Goal: Task Accomplishment & Management: Use online tool/utility

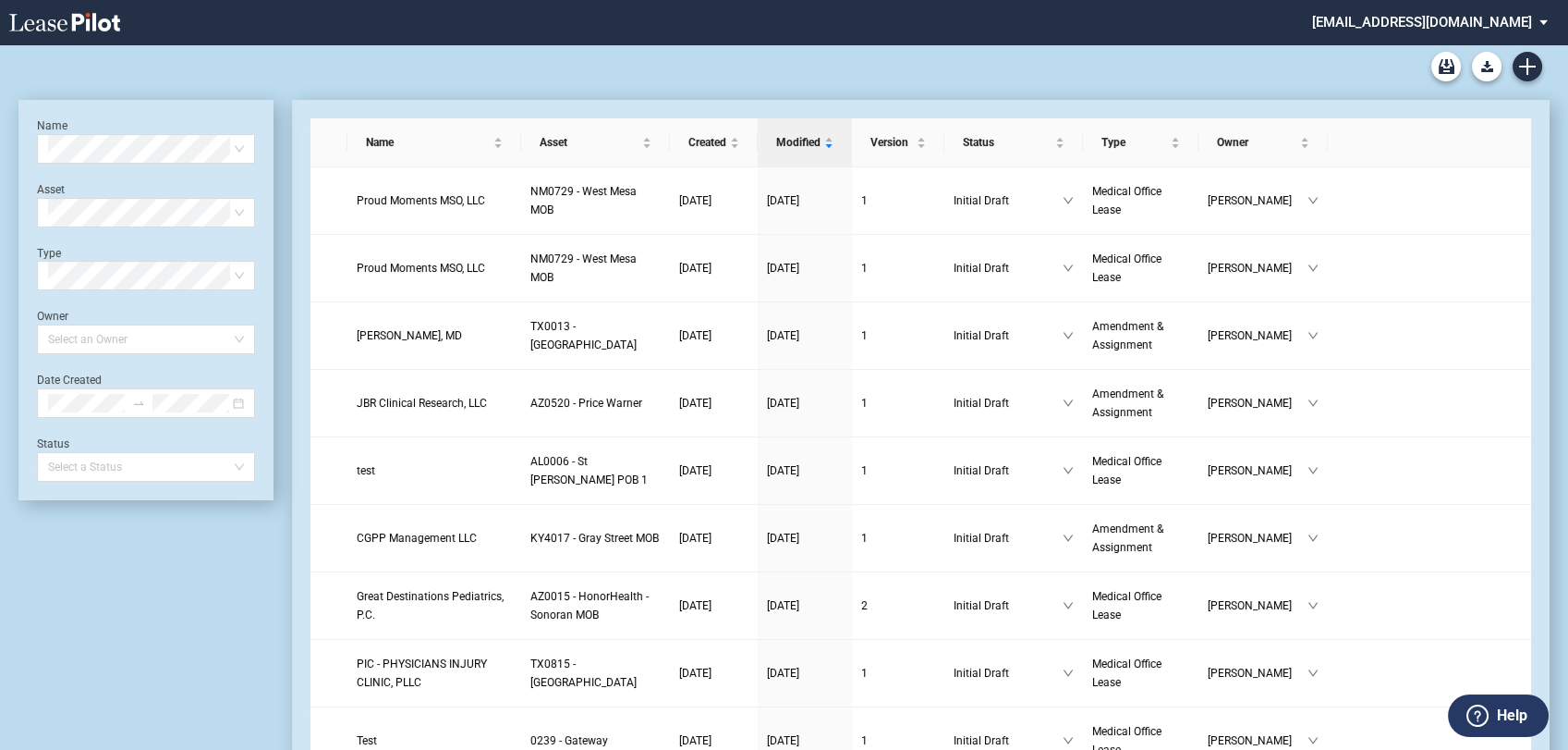
click at [1512, 30] on md-select "healthpeak@leasepilot.co Super Admin Area Admin Area Settings Sign Out" at bounding box center [1437, 21] width 253 height 41
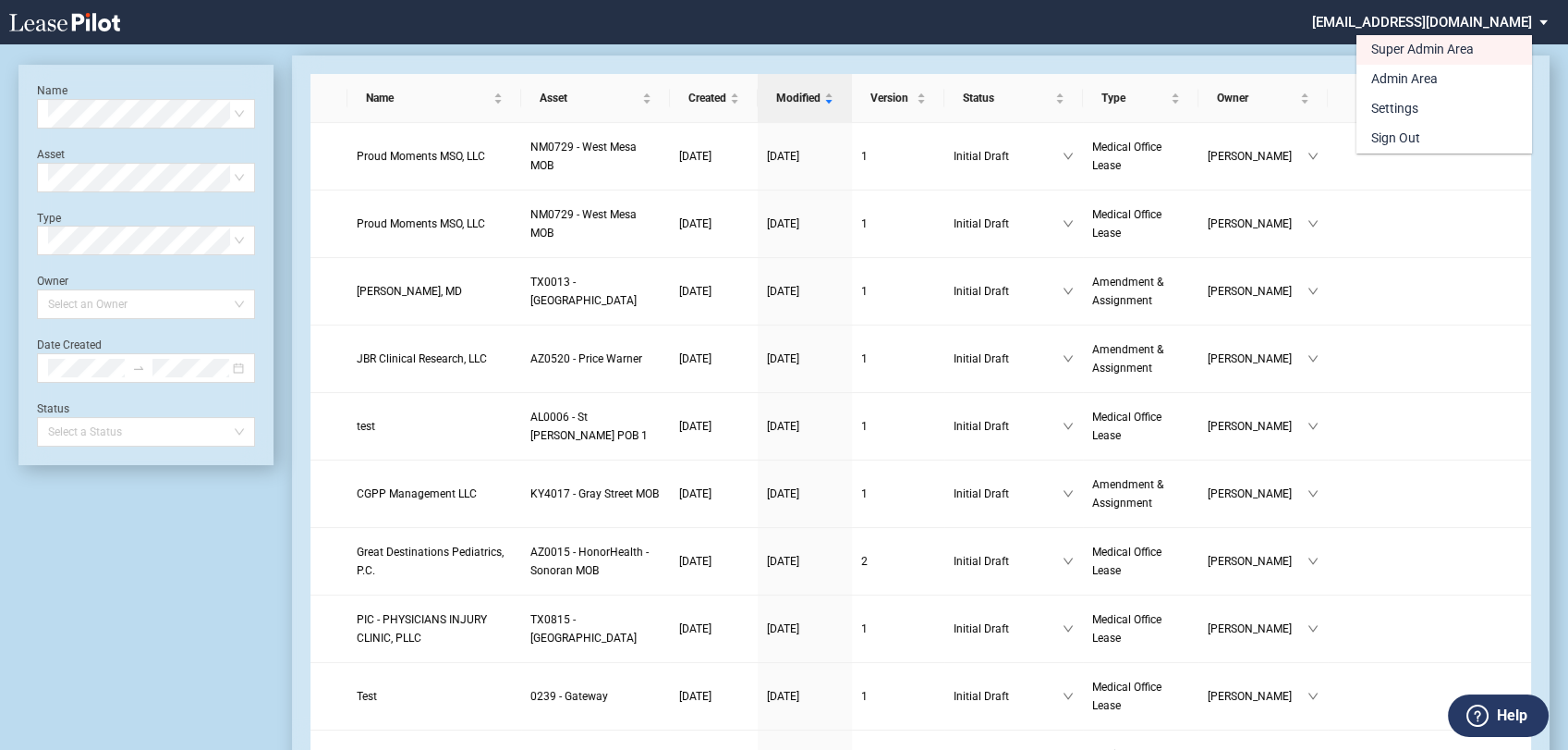
click at [1298, 24] on md-backdrop at bounding box center [784, 396] width 1568 height 793
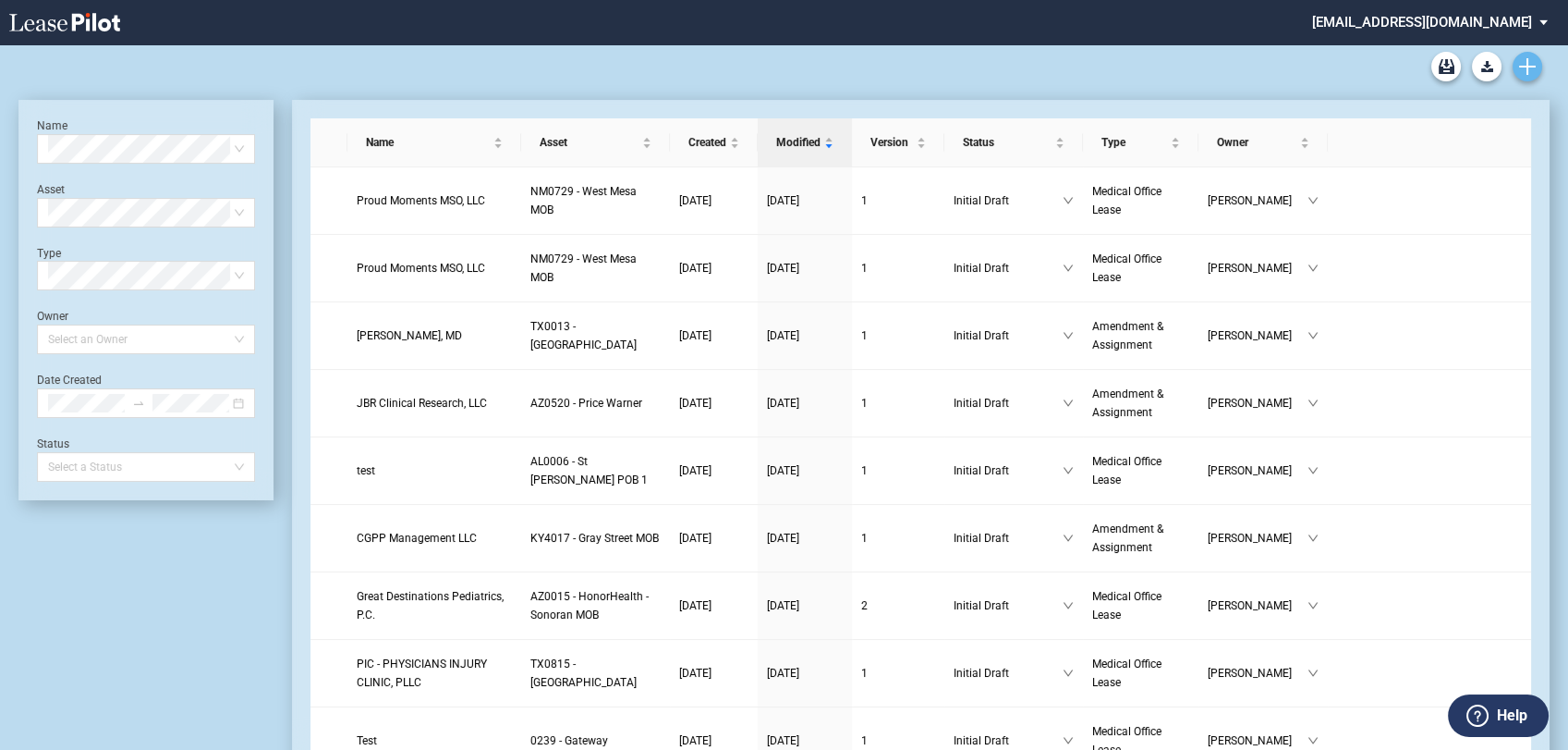
click at [1529, 58] on icon "Create new document" at bounding box center [1528, 67] width 17 height 17
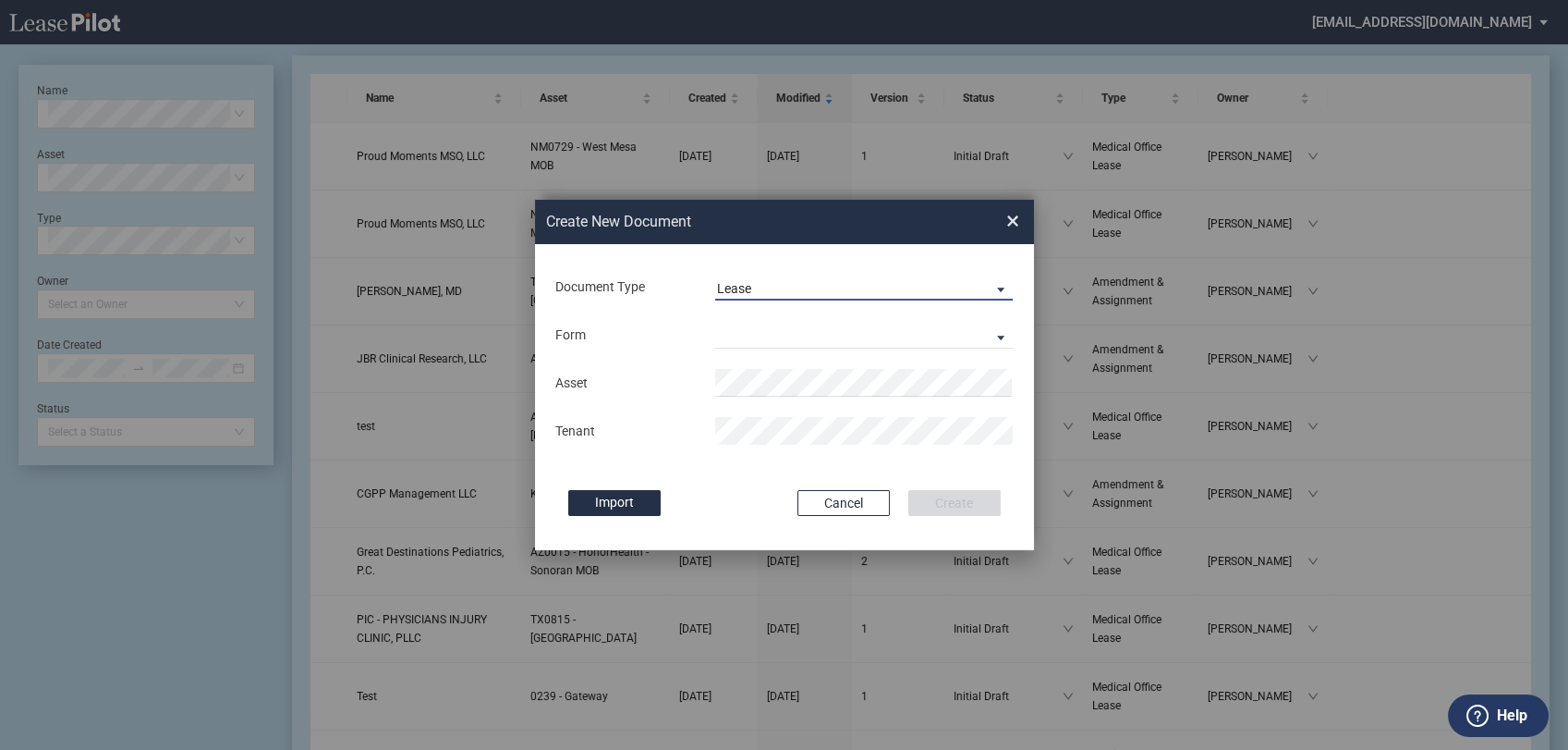
click at [799, 296] on span "Lease" at bounding box center [849, 289] width 266 height 19
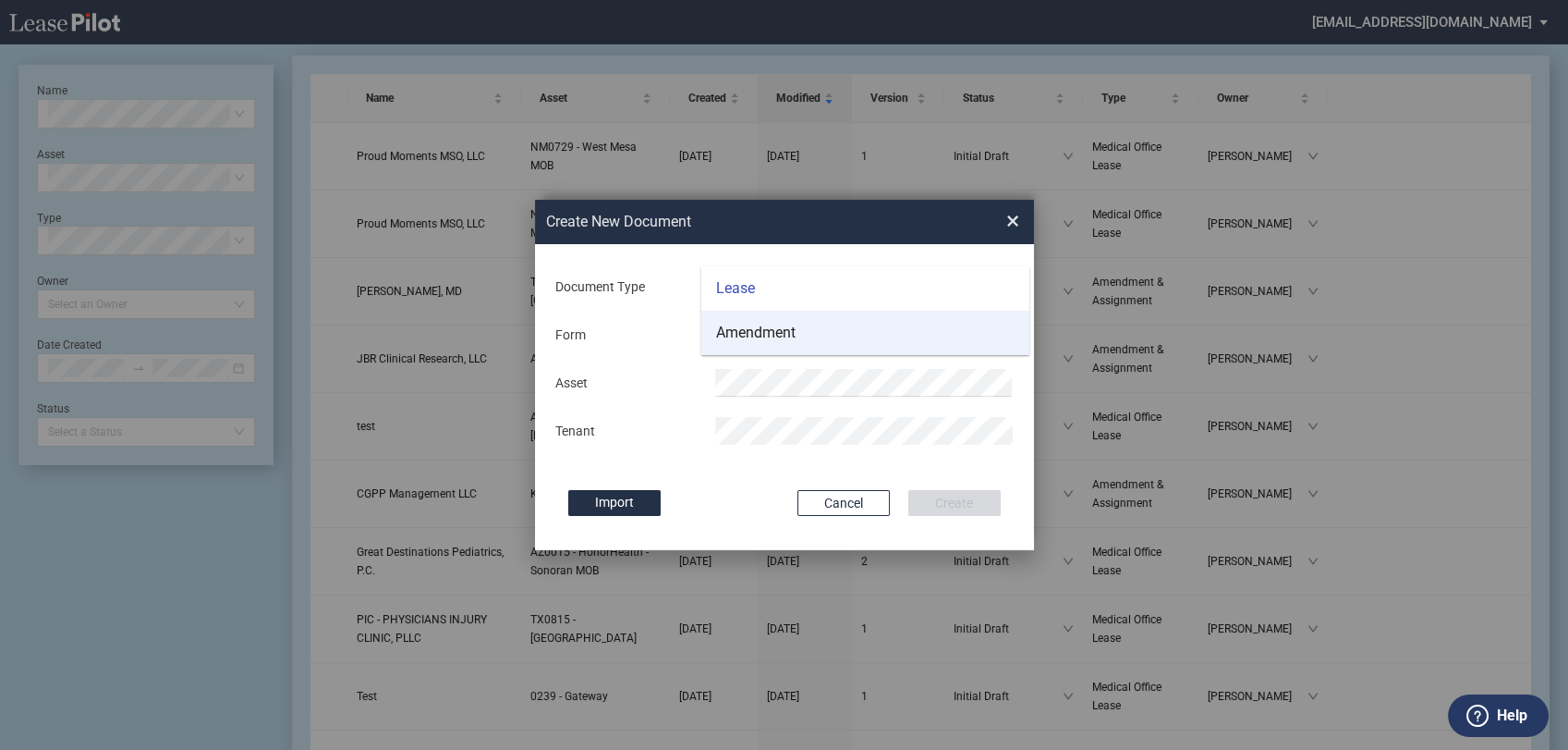
click at [771, 342] on div "Amendment" at bounding box center [755, 333] width 80 height 21
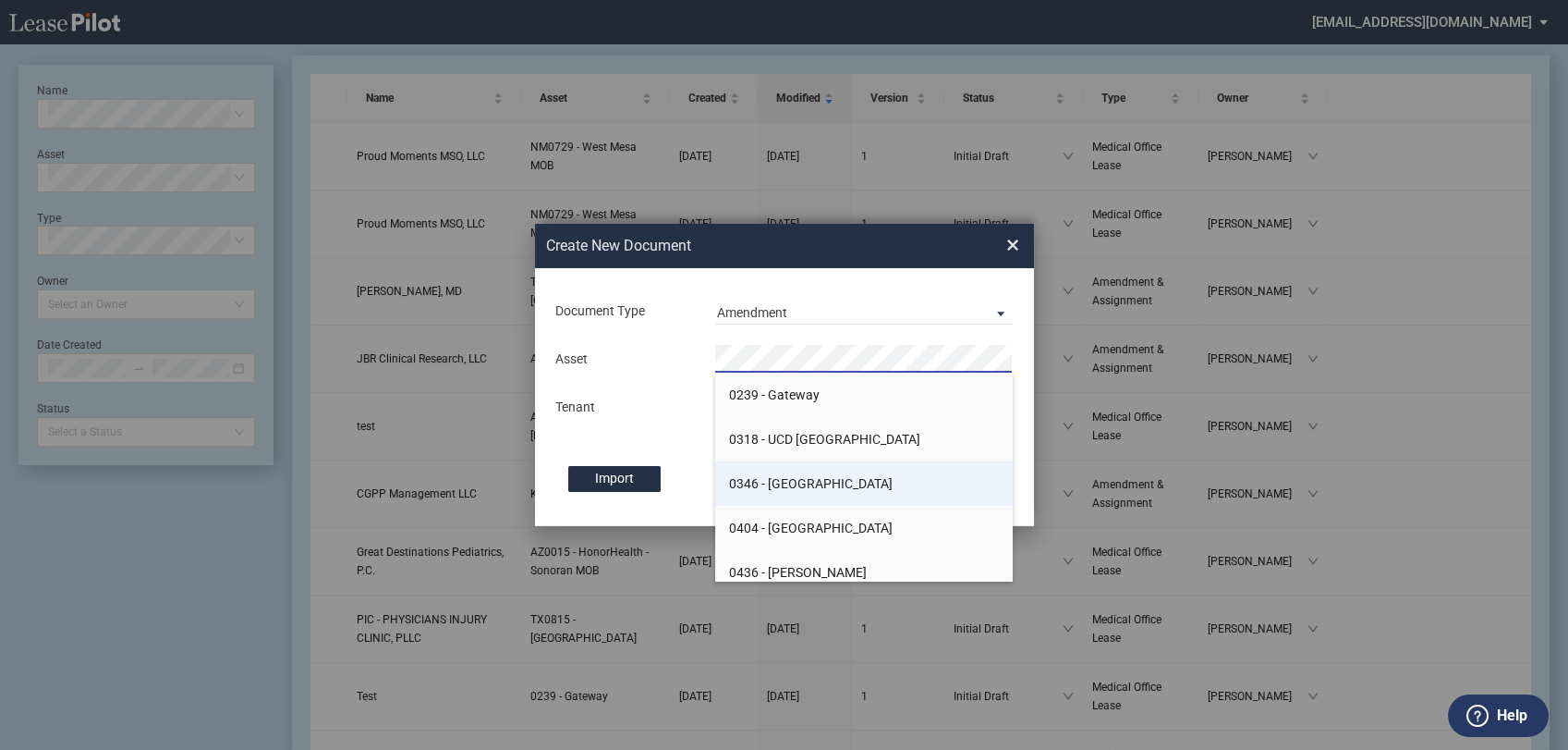
click at [777, 490] on span "0346 - Castledale" at bounding box center [811, 483] width 163 height 15
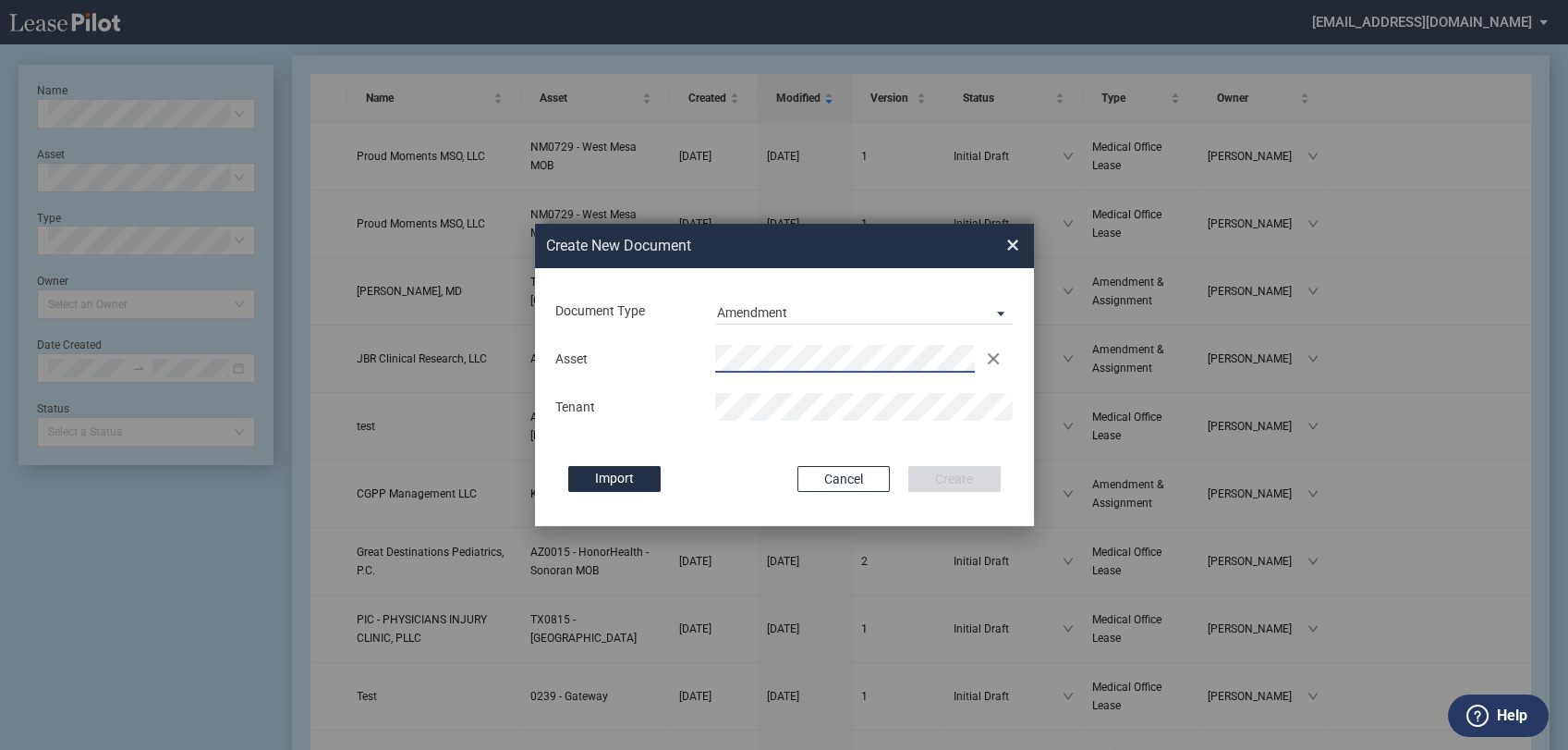
click at [774, 431] on div "Document Type Amendment Deal Type Office Deal Type Office Form Amendment & Assi…" at bounding box center [784, 397] width 499 height 258
click at [753, 428] on div "Asset Clear Tenant" at bounding box center [784, 382] width 462 height 96
click at [976, 480] on button "Create" at bounding box center [954, 479] width 92 height 26
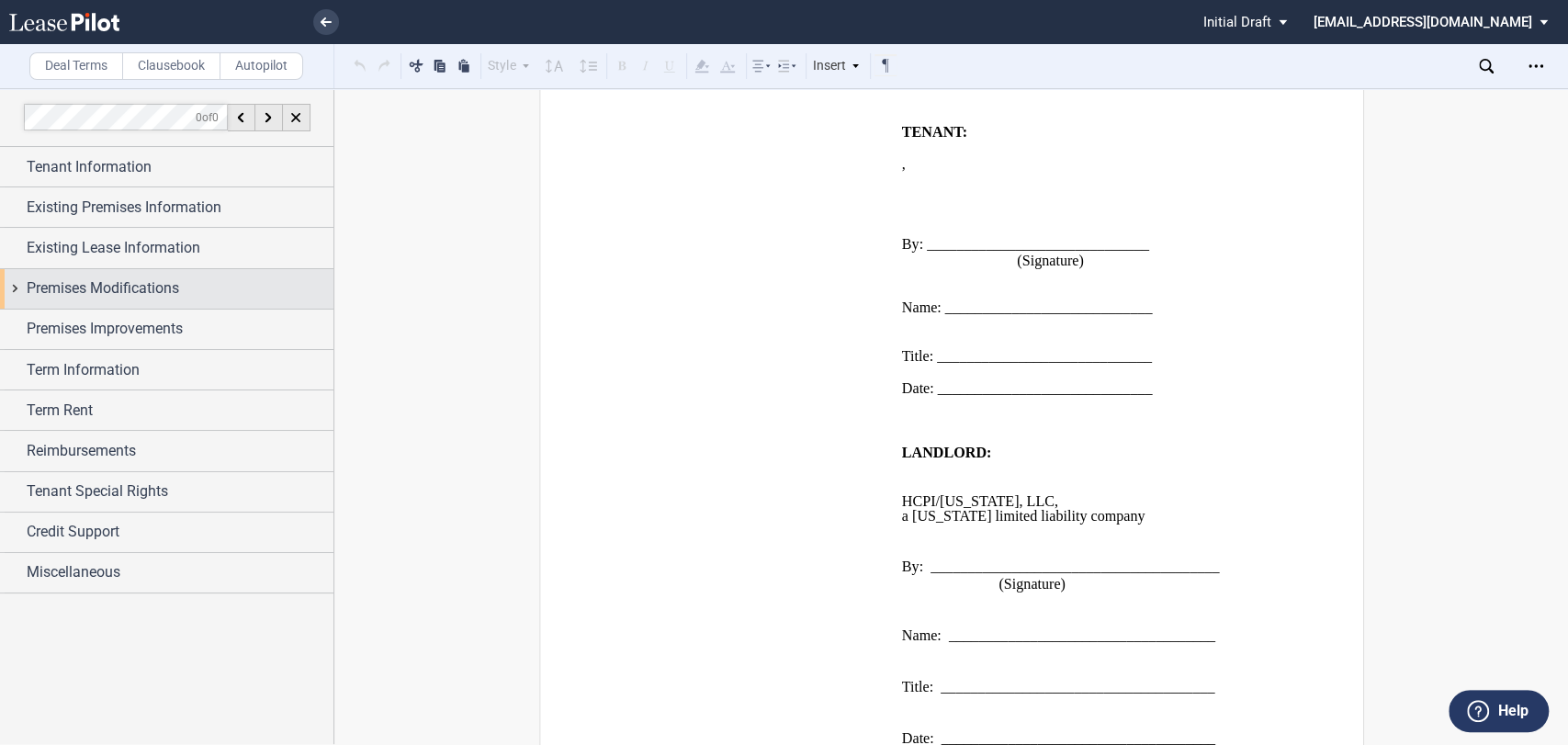
scroll to position [2448, 0]
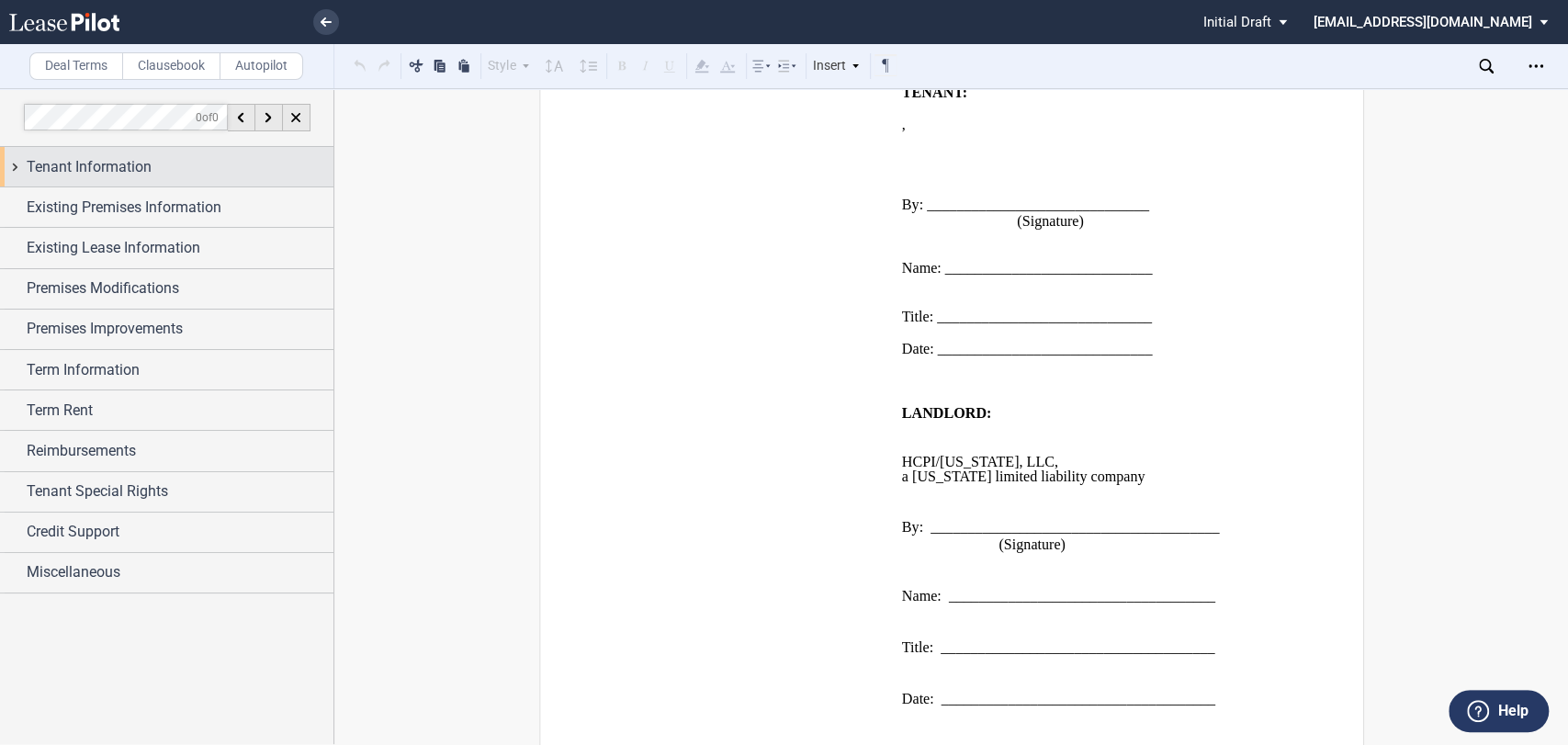
click at [76, 166] on span "Tenant Information" at bounding box center [90, 167] width 125 height 22
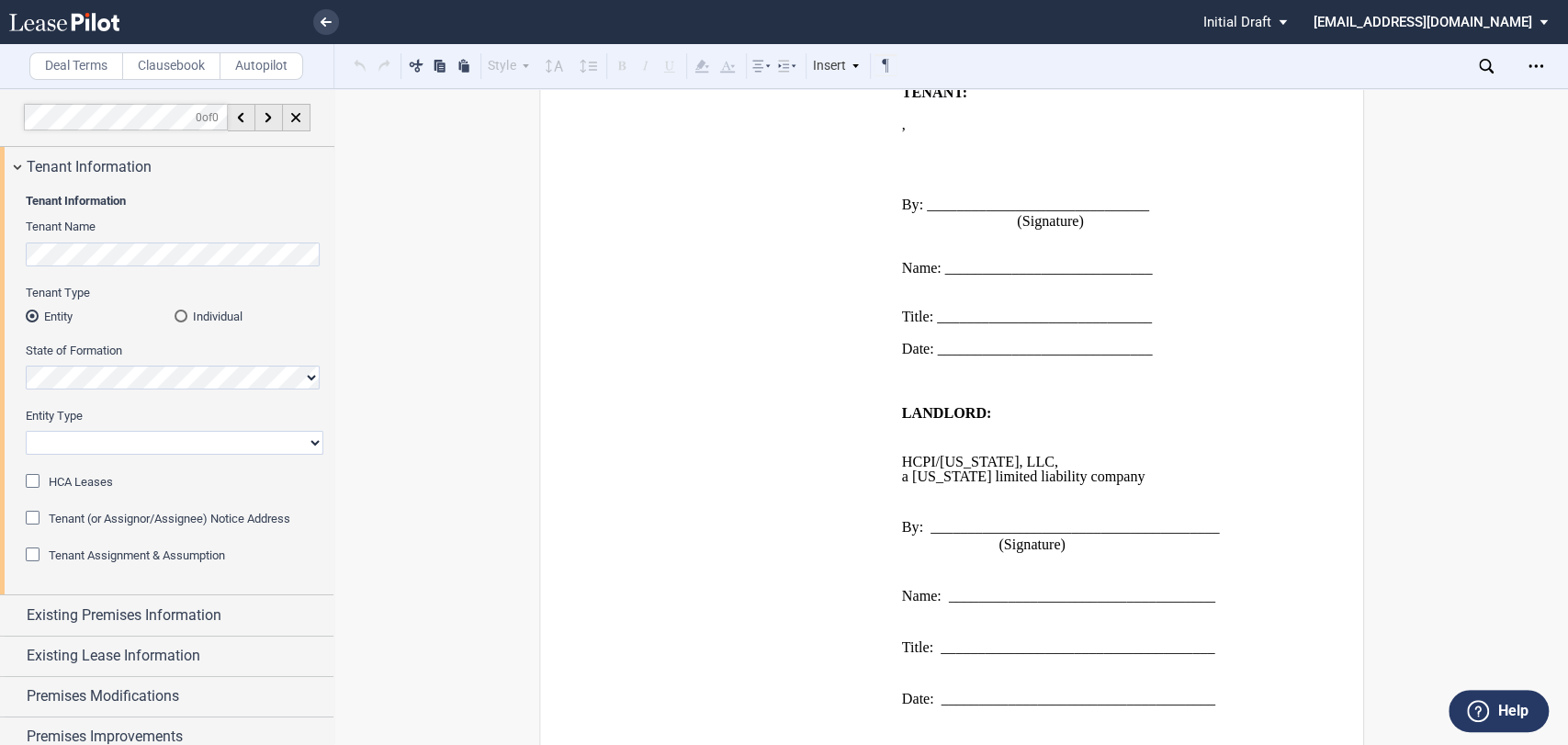
scroll to position [204, 0]
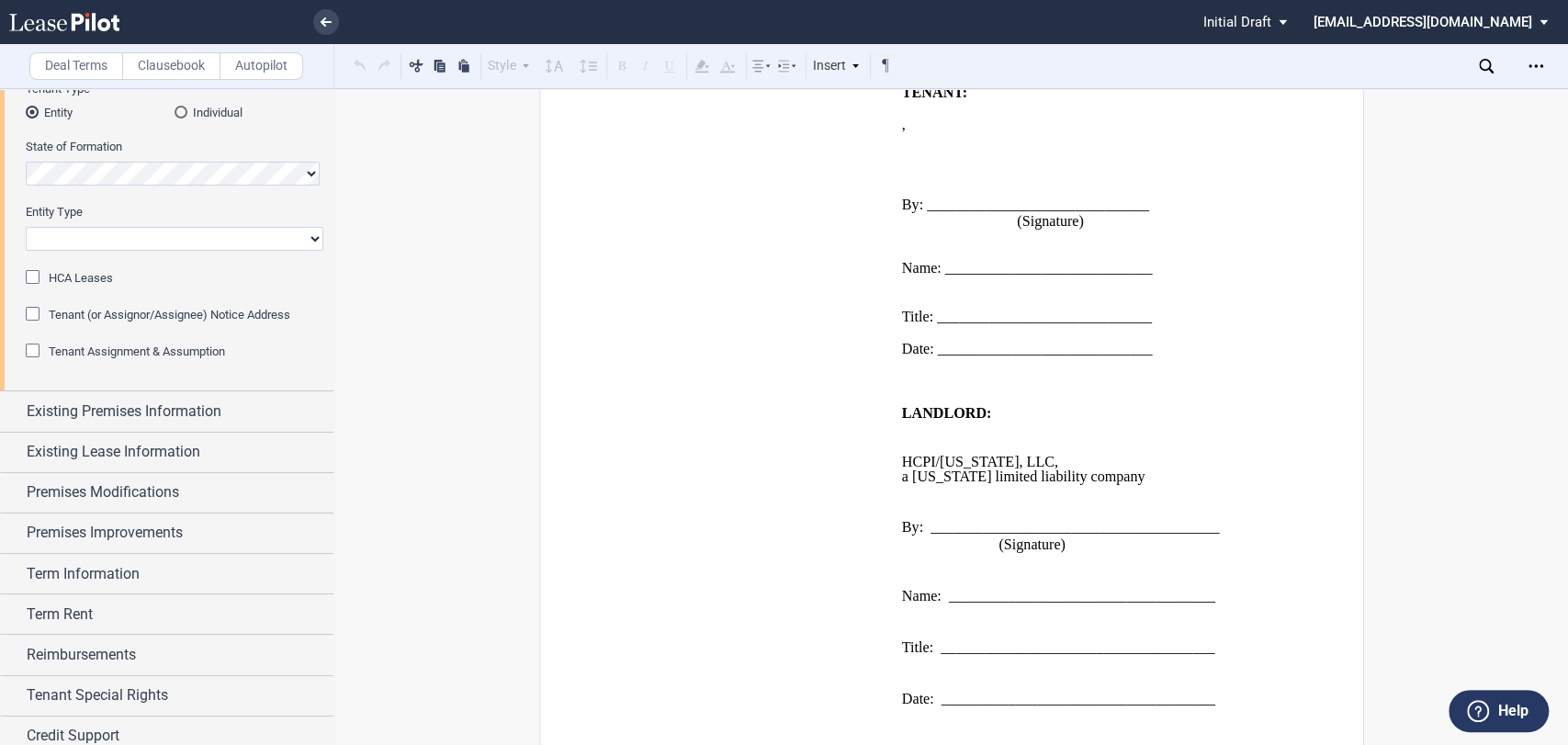
click at [63, 271] on span "HCA Leases" at bounding box center [80, 278] width 64 height 14
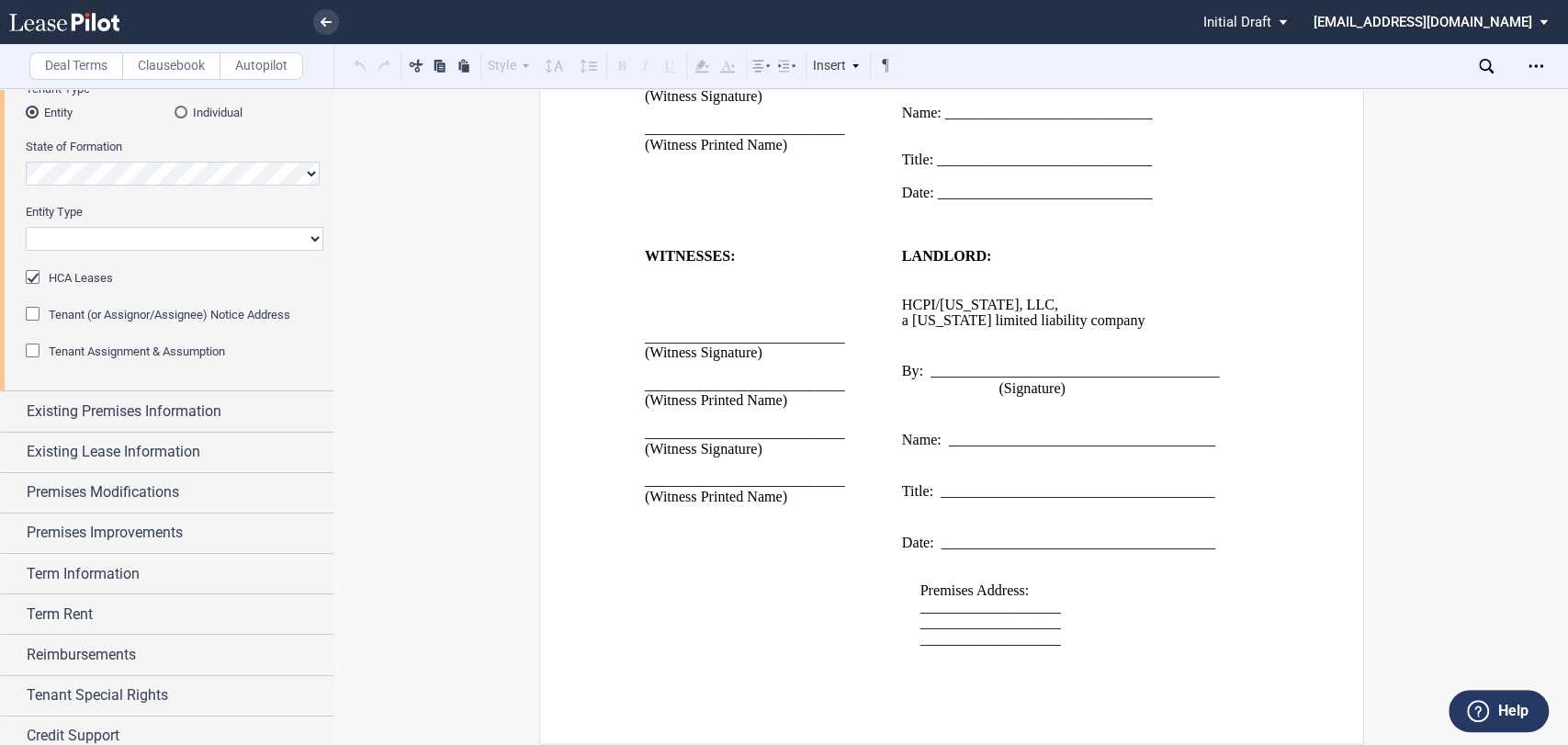
click at [75, 311] on span "Tenant (or Assignor/Assignee) Notice Address" at bounding box center [169, 314] width 242 height 14
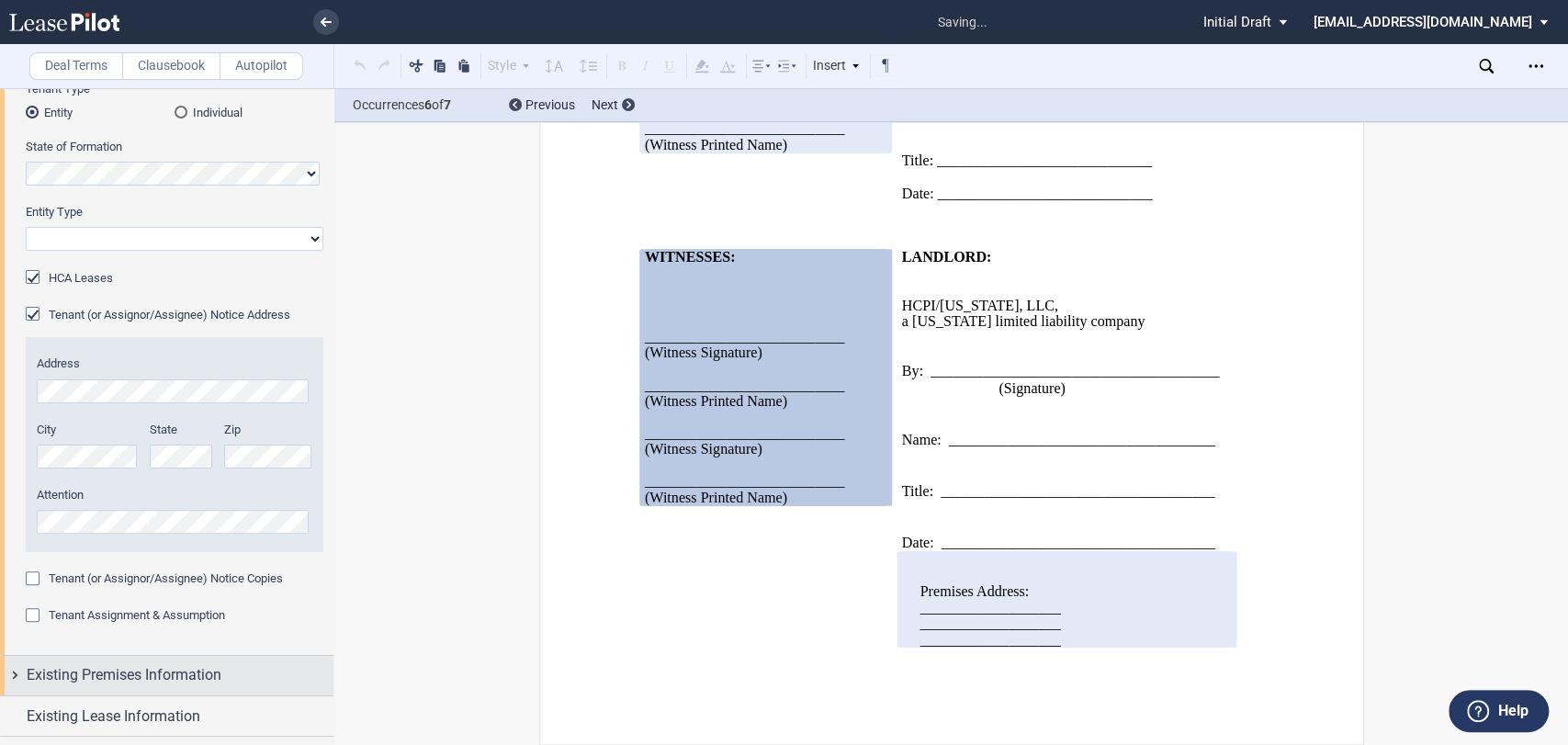
scroll to position [520, 0]
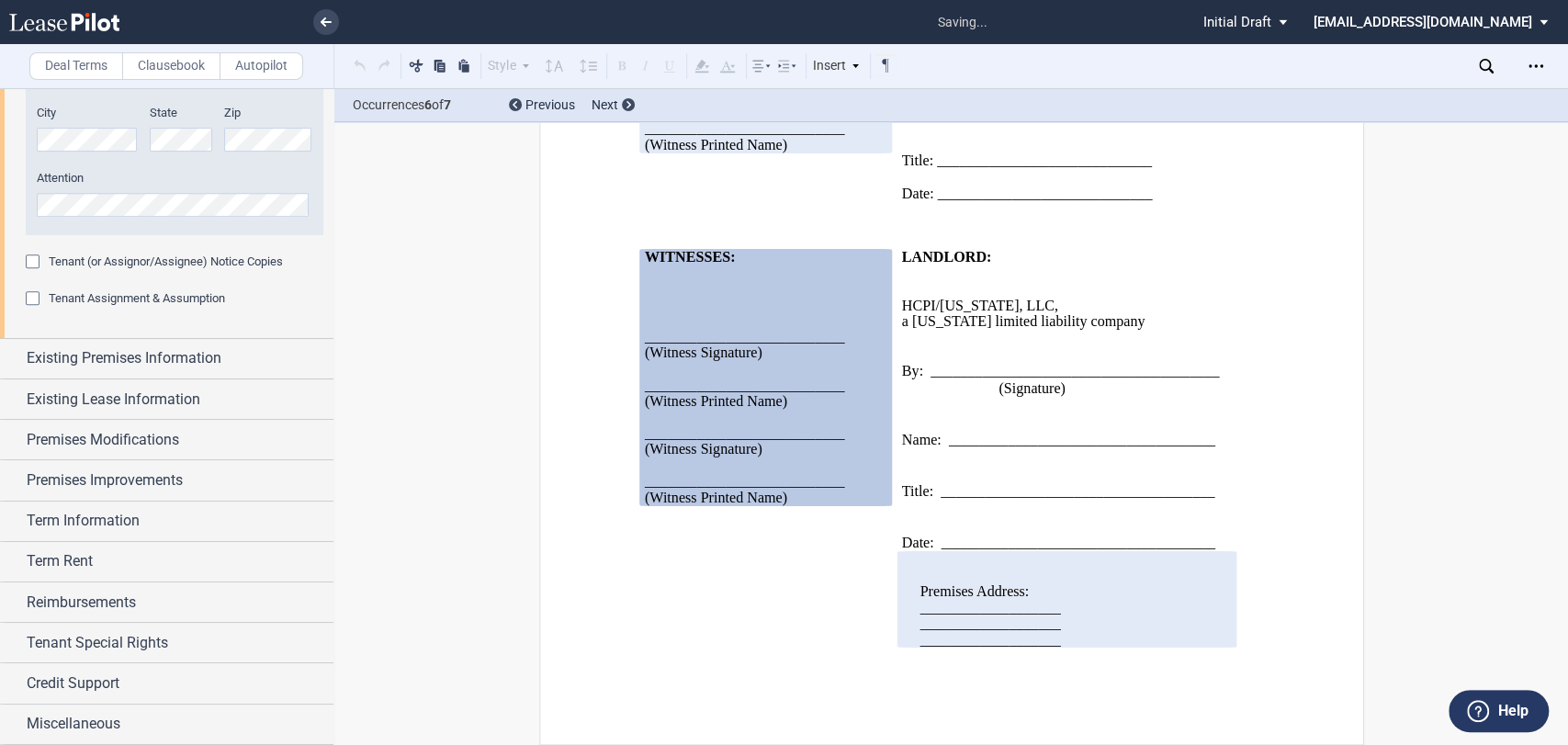
click at [65, 288] on div "Tenant (or Assignor/Assignee) Notice Copies Notice Copies ()" at bounding box center [174, 271] width 298 height 36
click at [66, 272] on div "Tenant (or Assignor/Assignee) Notice Copies Notice Copies ()" at bounding box center [174, 271] width 298 height 36
click at [67, 266] on span "Tenant (or Assignor/Assignee) Notice Copies" at bounding box center [165, 261] width 234 height 14
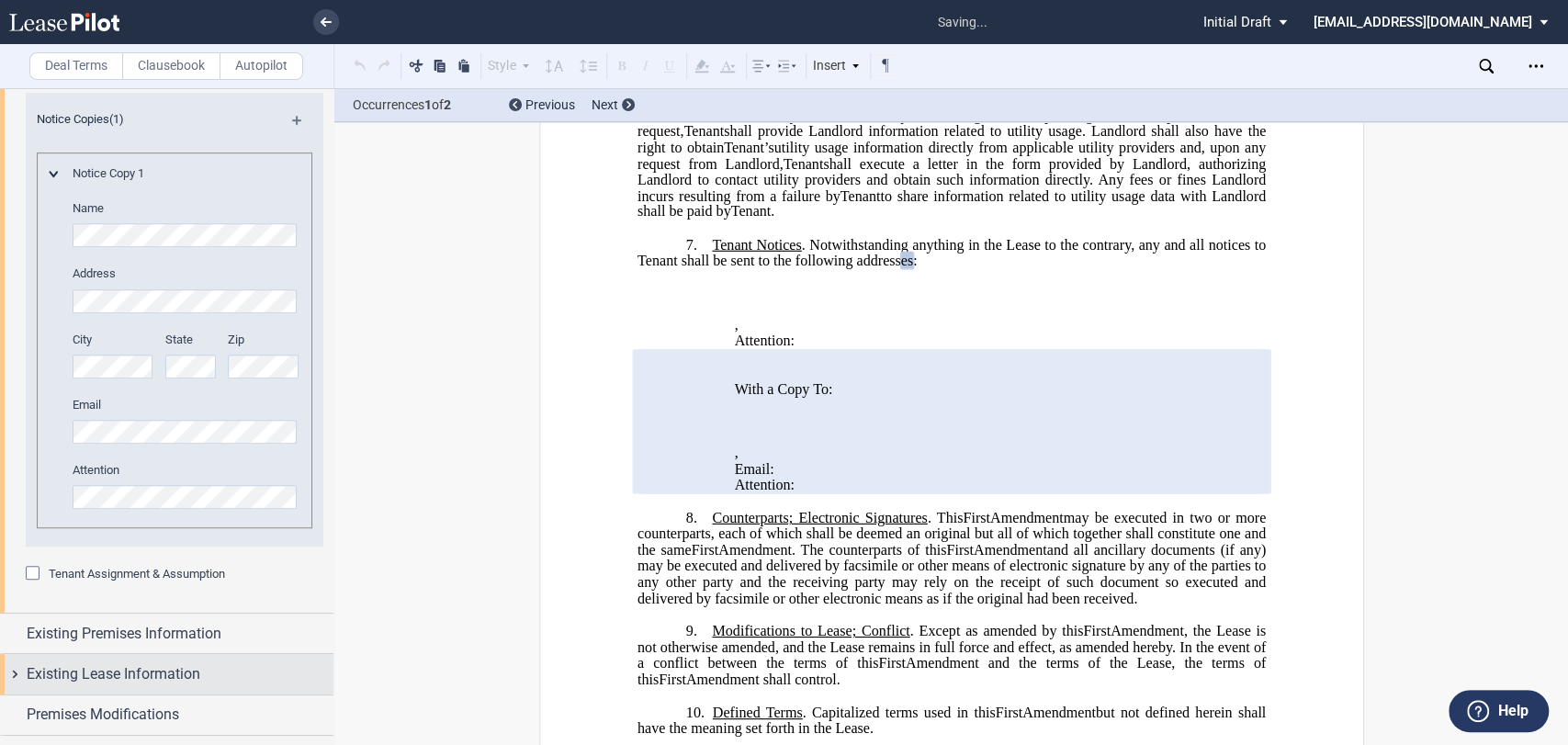
scroll to position [986, 0]
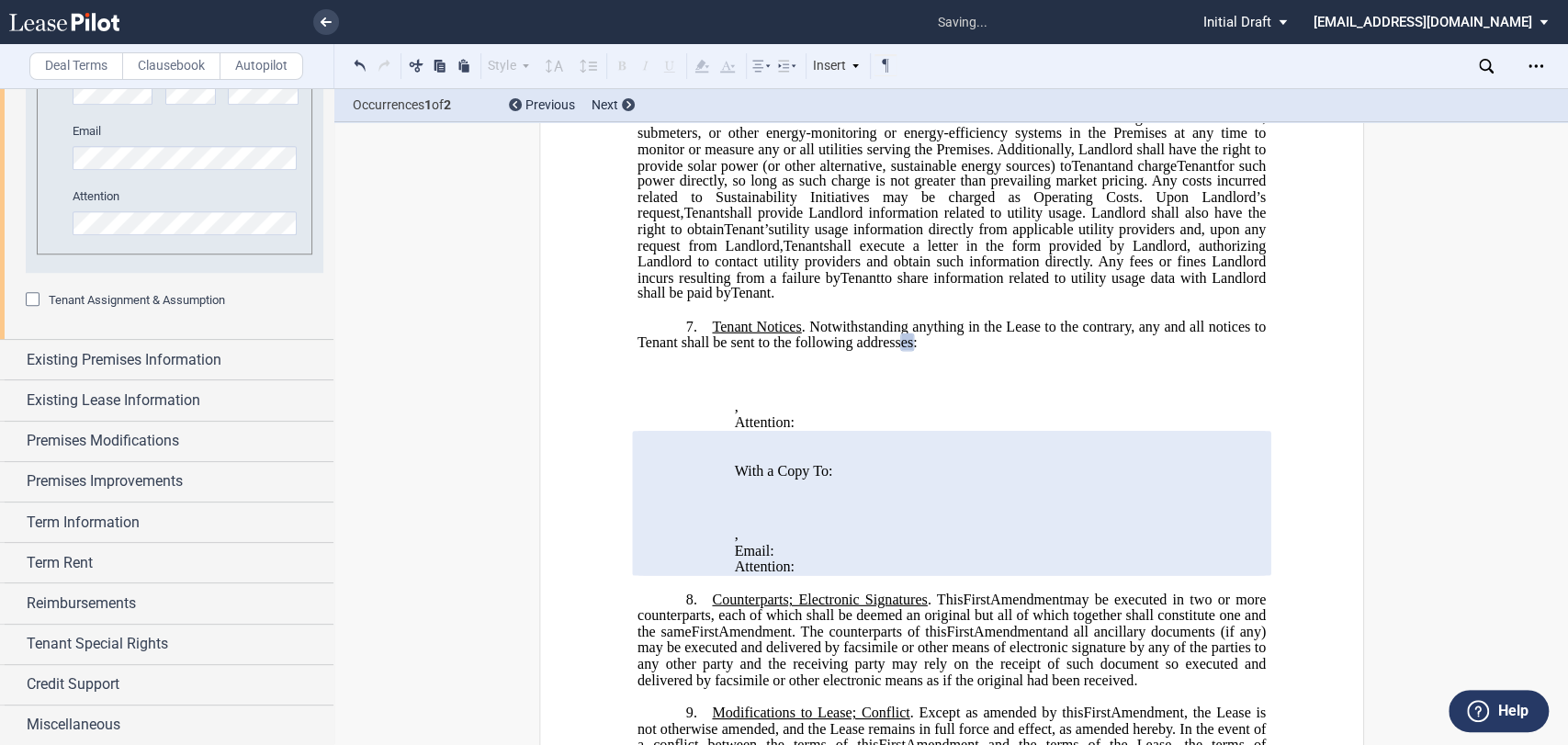
click at [107, 303] on span "Tenant Assignment & Assumption" at bounding box center [136, 299] width 176 height 14
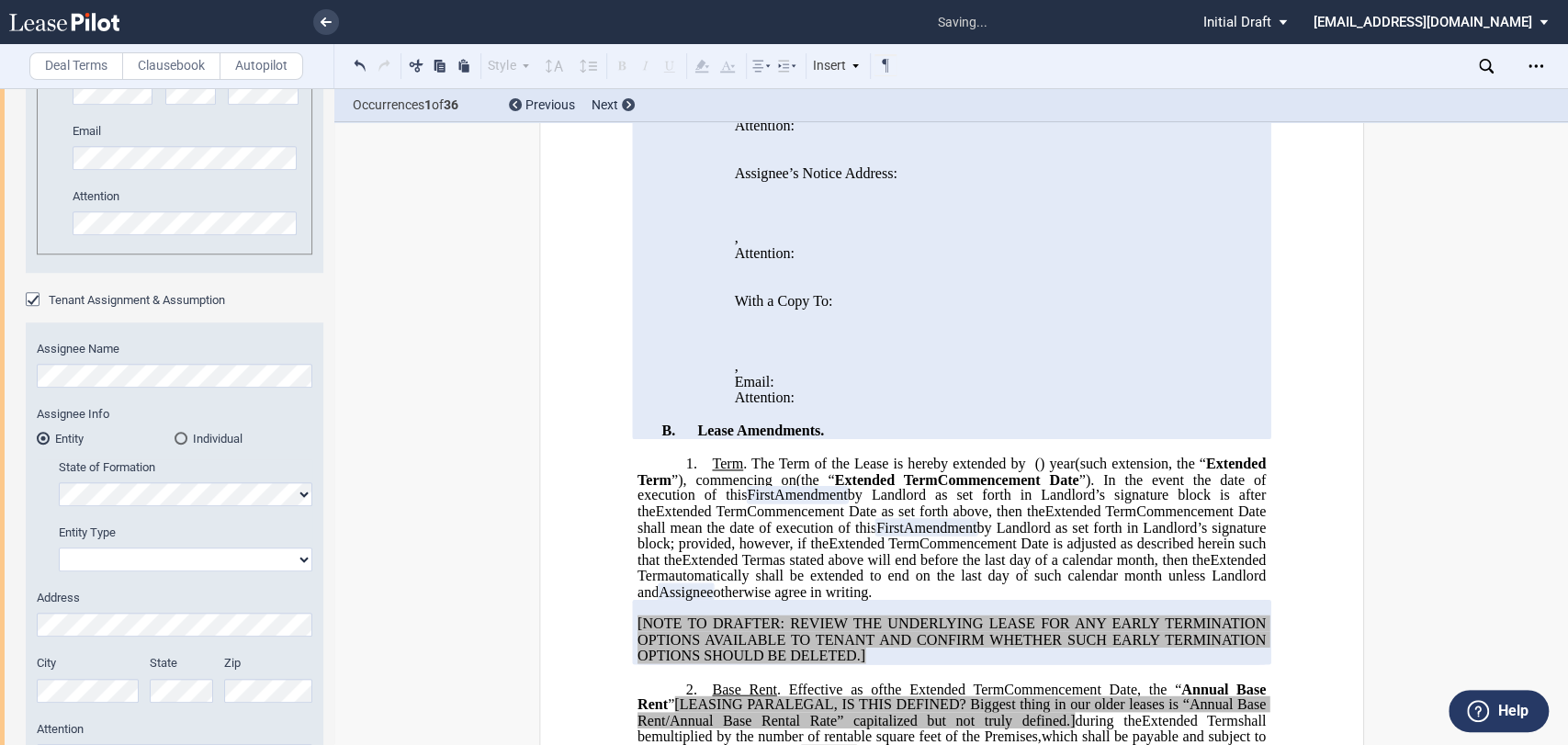
scroll to position [1558, 0]
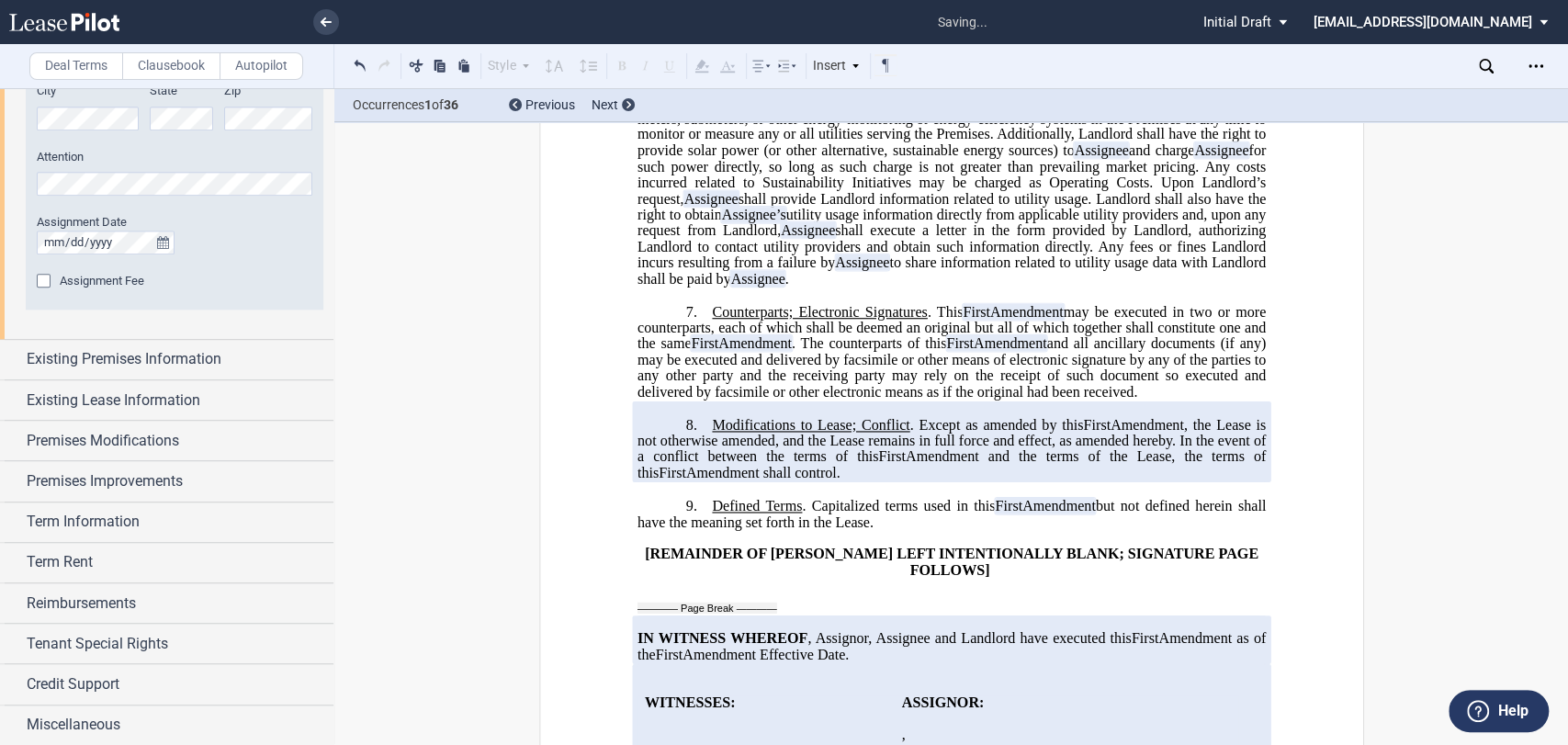
click at [90, 291] on div "Assignee Name New Tenant Trade Name Assignee Info Entity Individual State of Fo…" at bounding box center [174, 30] width 298 height 559
click at [89, 278] on span "Assignment Fee" at bounding box center [102, 280] width 85 height 14
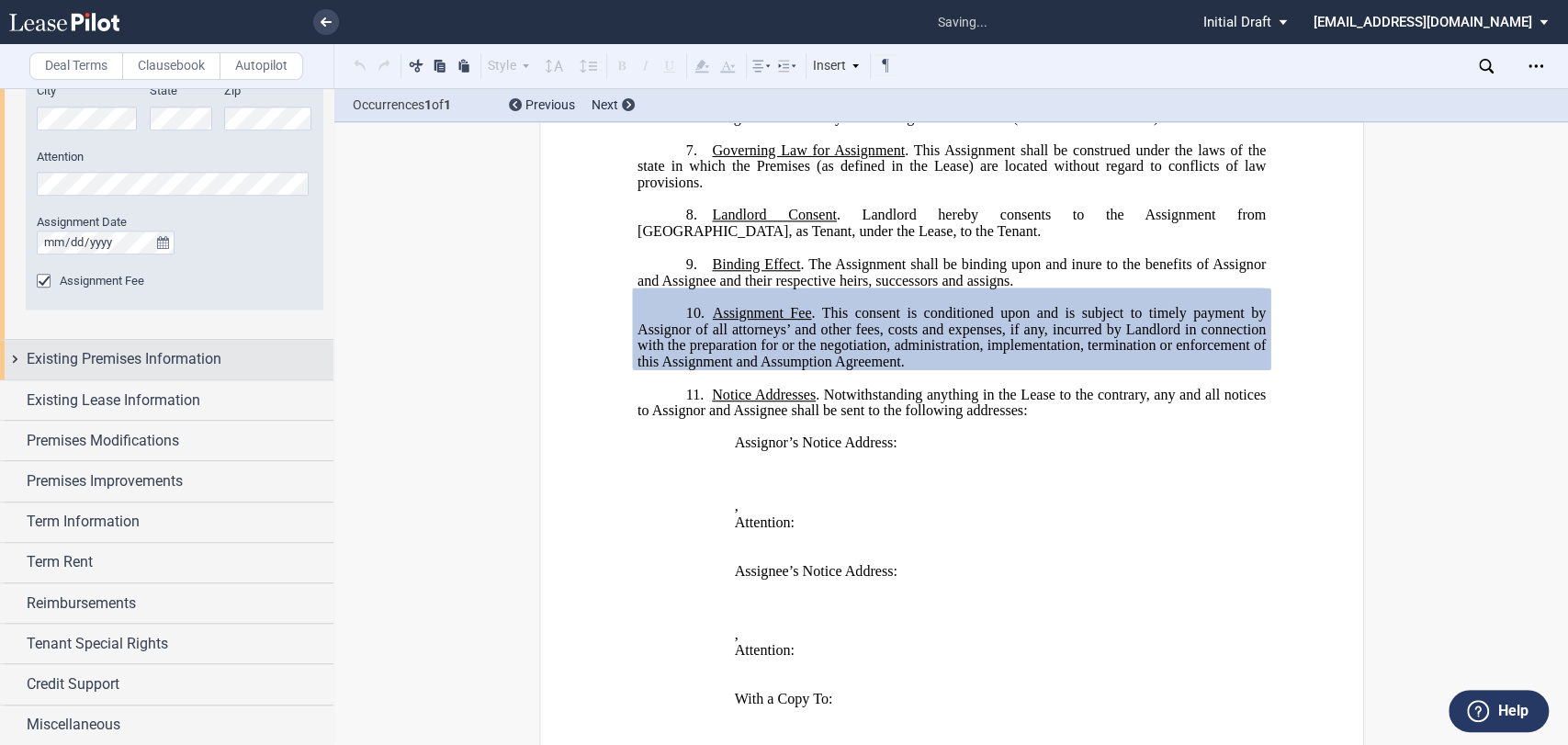
scroll to position [946, 0]
click at [108, 350] on span "Existing Premises Information" at bounding box center [124, 359] width 195 height 22
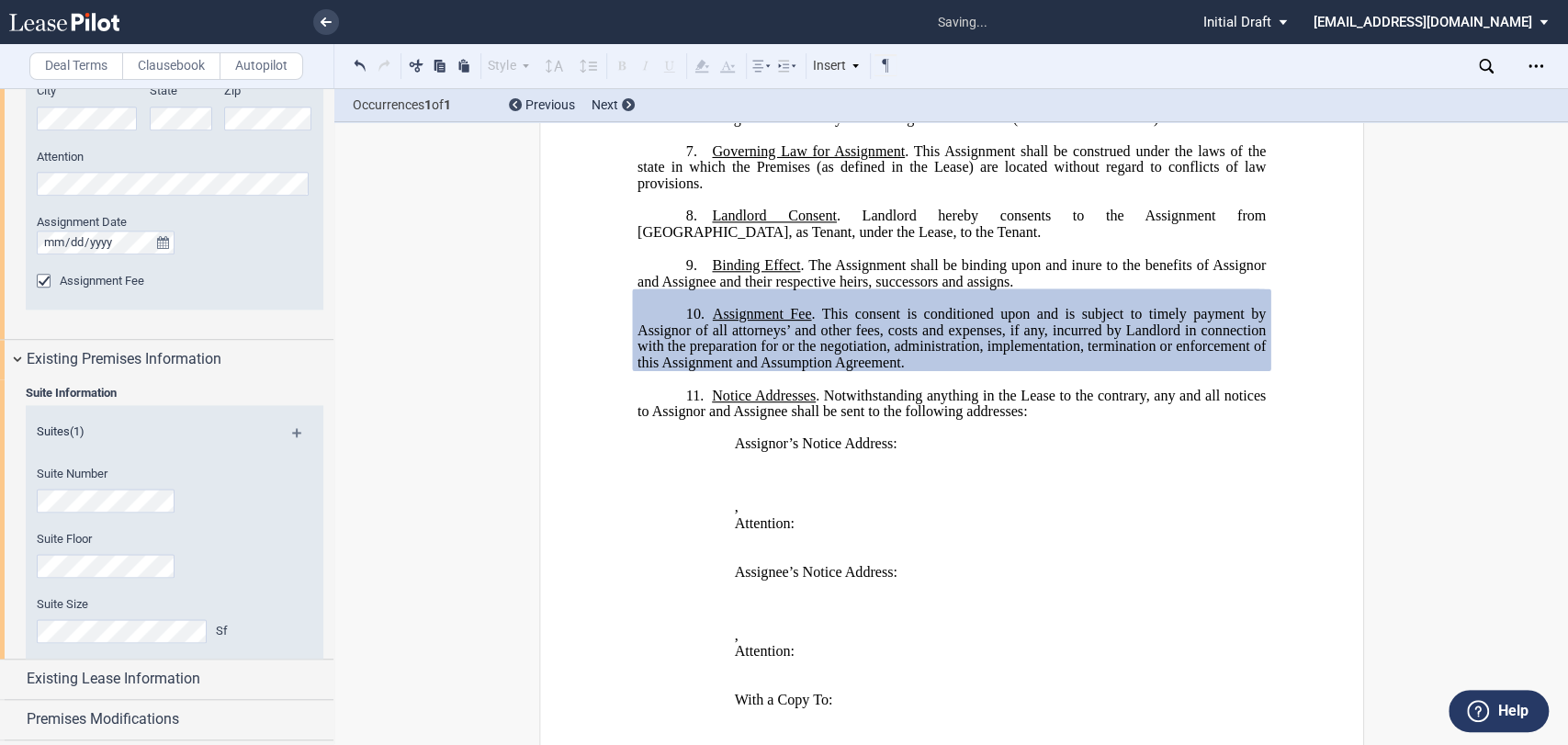
scroll to position [1763, 0]
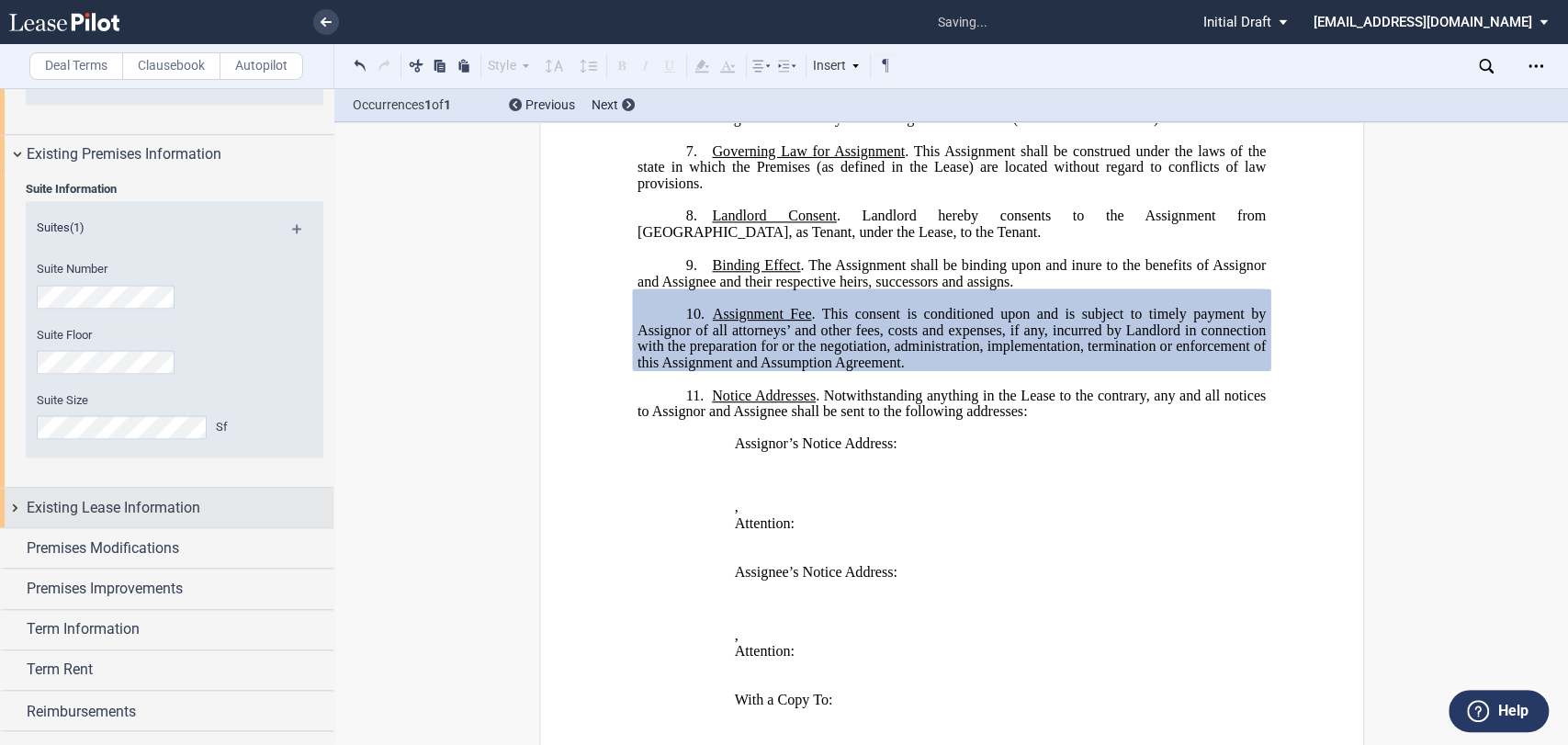
click at [100, 524] on div "Existing Lease Information" at bounding box center [166, 507] width 333 height 39
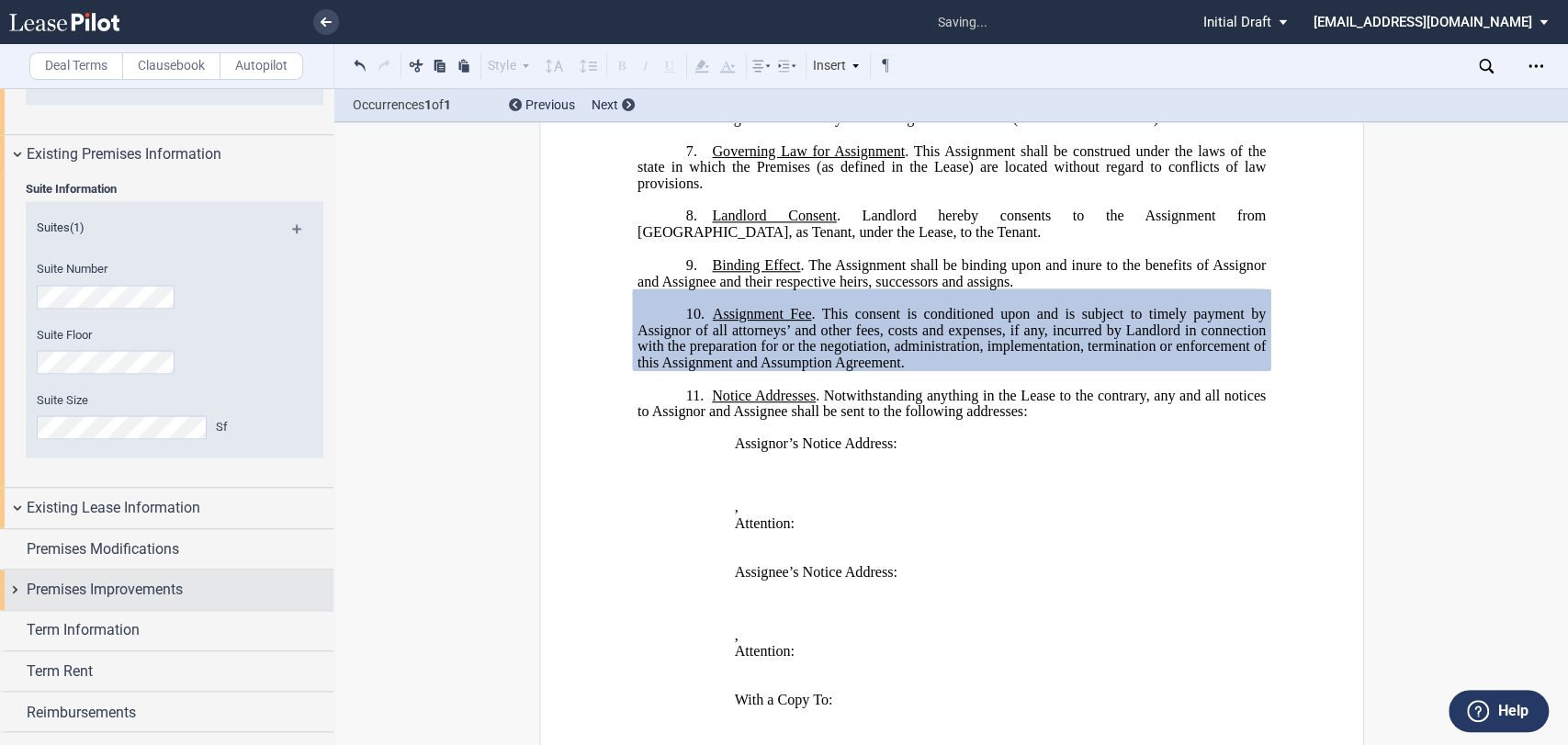
scroll to position [1872, 0]
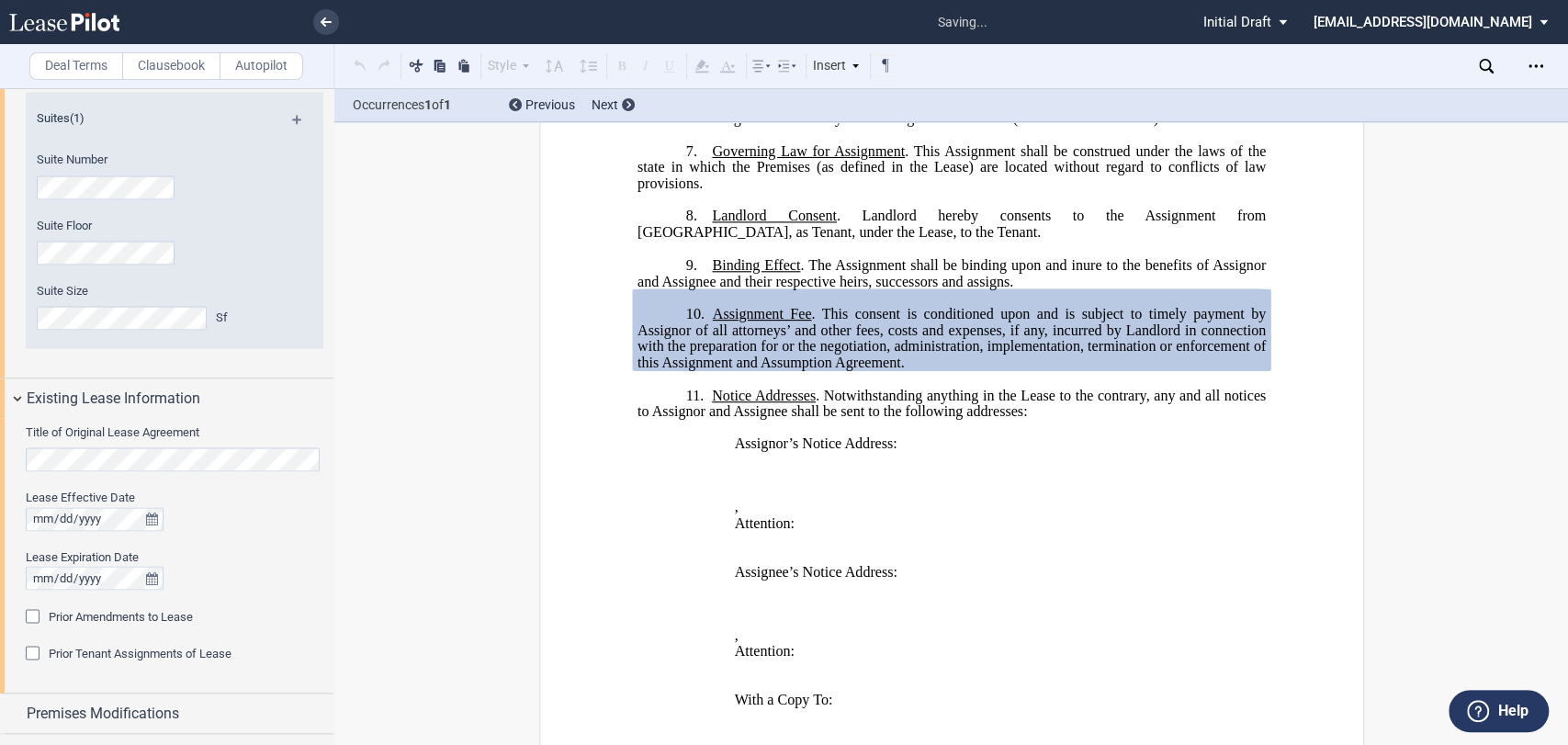
click at [93, 609] on span "Prior Amendments to Lease" at bounding box center [120, 615] width 145 height 14
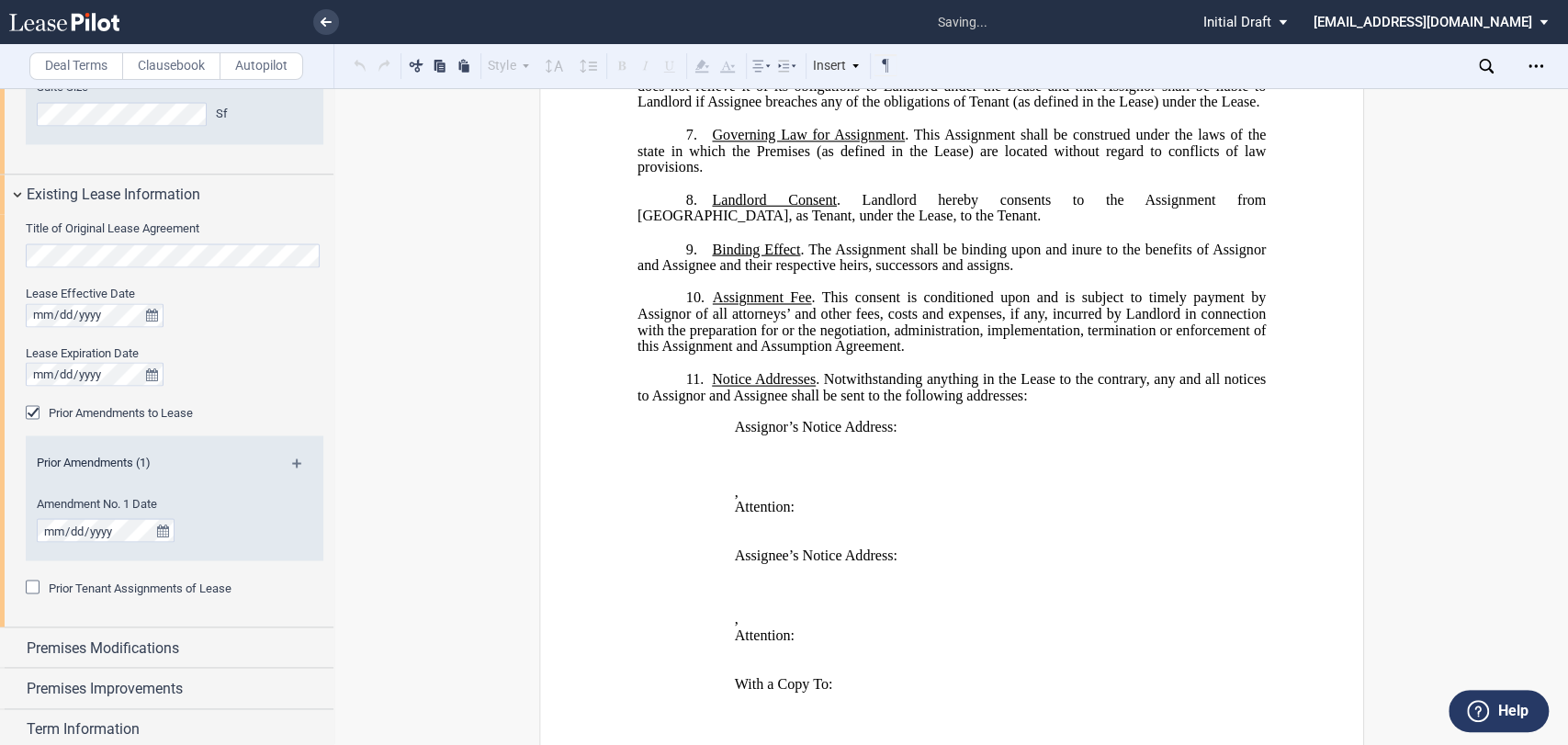
scroll to position [2283, 0]
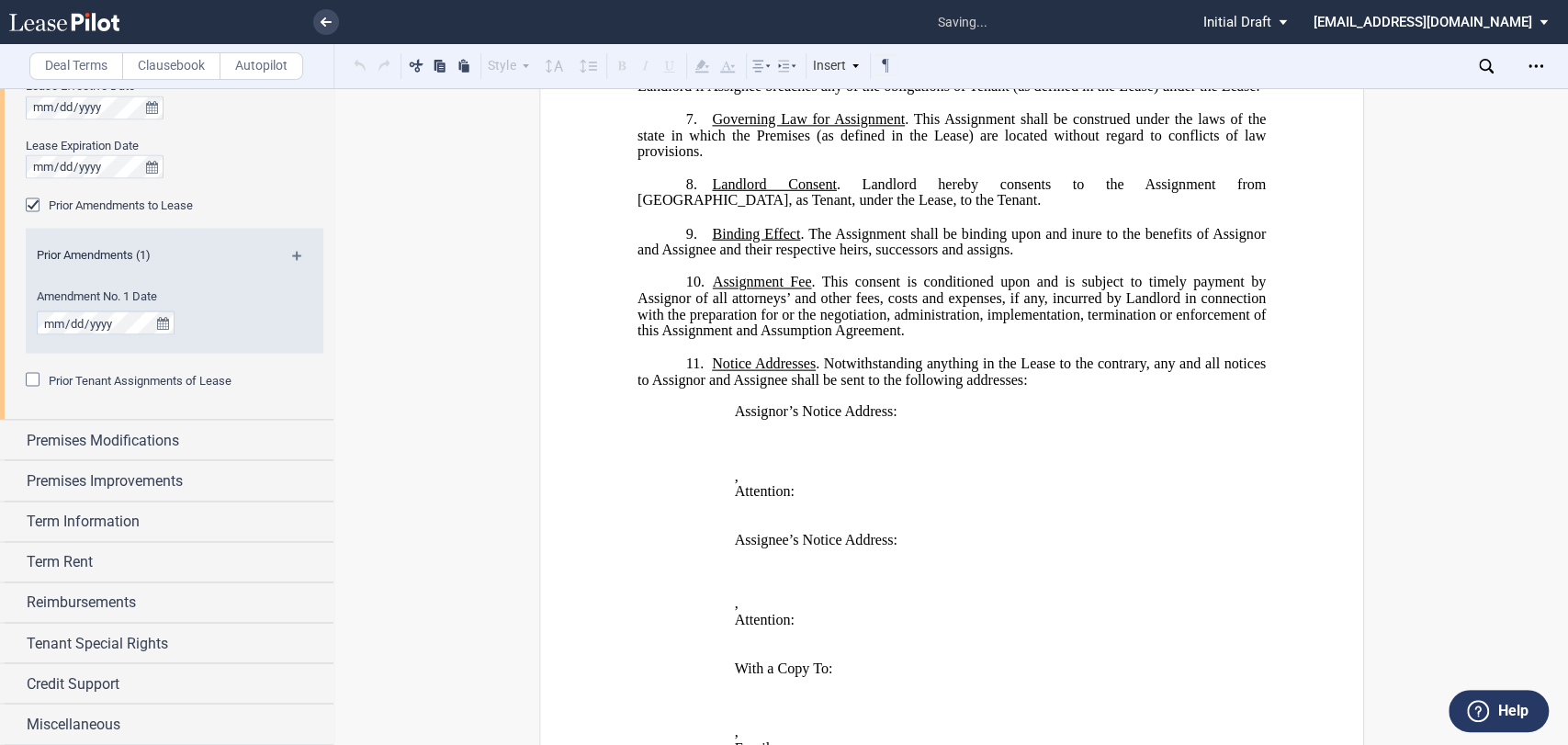
click at [99, 385] on span "Prior Tenant Assignments of Lease" at bounding box center [140, 379] width 183 height 14
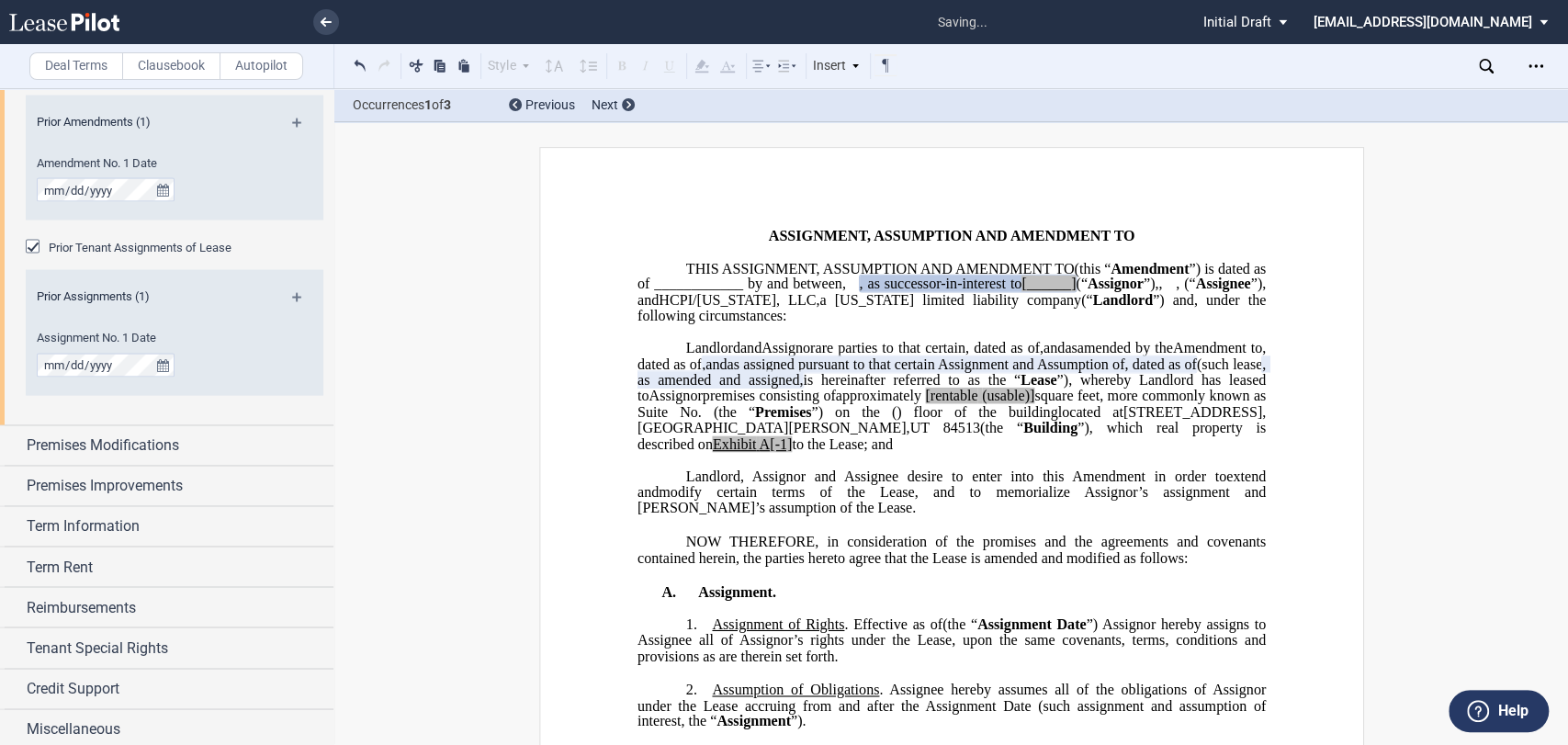
scroll to position [2421, 0]
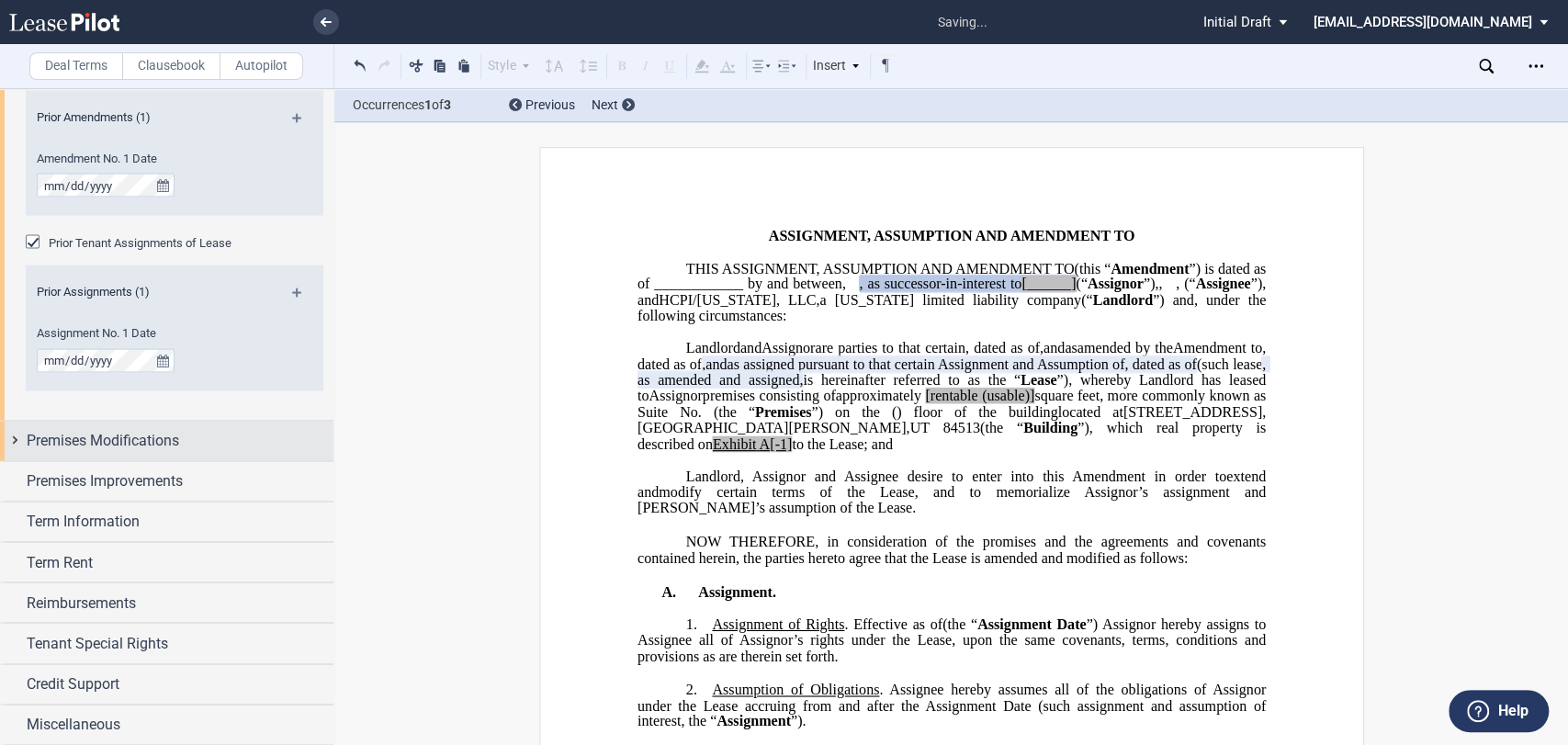
click at [111, 429] on span "Premises Modifications" at bounding box center [103, 440] width 152 height 22
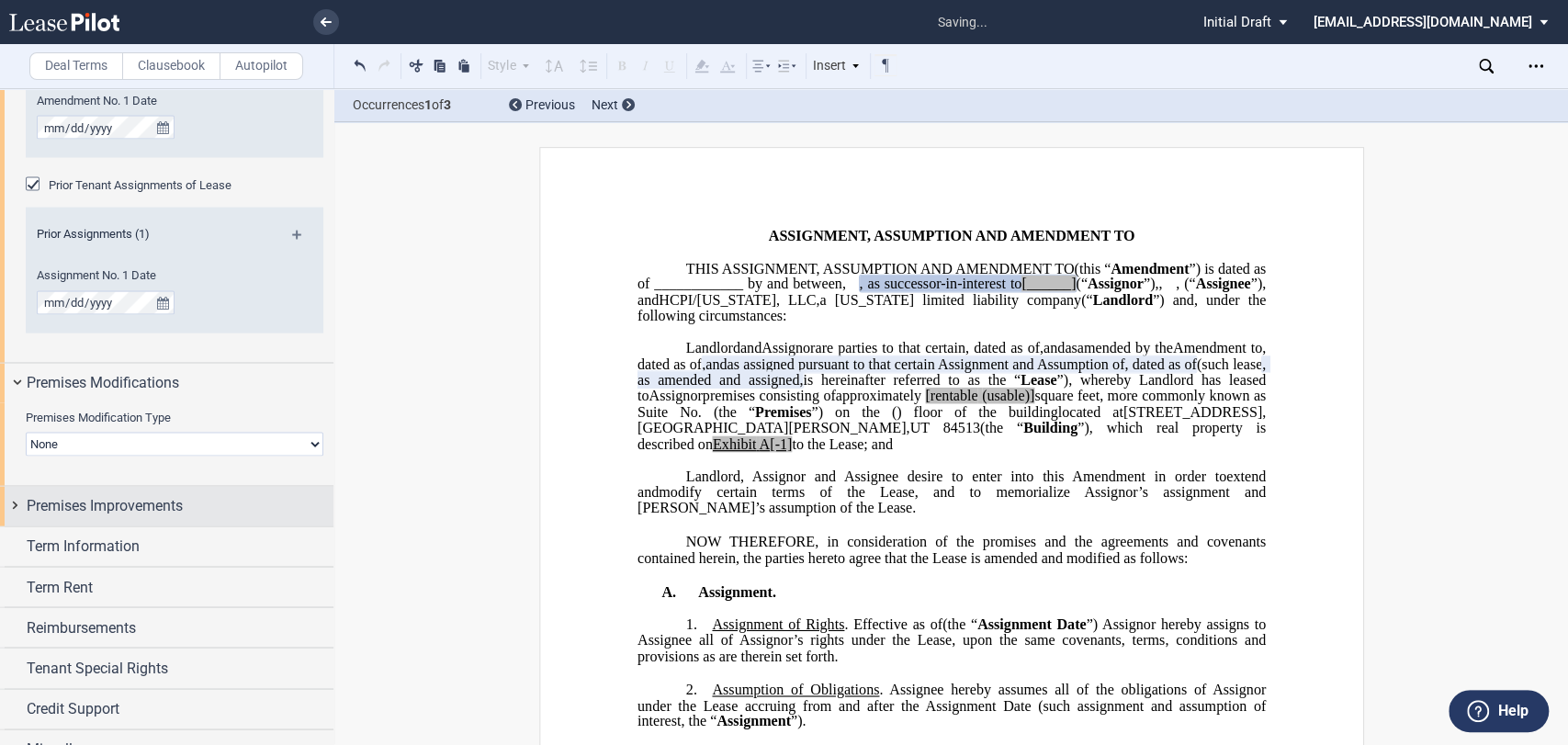
scroll to position [2483, 0]
click at [112, 501] on span "Premises Improvements" at bounding box center [104, 502] width 156 height 22
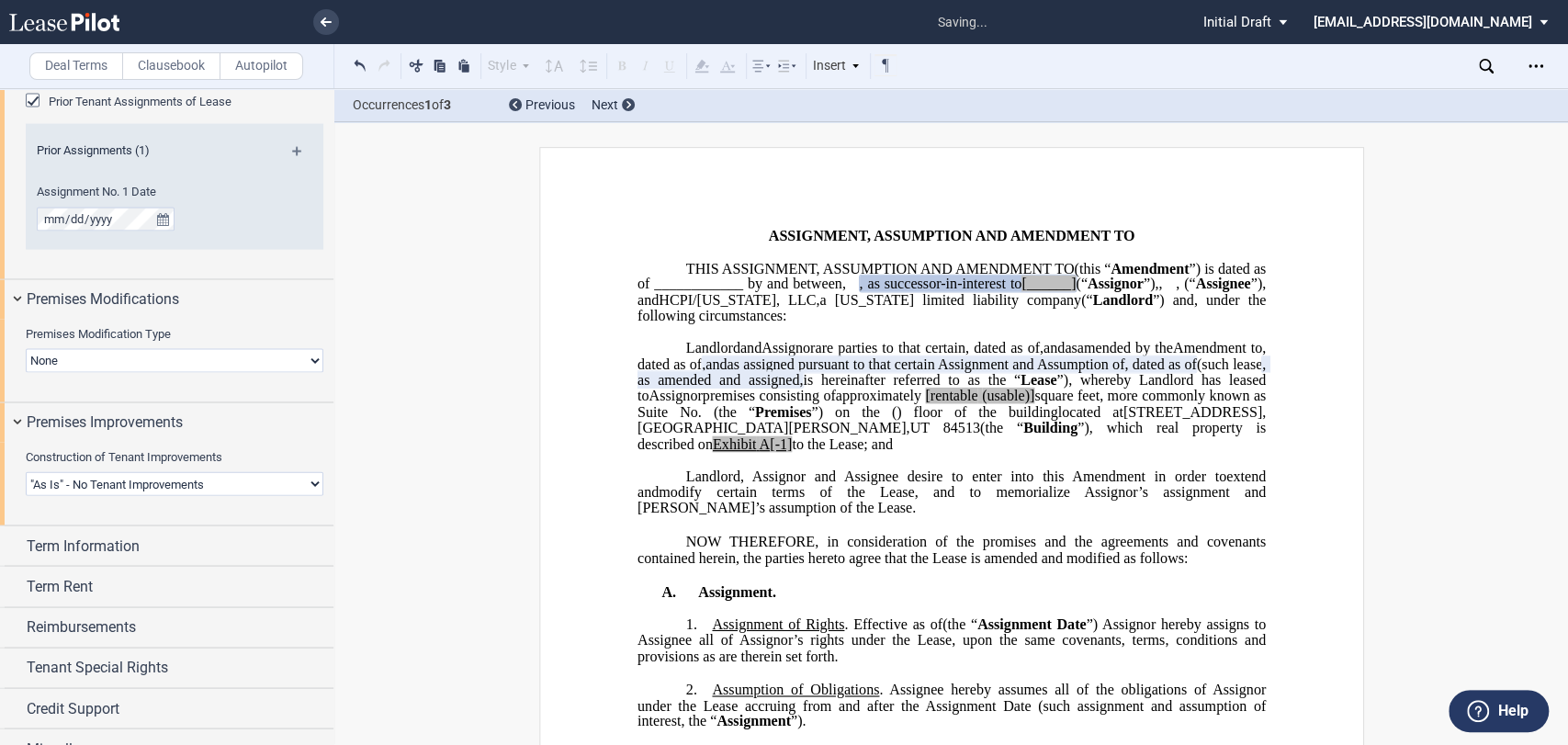
scroll to position [2587, 0]
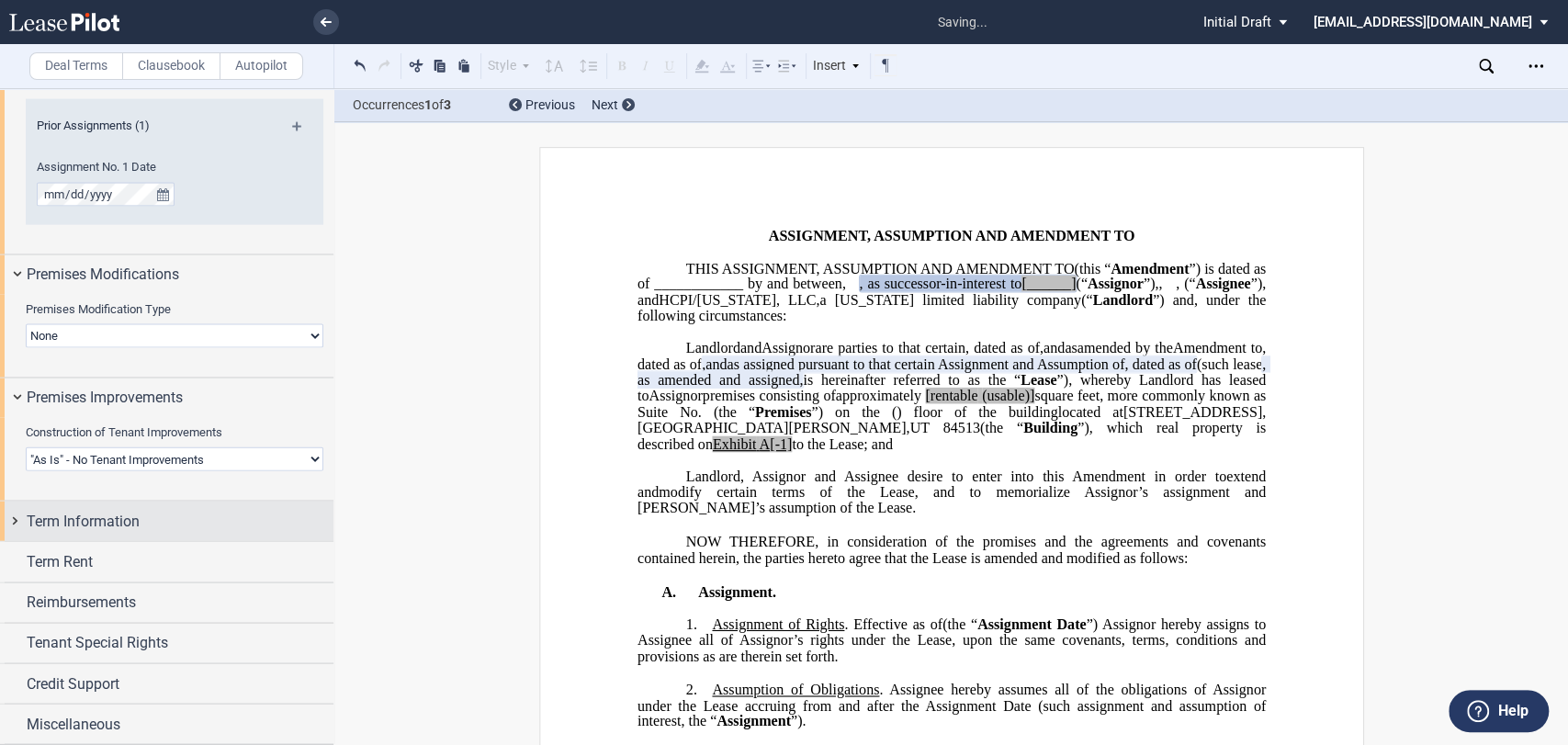
click at [103, 514] on span "Term Information" at bounding box center [83, 522] width 113 height 22
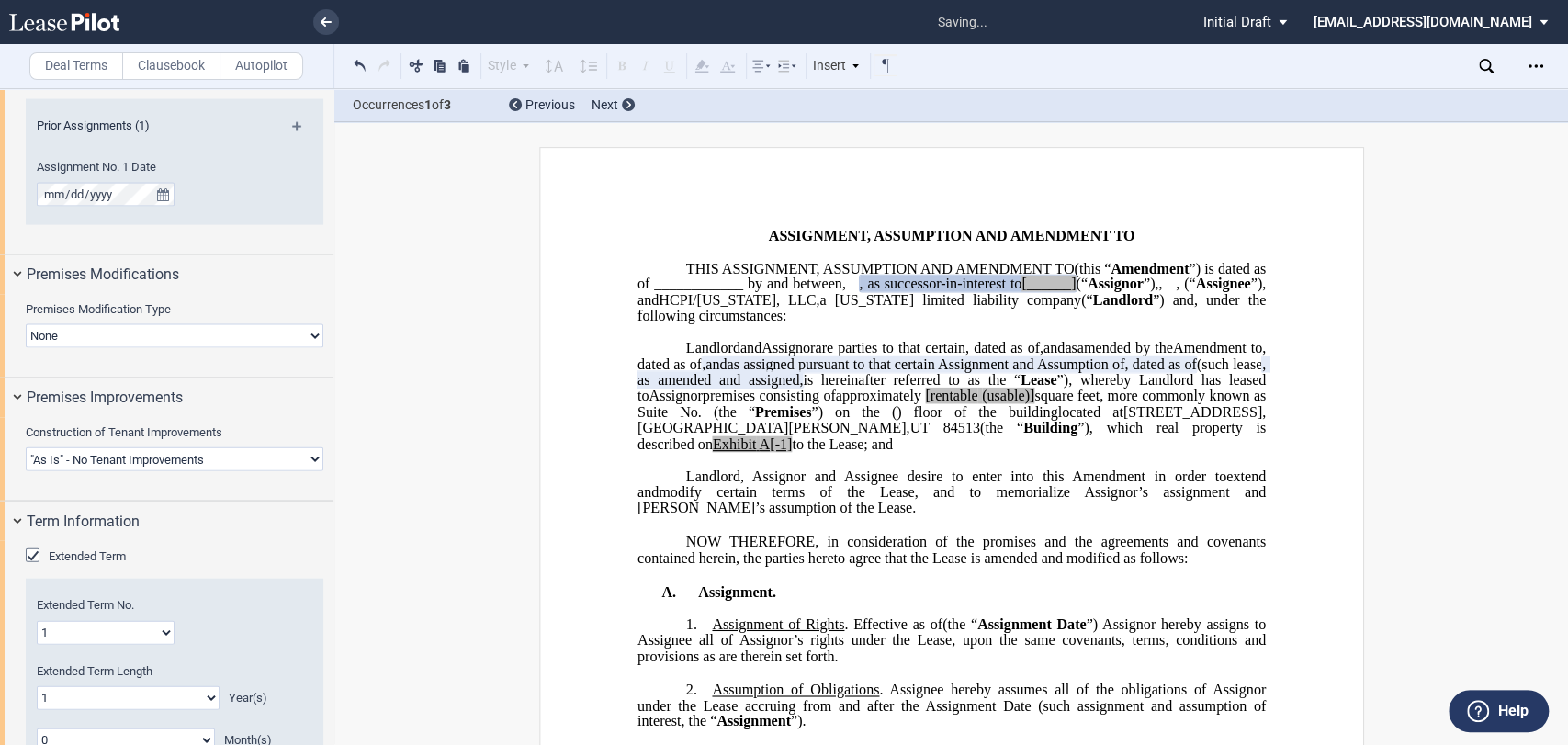
scroll to position [2792, 0]
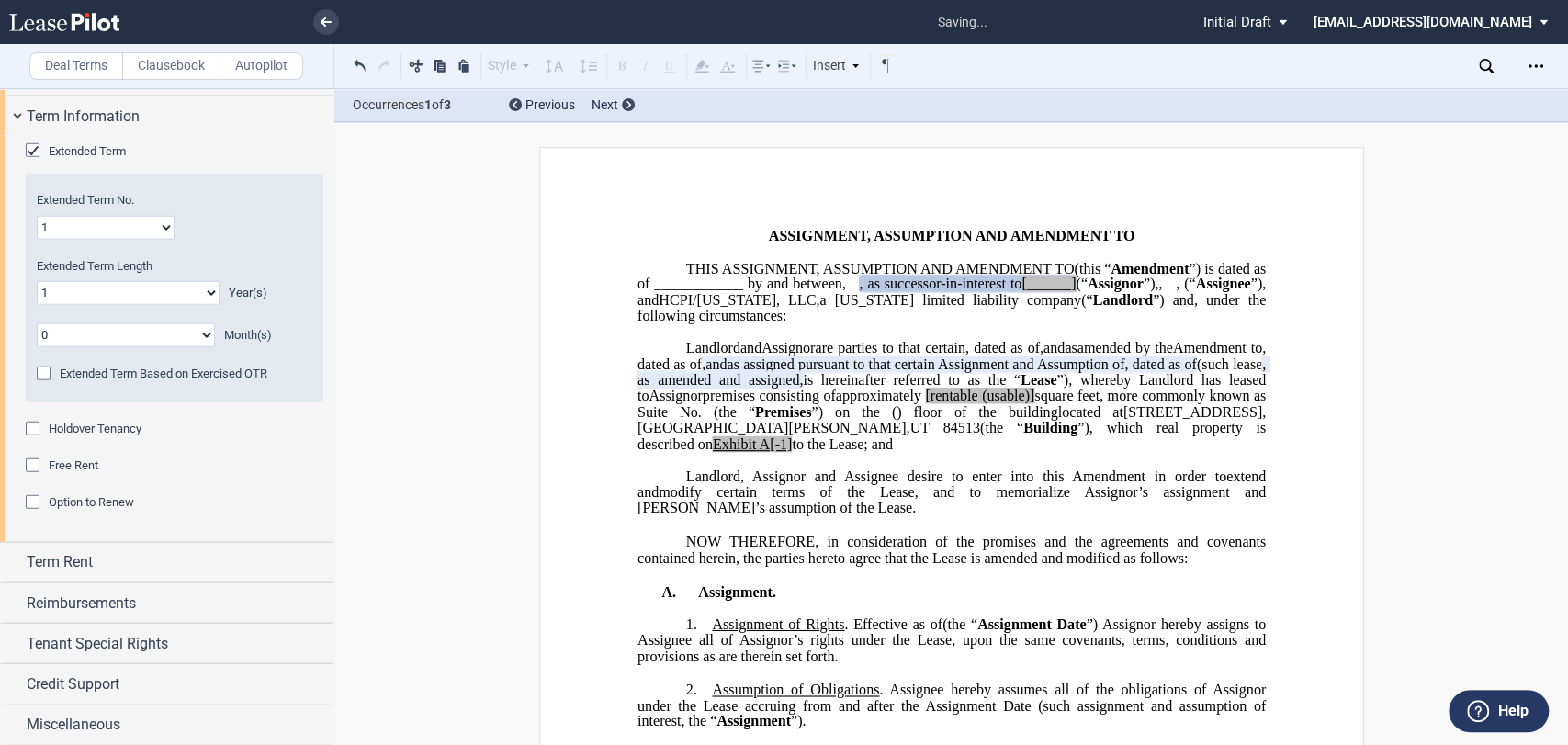
click at [80, 422] on span "Holdover Tenancy" at bounding box center [94, 428] width 92 height 14
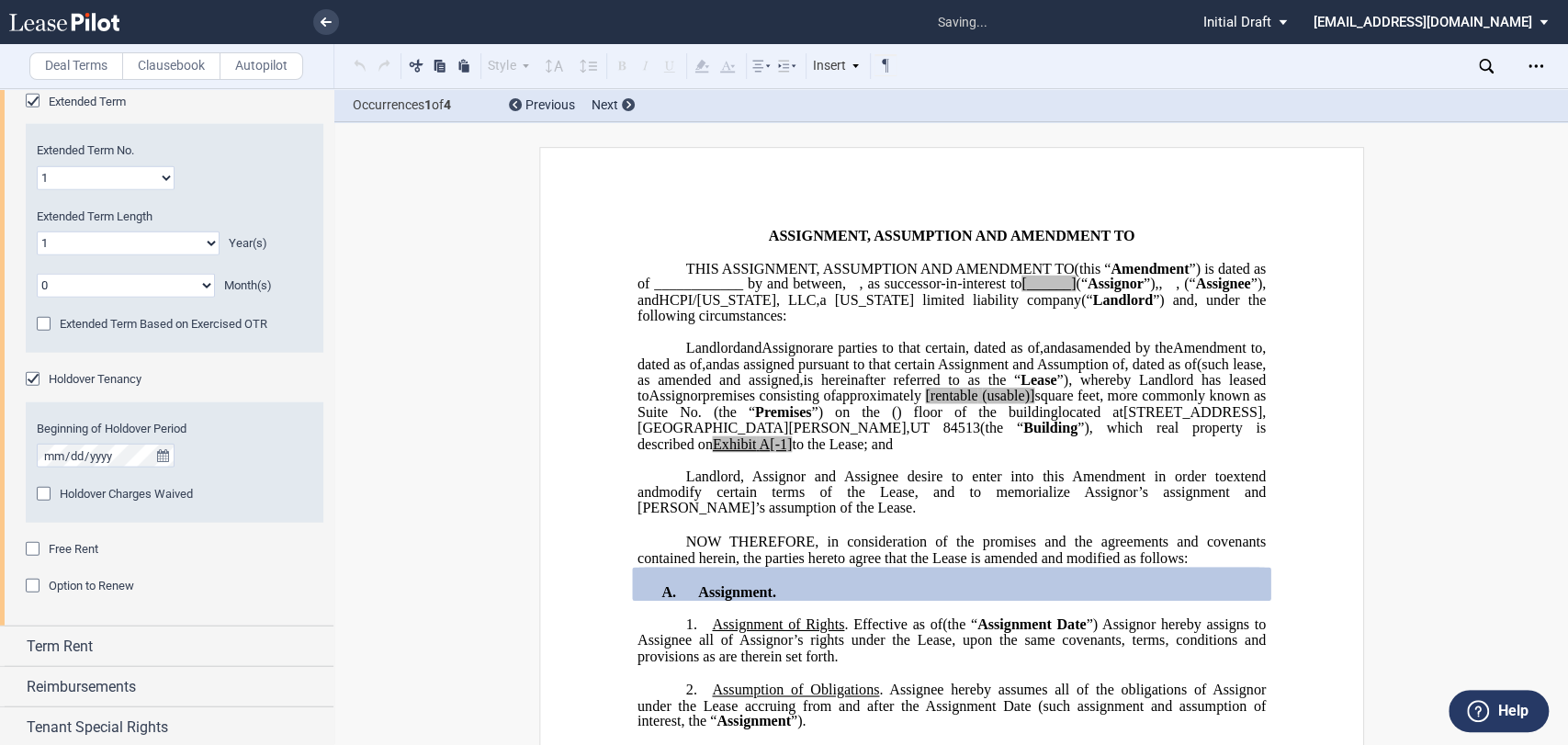
scroll to position [3125, 0]
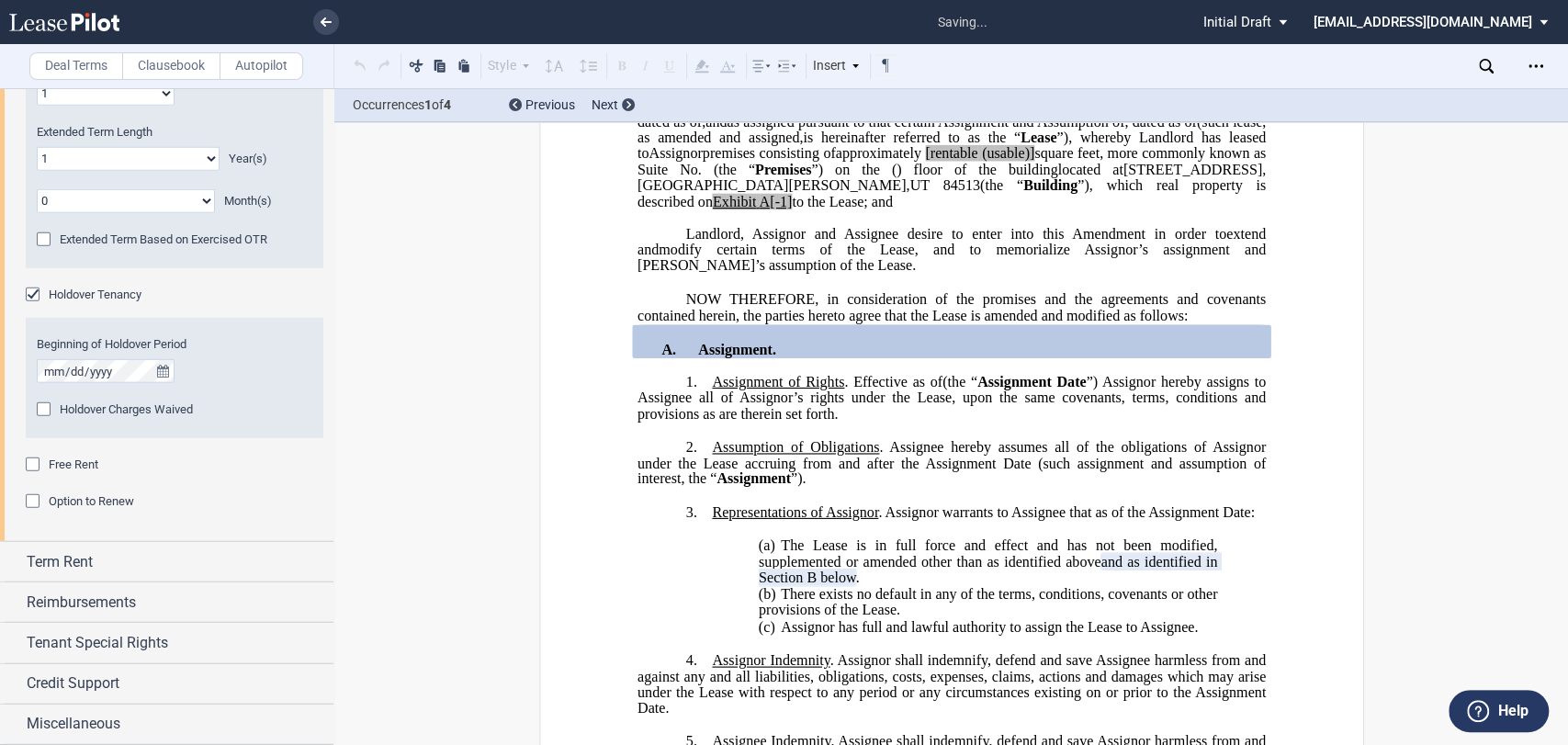
click at [63, 457] on span "Free Rent" at bounding box center [73, 463] width 49 height 14
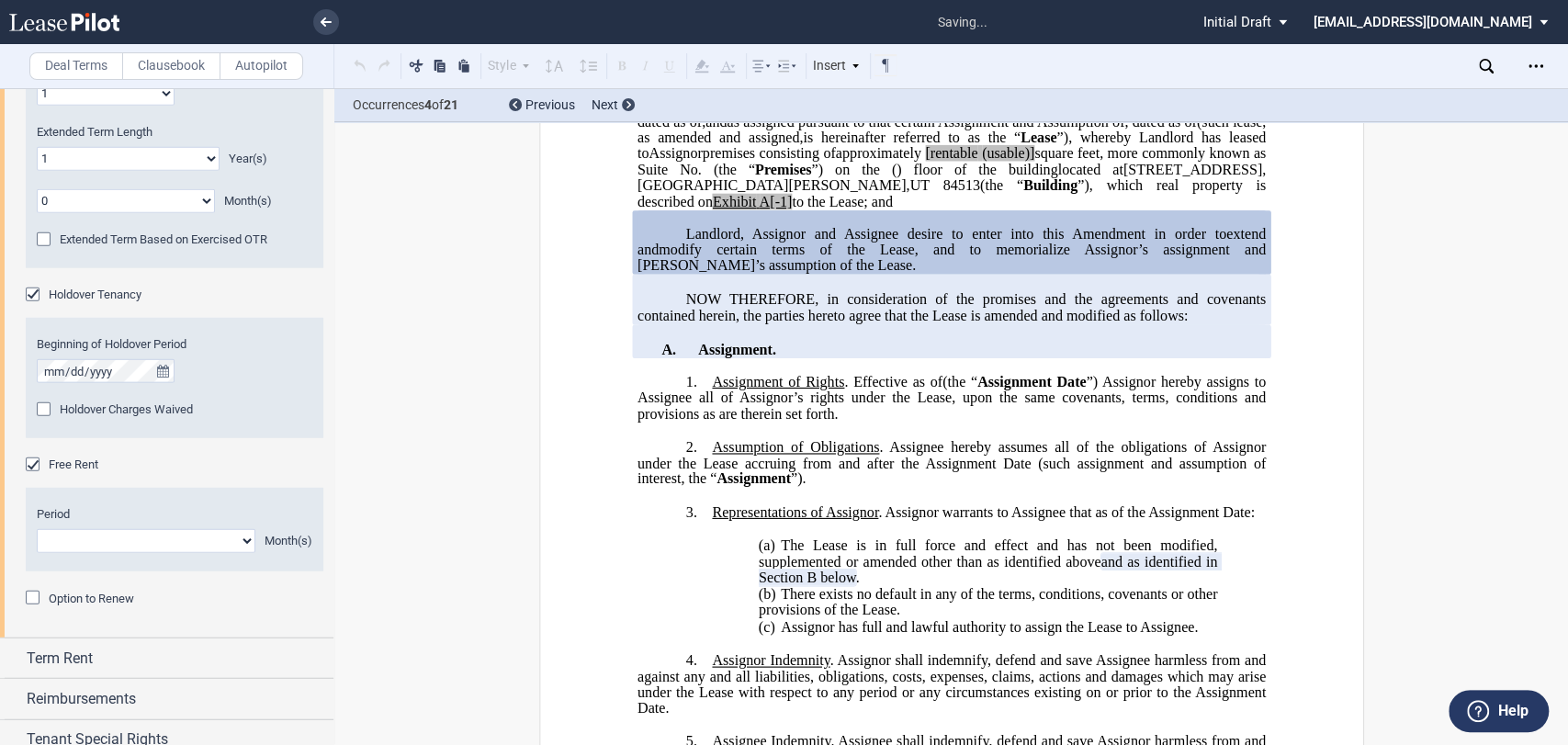
click at [72, 406] on span "Holdover Charges Waived" at bounding box center [126, 408] width 133 height 14
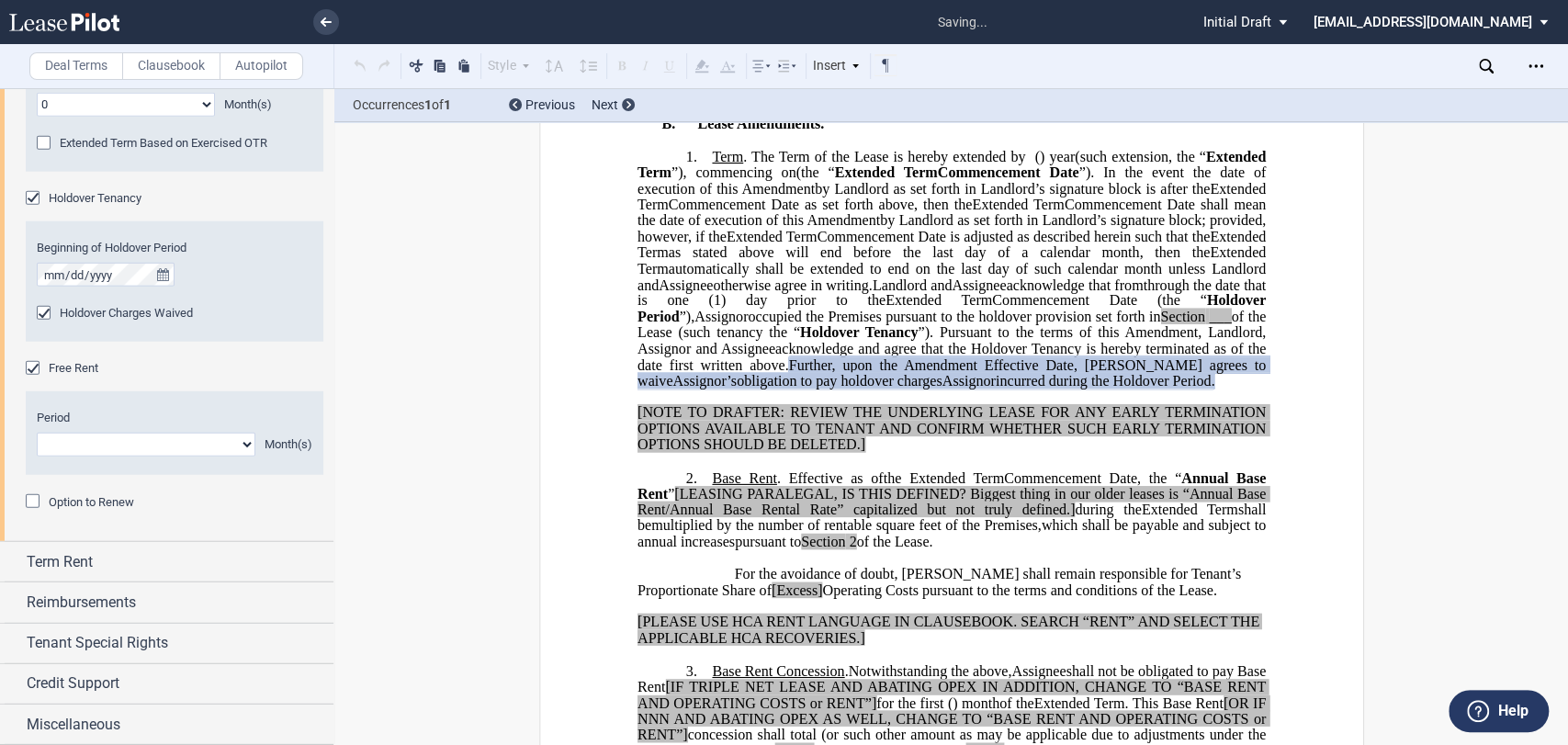
scroll to position [1750, 0]
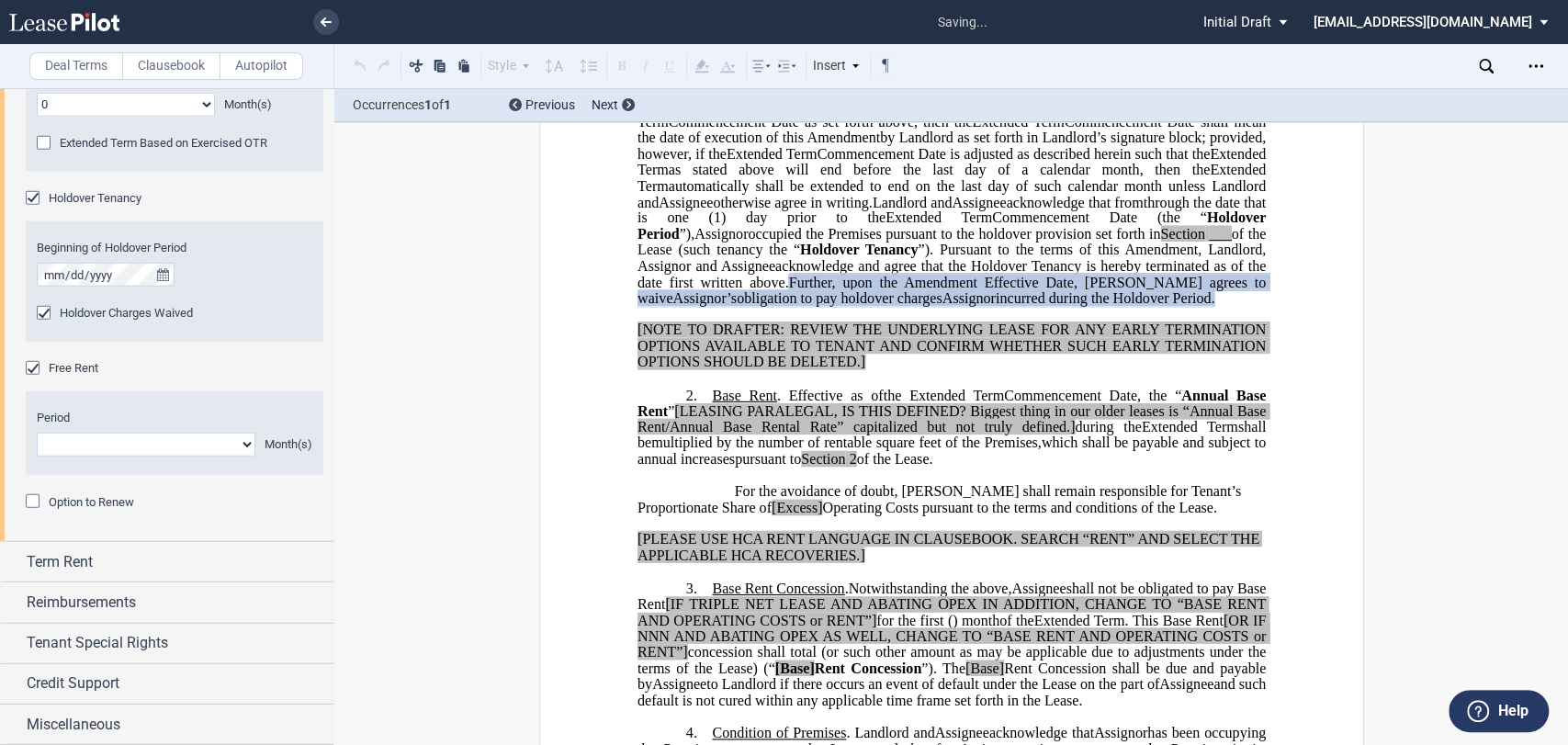
click at [89, 505] on span "Option to Renew" at bounding box center [91, 502] width 86 height 14
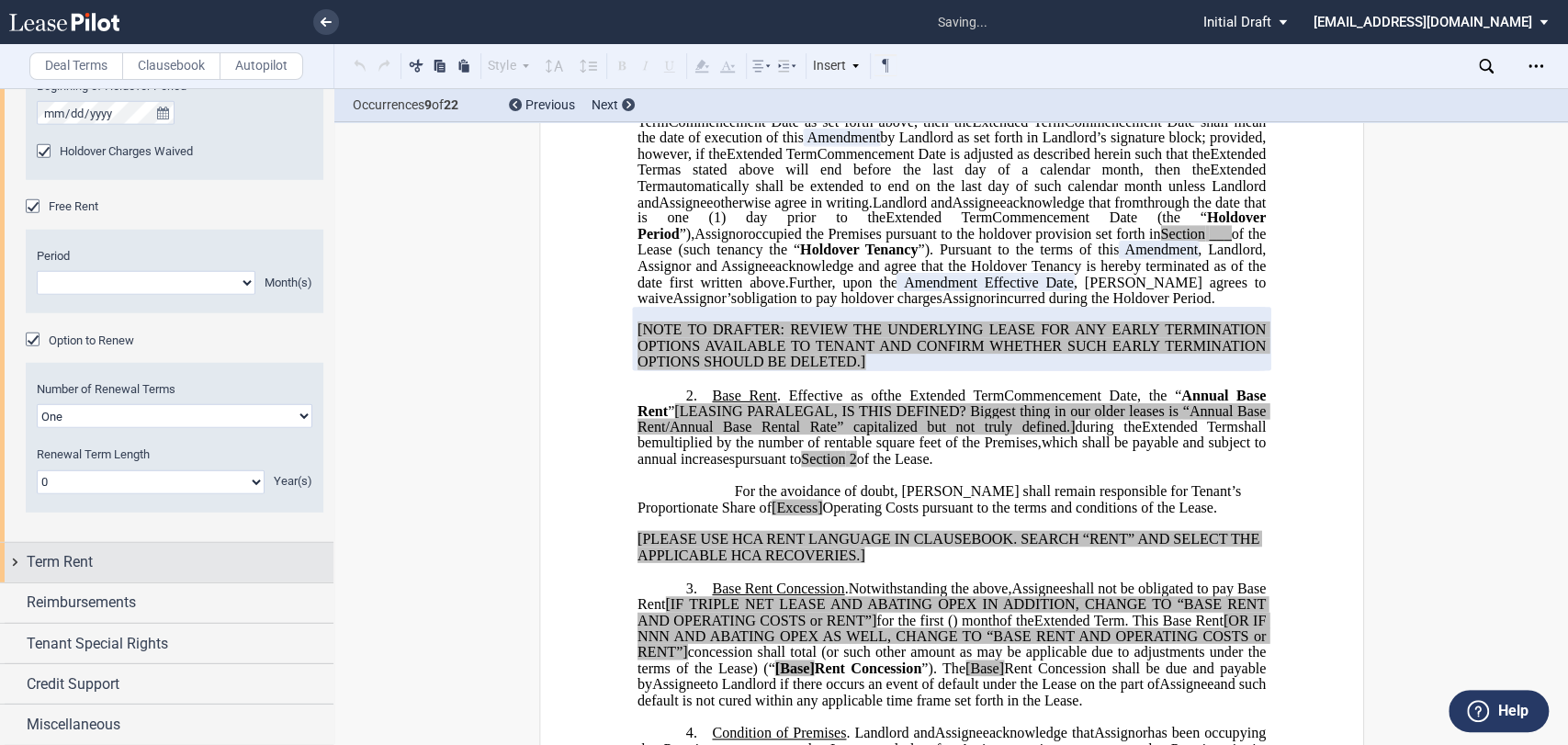
click at [103, 572] on div "Term Rent" at bounding box center [180, 562] width 307 height 22
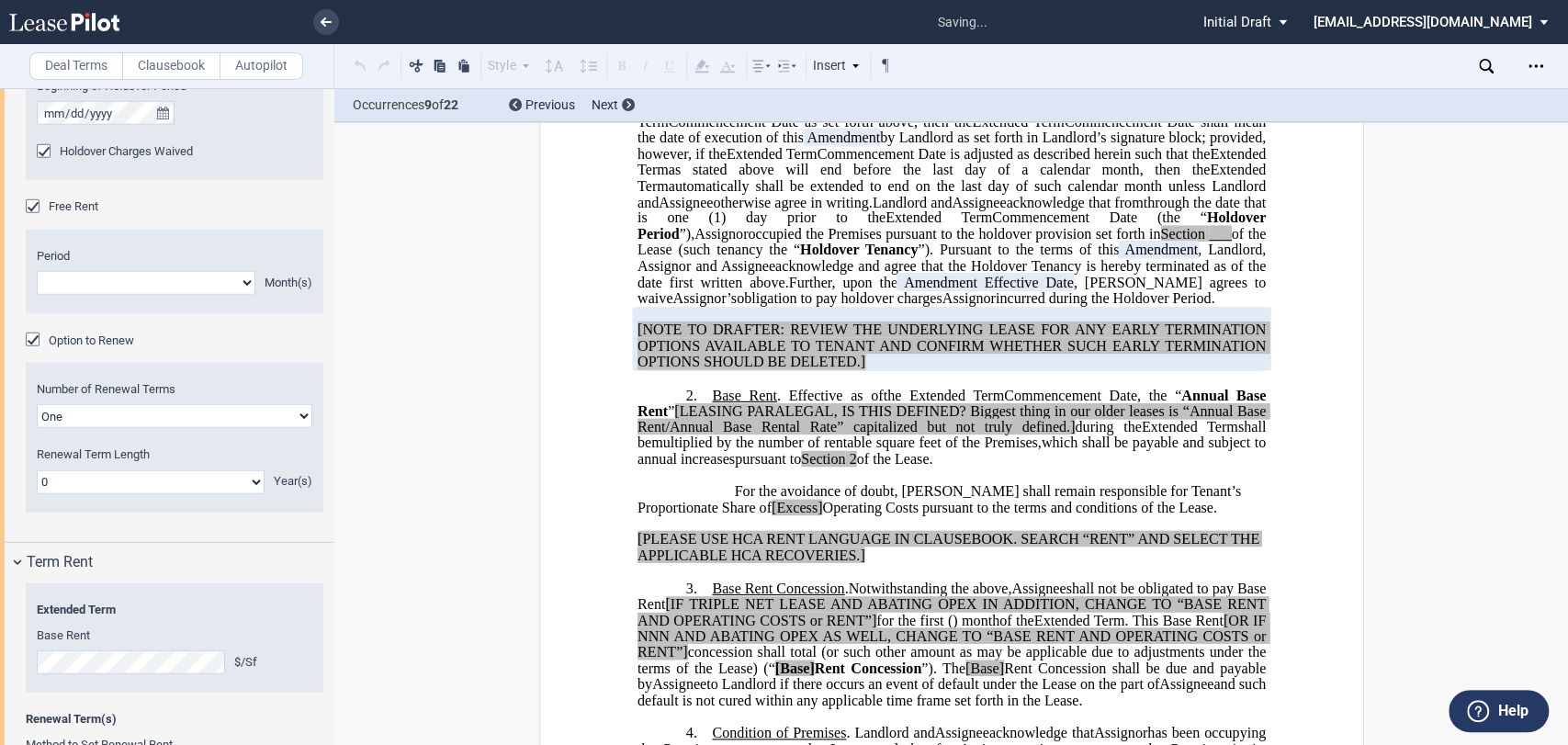
scroll to position [3608, 0]
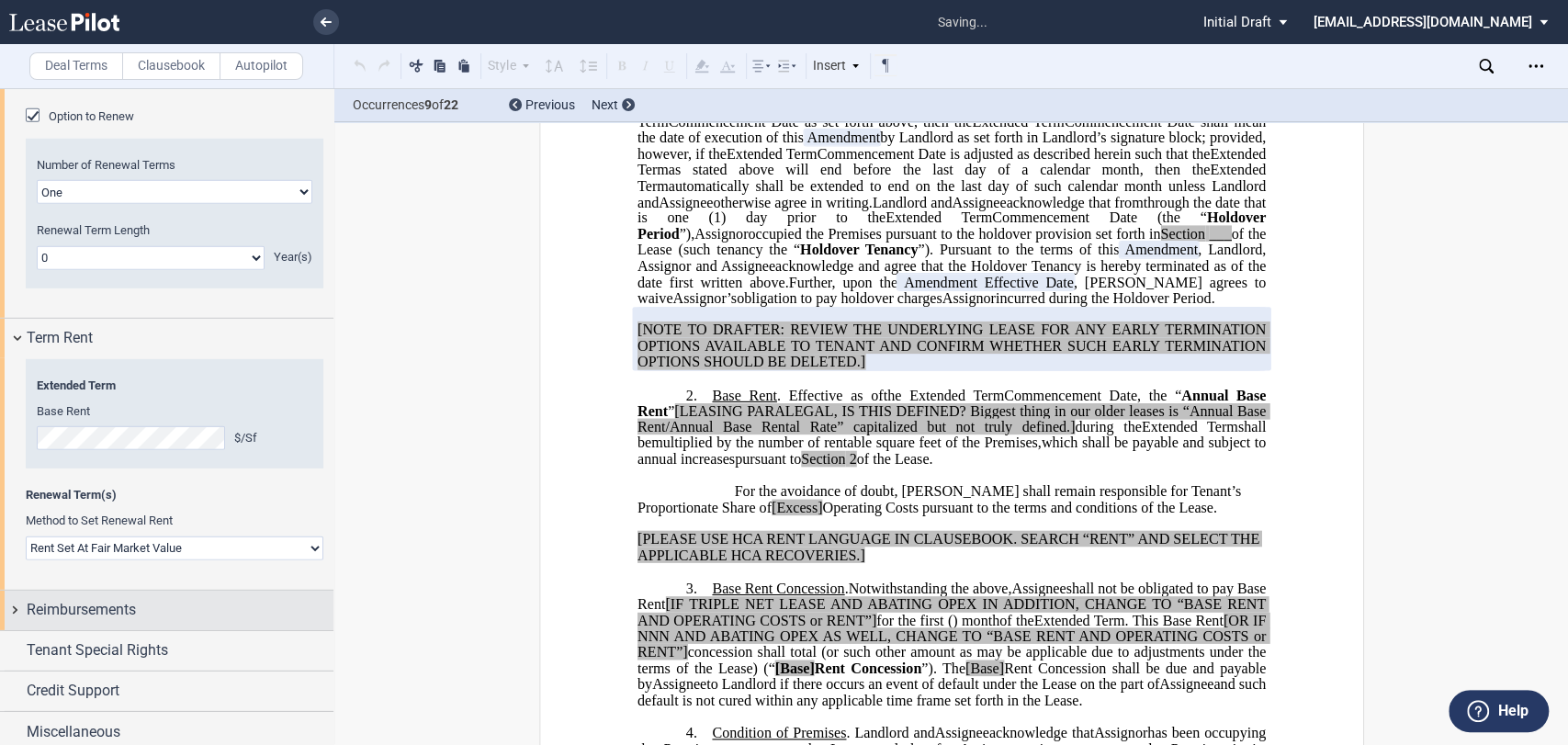
click at [102, 599] on span "Reimbursements" at bounding box center [81, 610] width 109 height 22
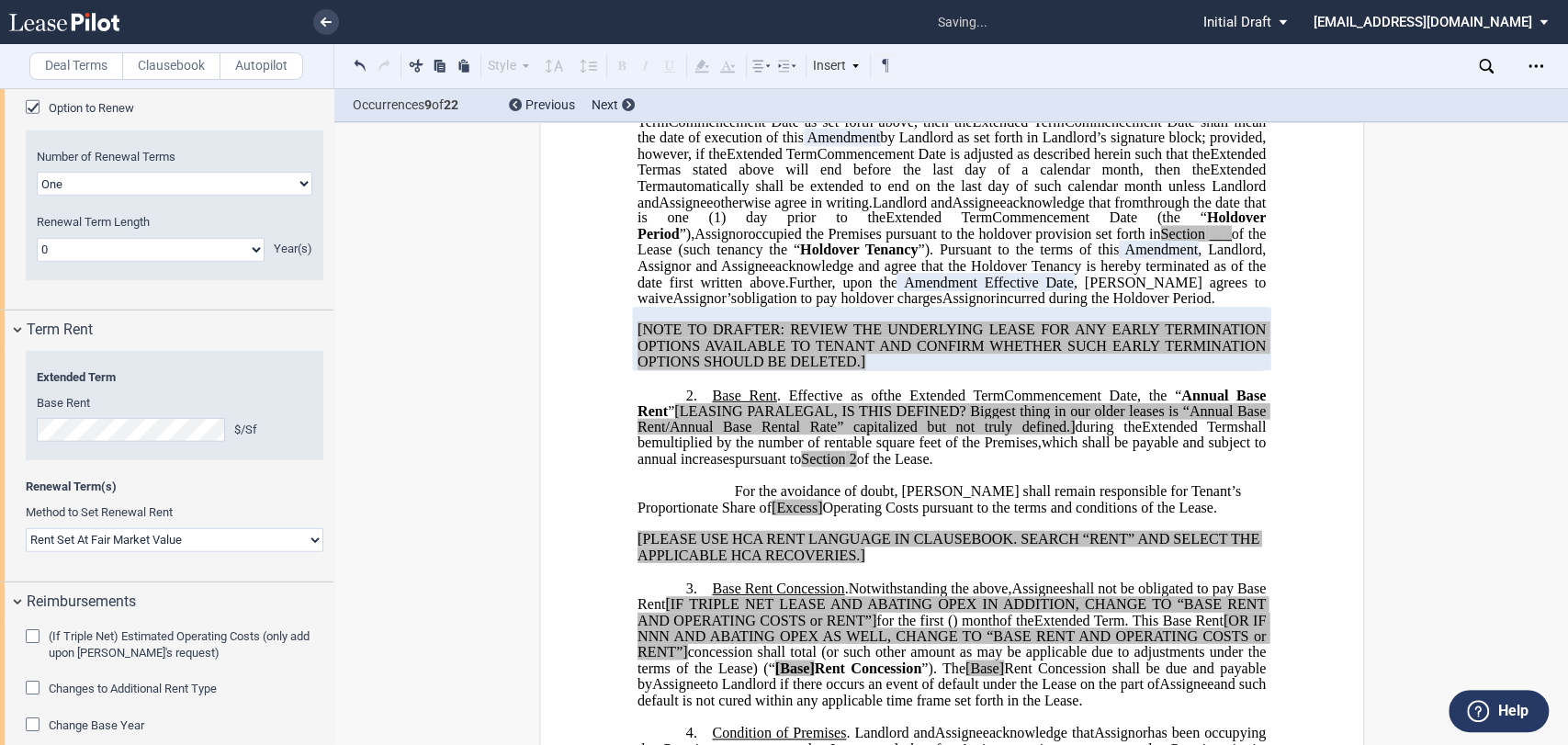
click at [75, 629] on span "(If Triple Net) Estimated Operating Costs (only add upon Tenant's request)" at bounding box center [179, 644] width 261 height 30
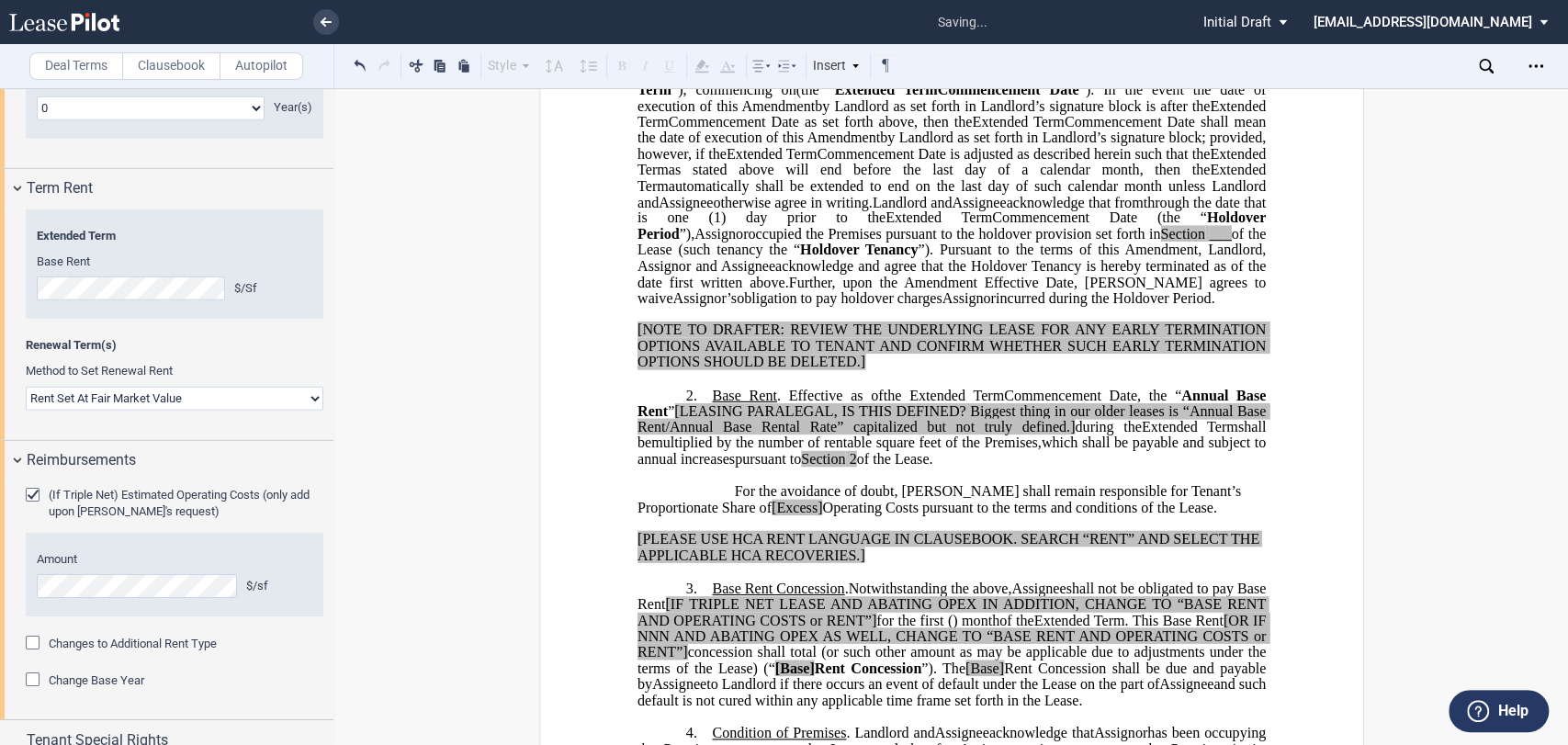
click at [88, 634] on div "Changes to Additional Rent Type Additional Rent Type Base Year Triple Net Cap o…" at bounding box center [174, 652] width 298 height 36
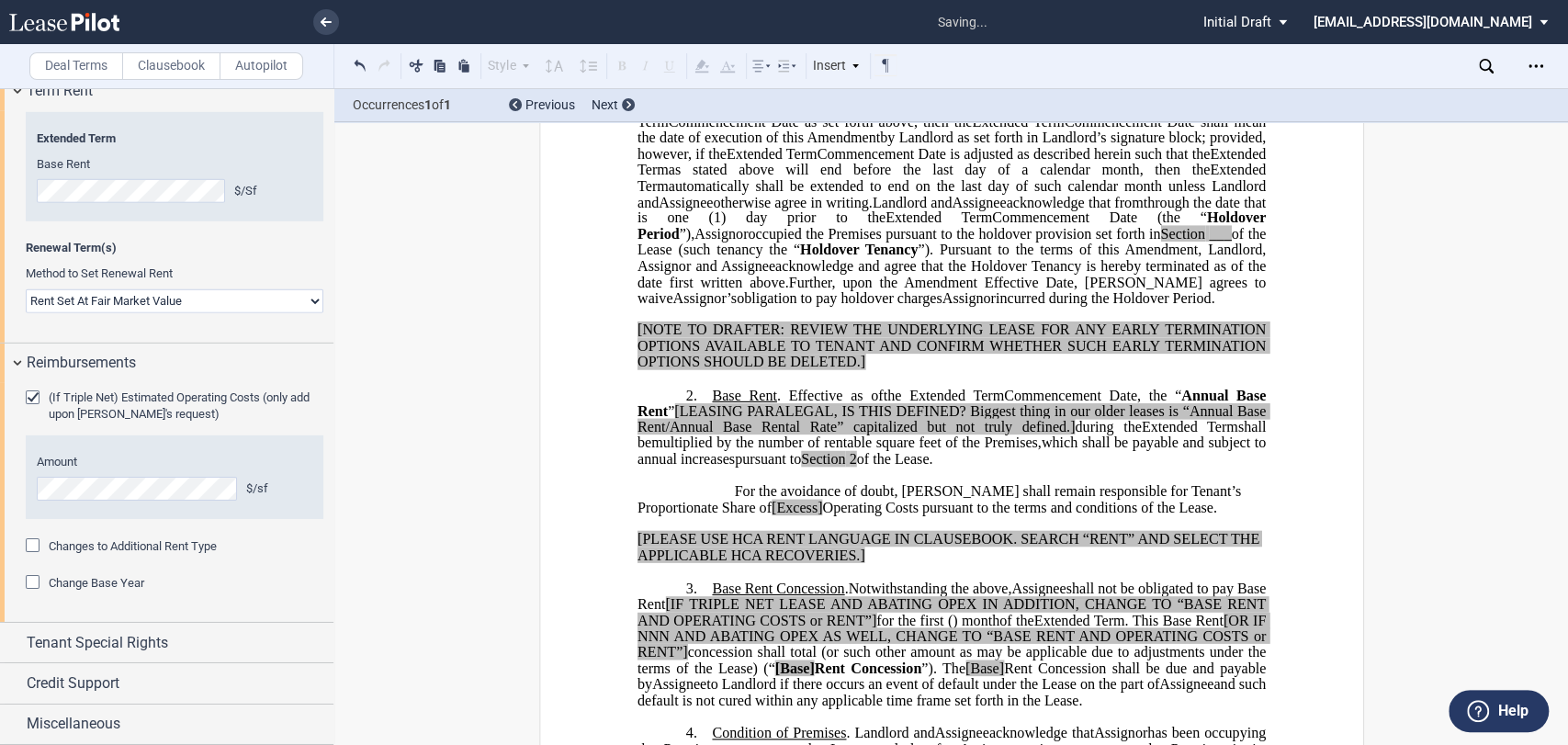
click at [84, 537] on md-checkbox "Changes to Additional Rent Type" at bounding box center [121, 546] width 191 height 19
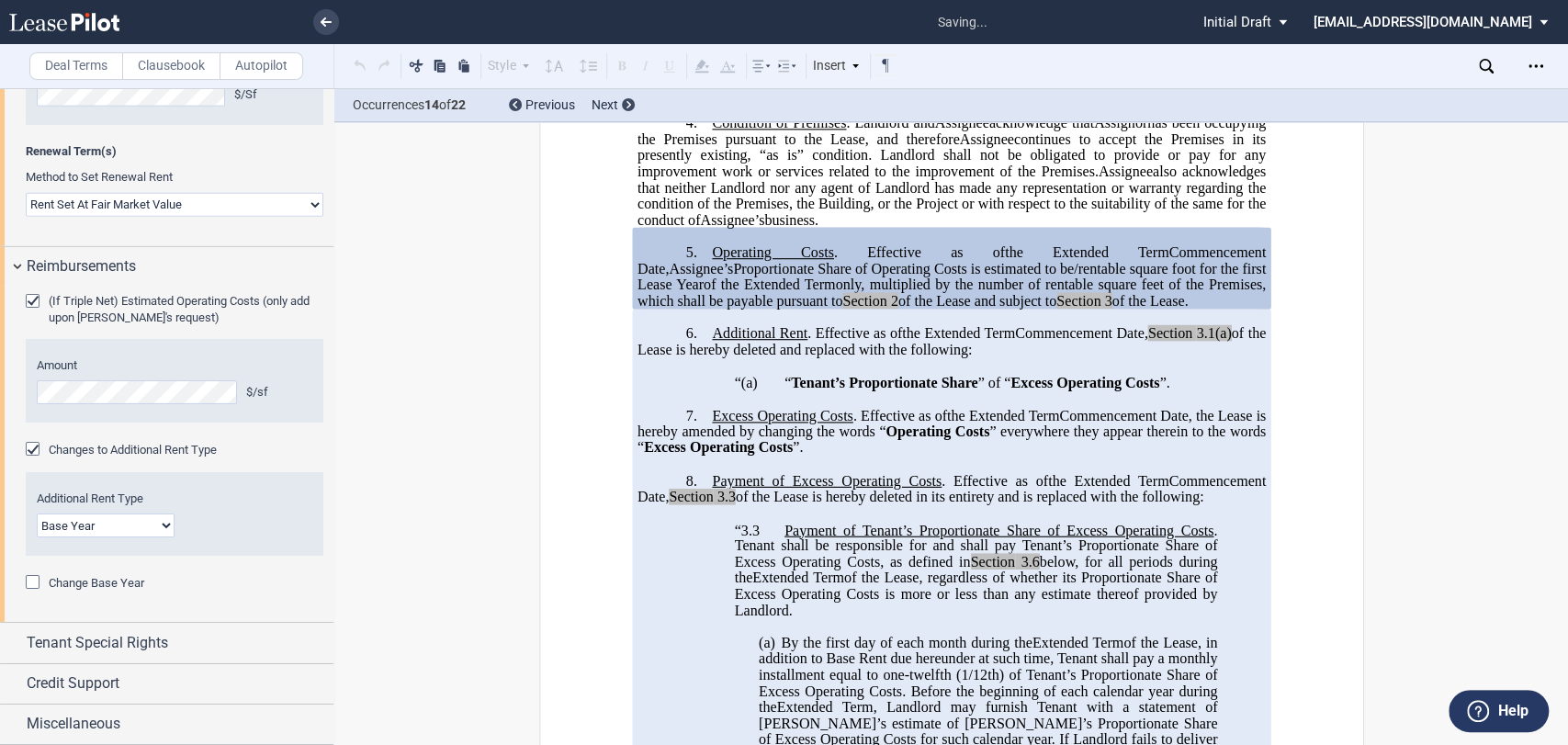
click at [91, 576] on span "Change Base Year" at bounding box center [96, 582] width 95 height 14
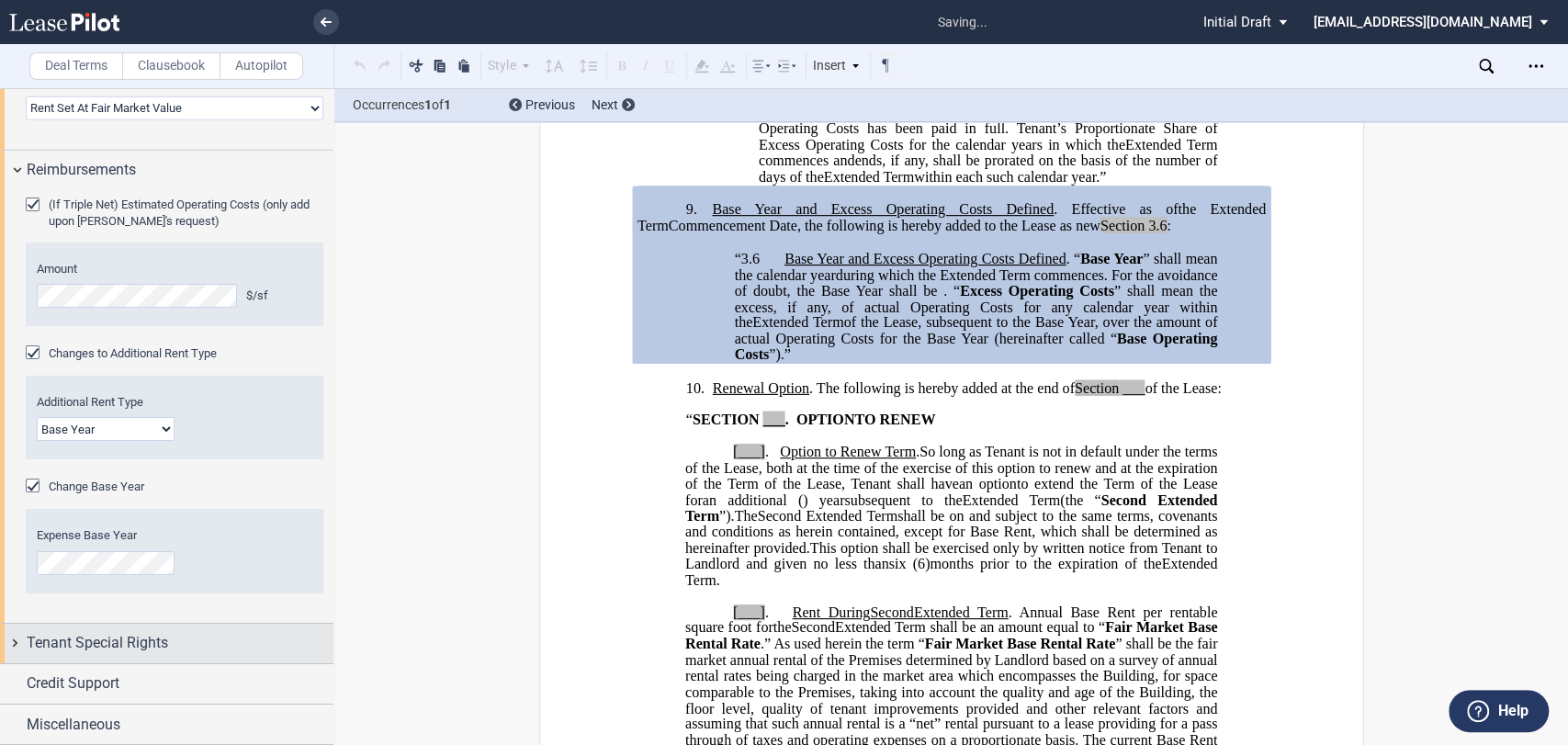
click at [110, 642] on span "Tenant Special Rights" at bounding box center [98, 643] width 142 height 22
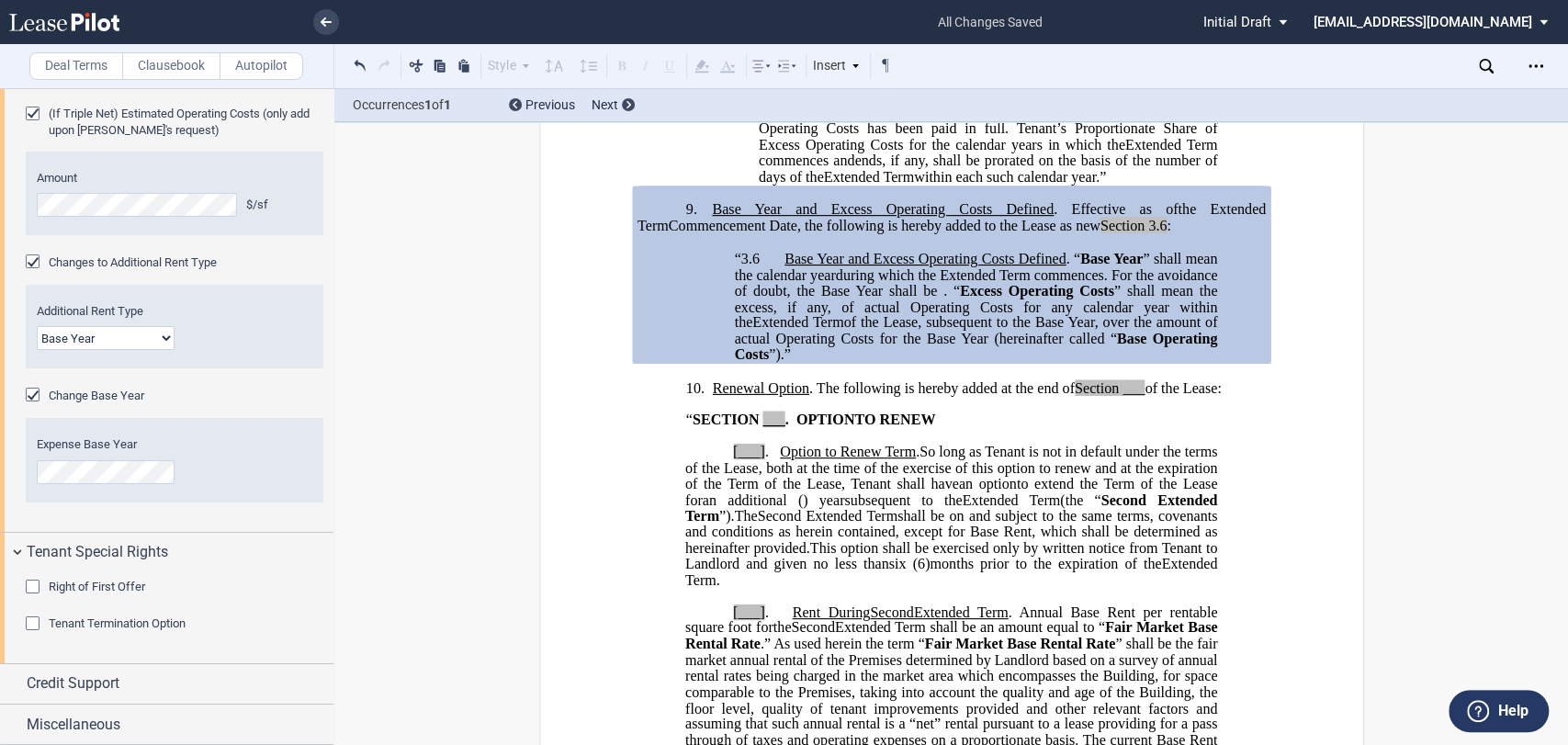
click at [81, 586] on span "Right of First Offer" at bounding box center [96, 586] width 96 height 14
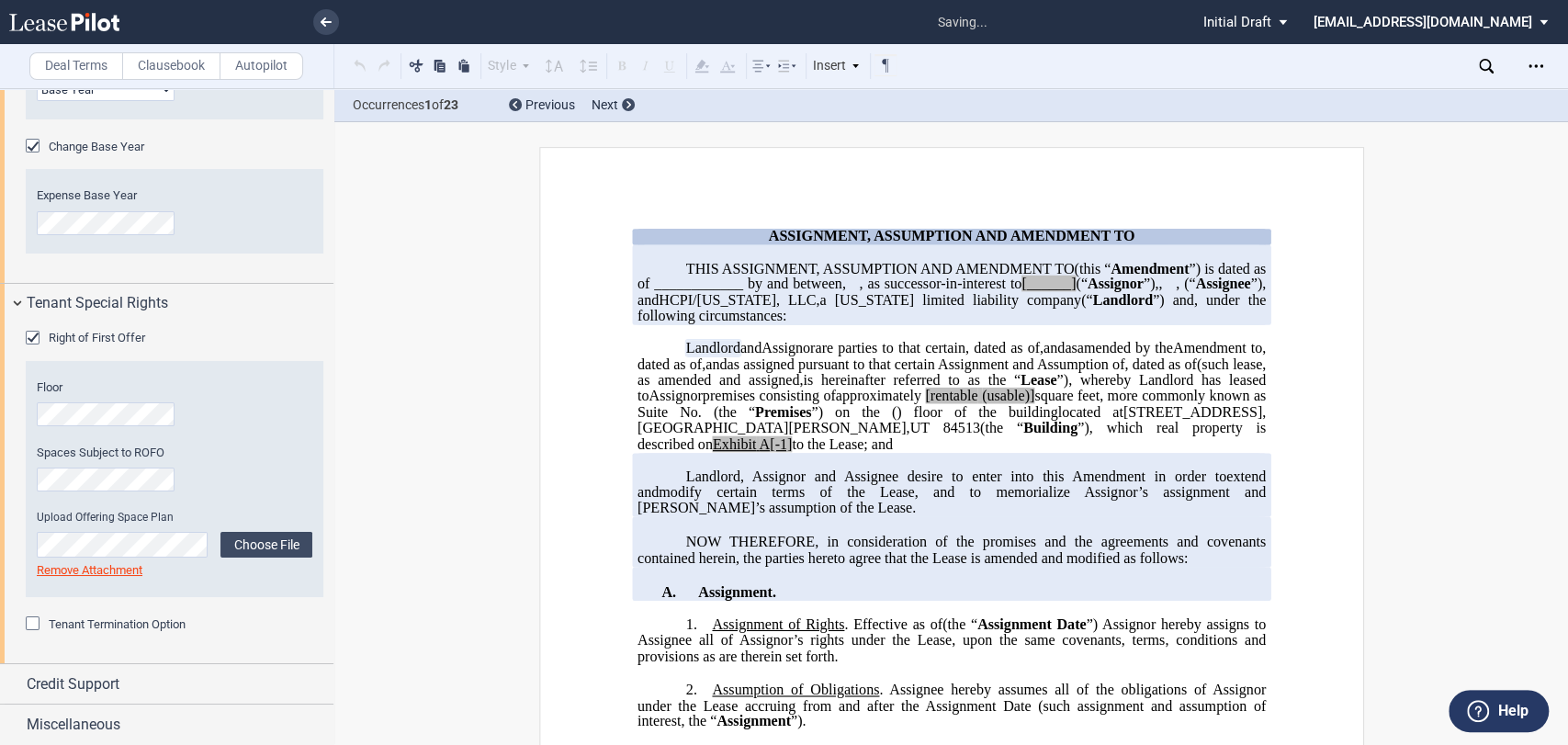
click at [91, 627] on span "Tenant Termination Option" at bounding box center [117, 624] width 137 height 14
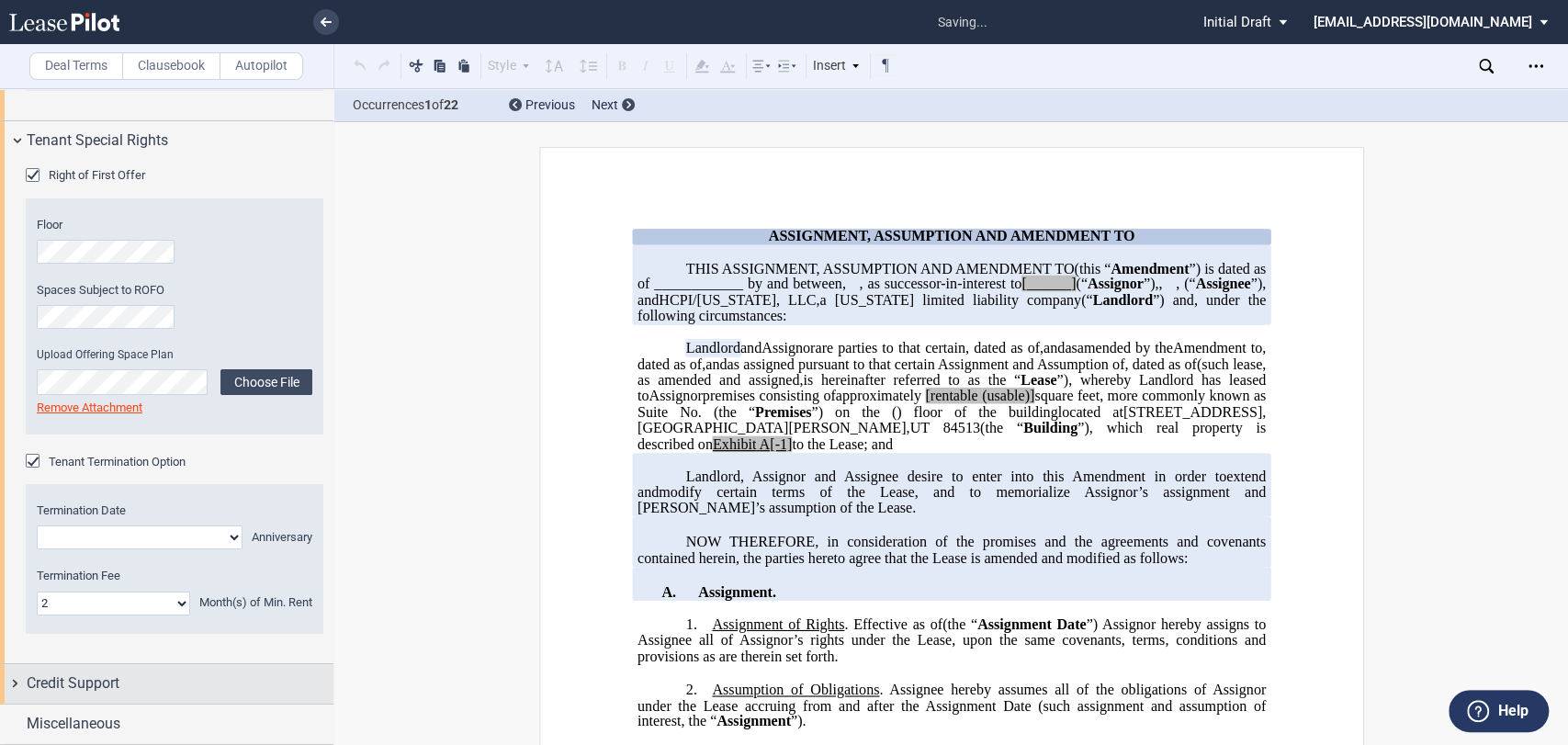
click at [100, 669] on div "Credit Support" at bounding box center [166, 683] width 333 height 39
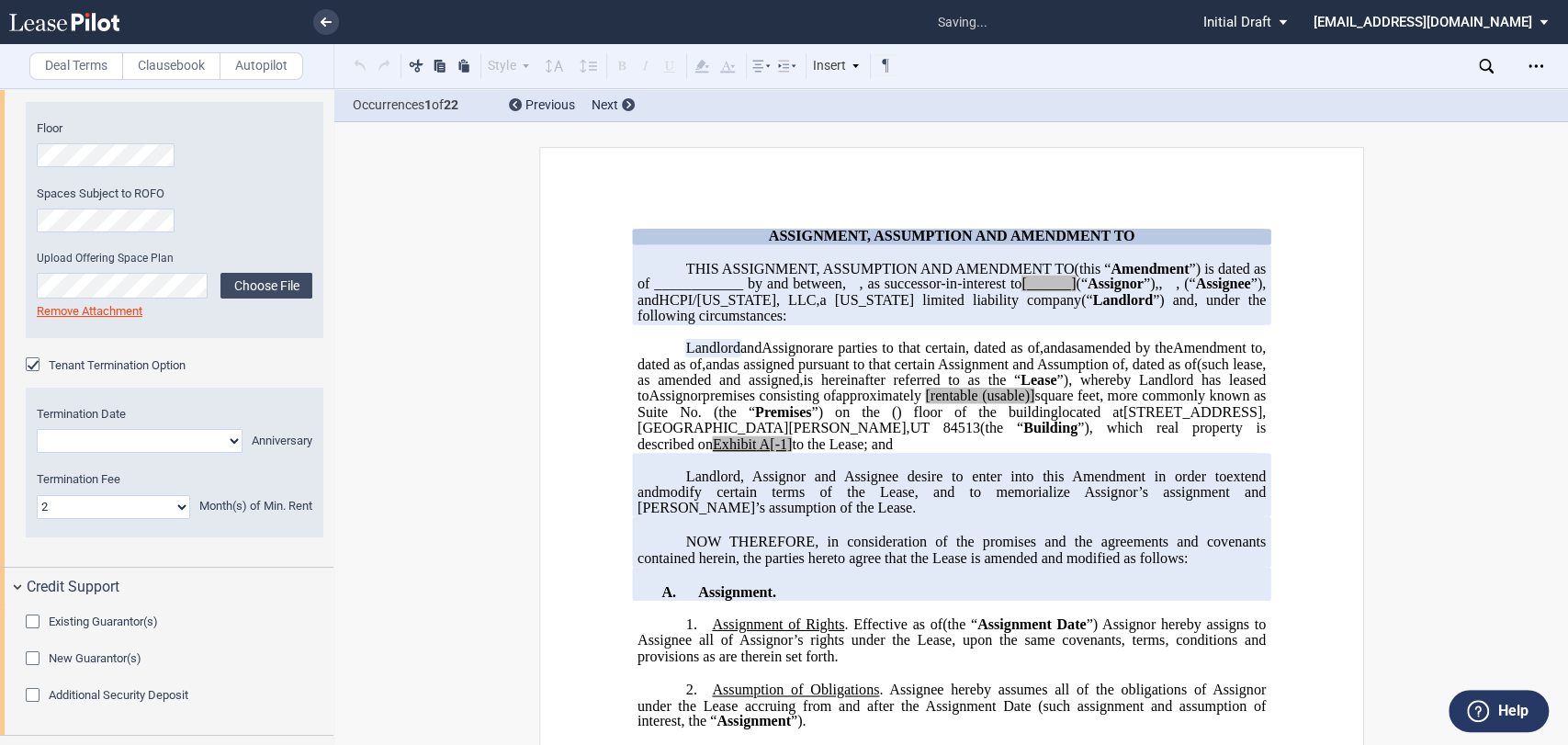
click at [103, 614] on span "Existing Guarantor(s)" at bounding box center [103, 621] width 109 height 14
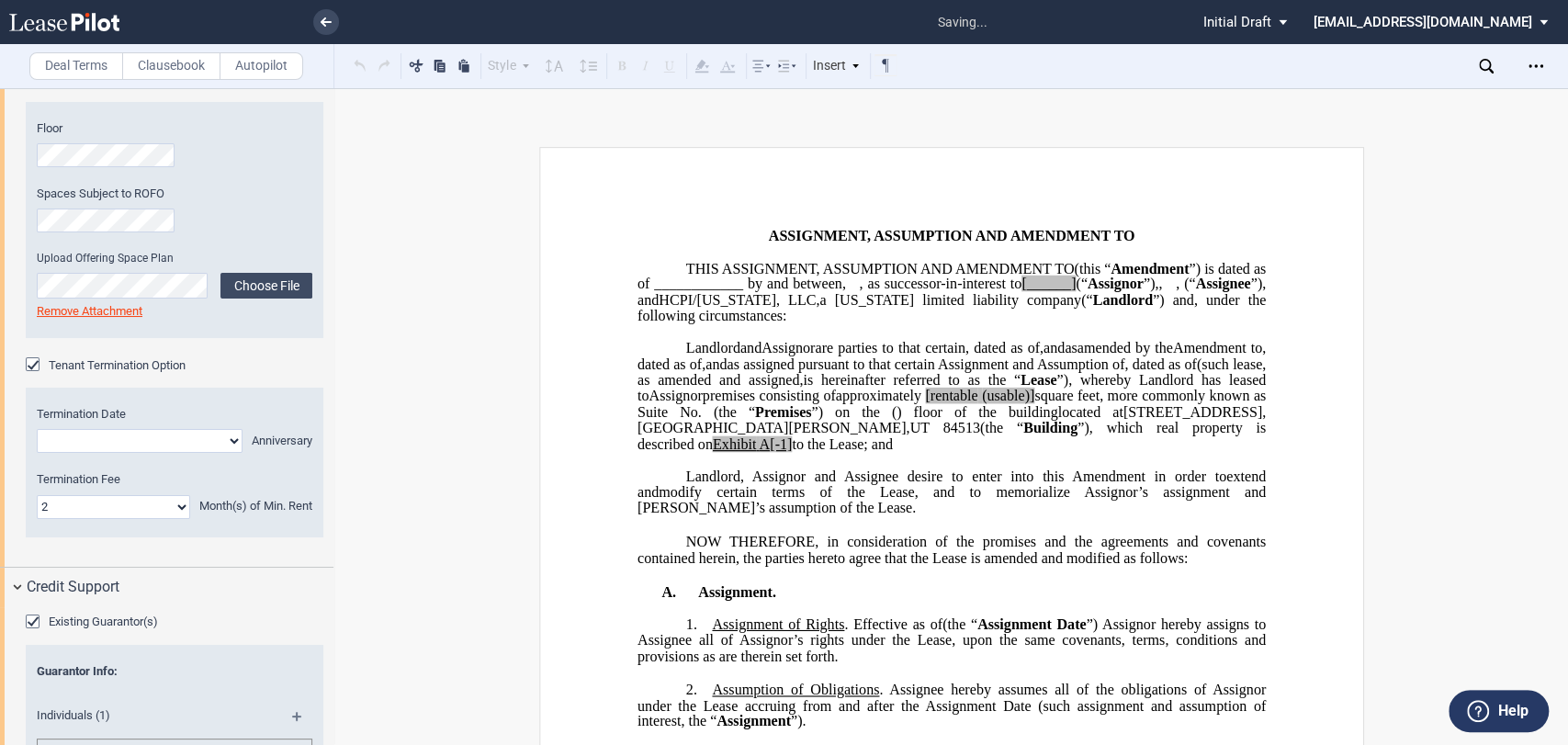
drag, startPoint x: 104, startPoint y: 626, endPoint x: 104, endPoint y: 606, distance: 20.0
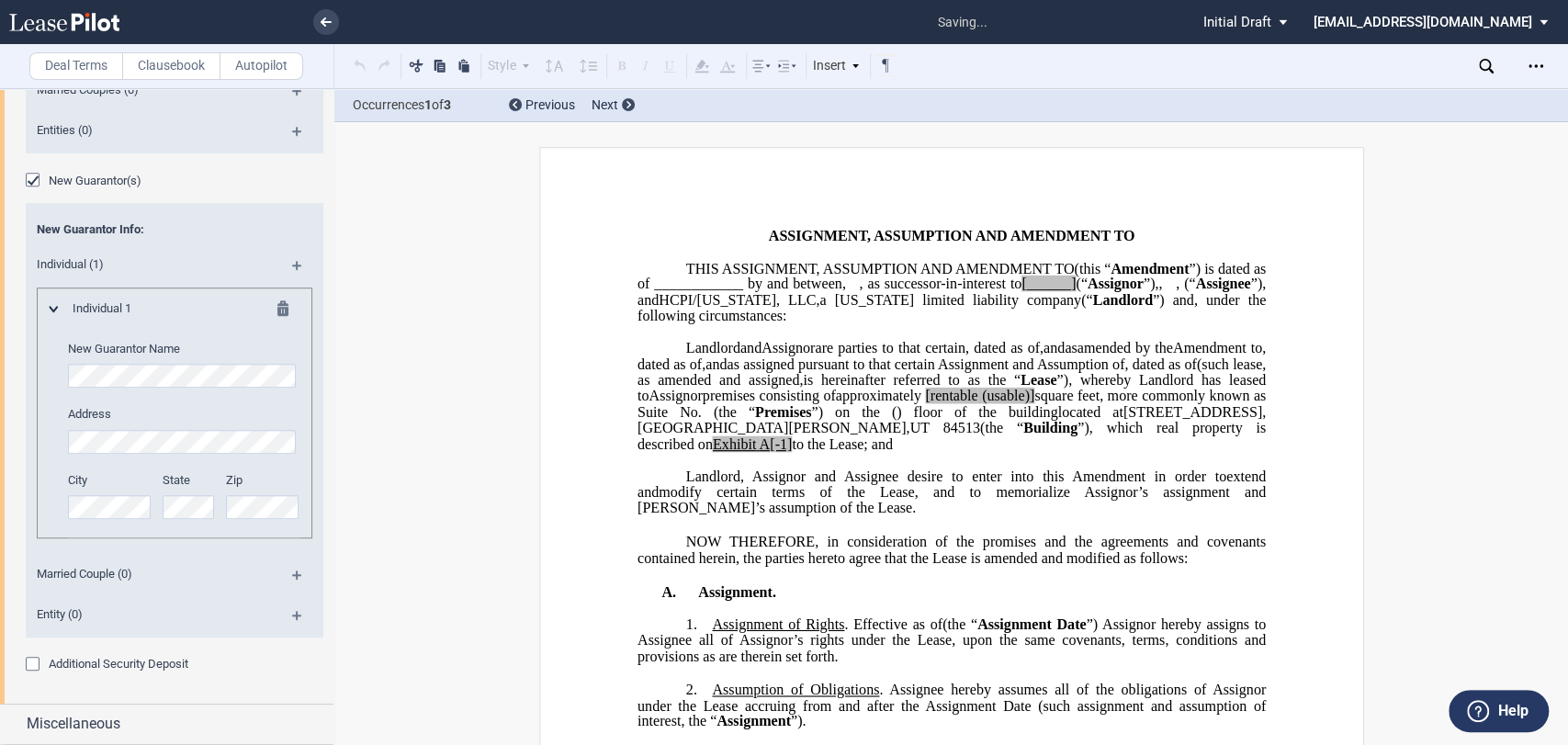
click at [103, 656] on span "Additional Security Deposit" at bounding box center [118, 663] width 140 height 14
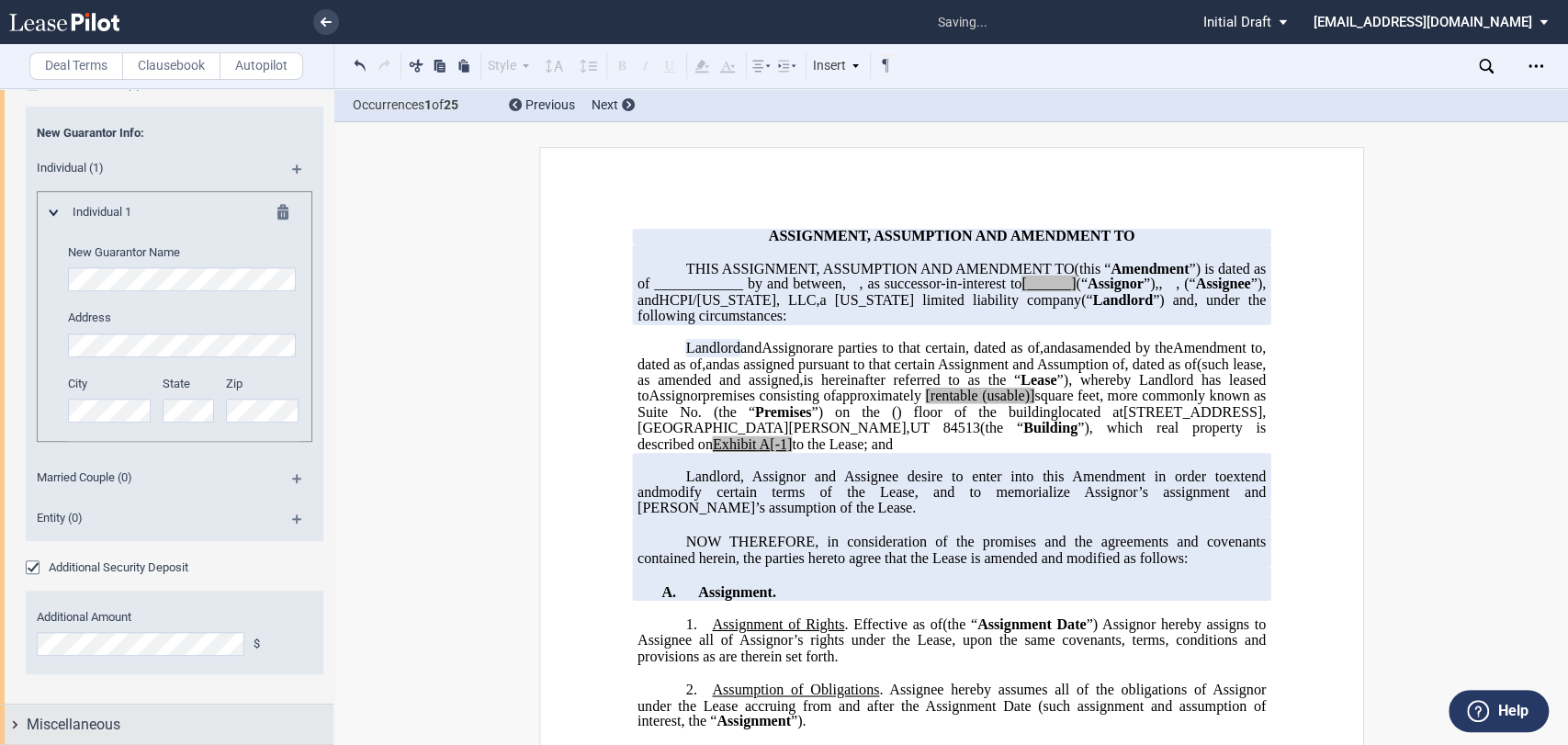
click at [109, 720] on span "Miscellaneous" at bounding box center [74, 724] width 93 height 22
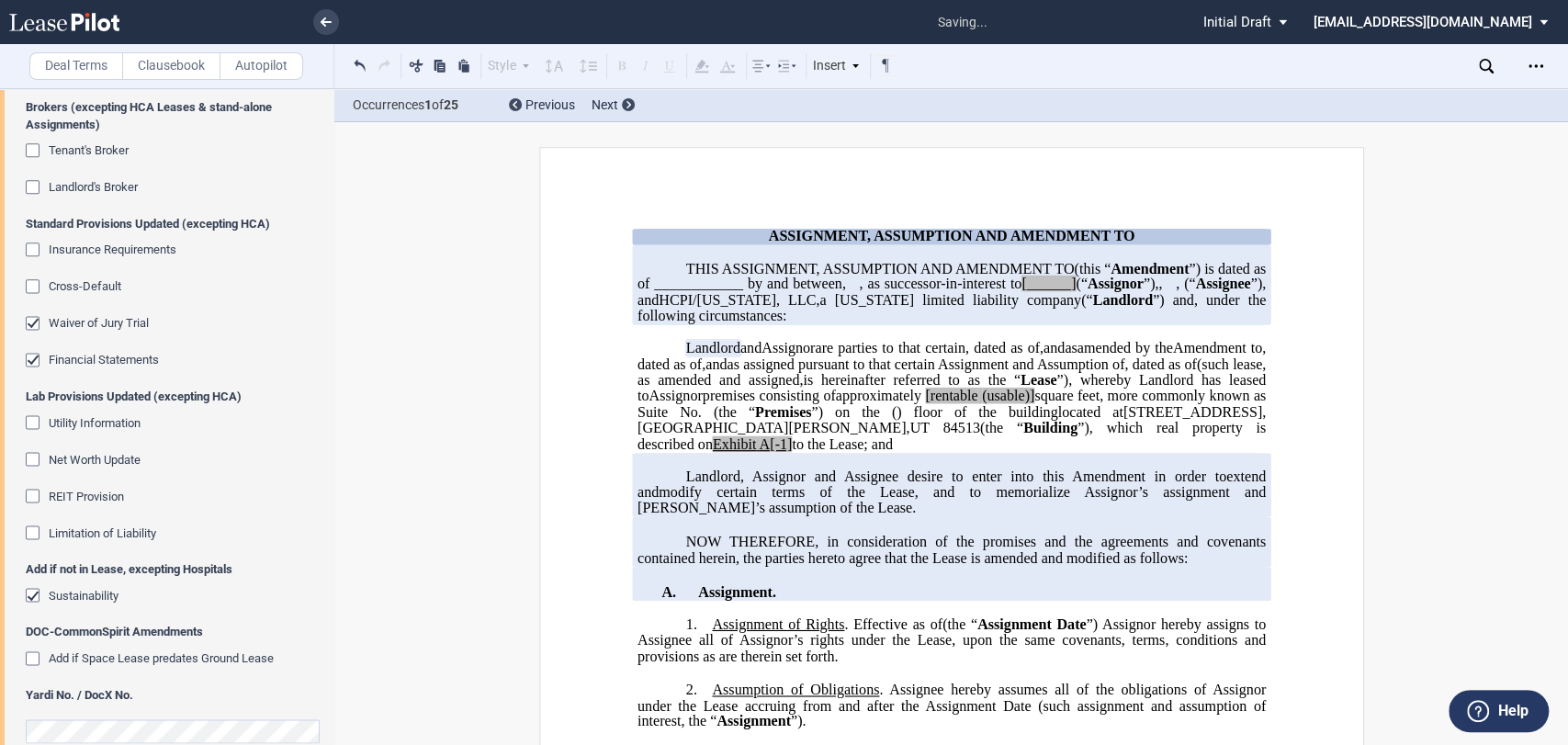
click at [80, 279] on span "Cross-Default" at bounding box center [85, 285] width 73 height 14
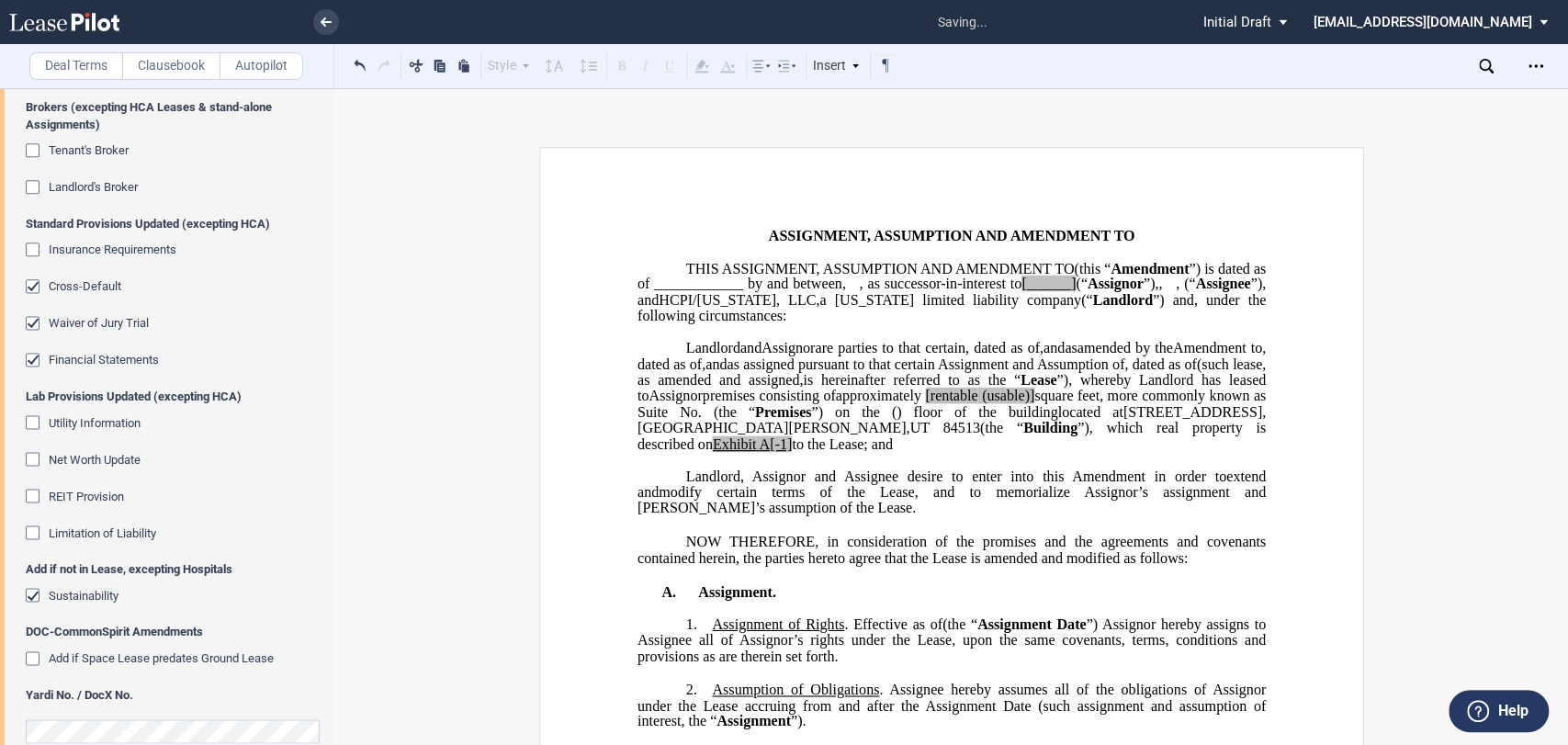
click at [81, 147] on span "Tenant's Broker" at bounding box center [89, 150] width 80 height 14
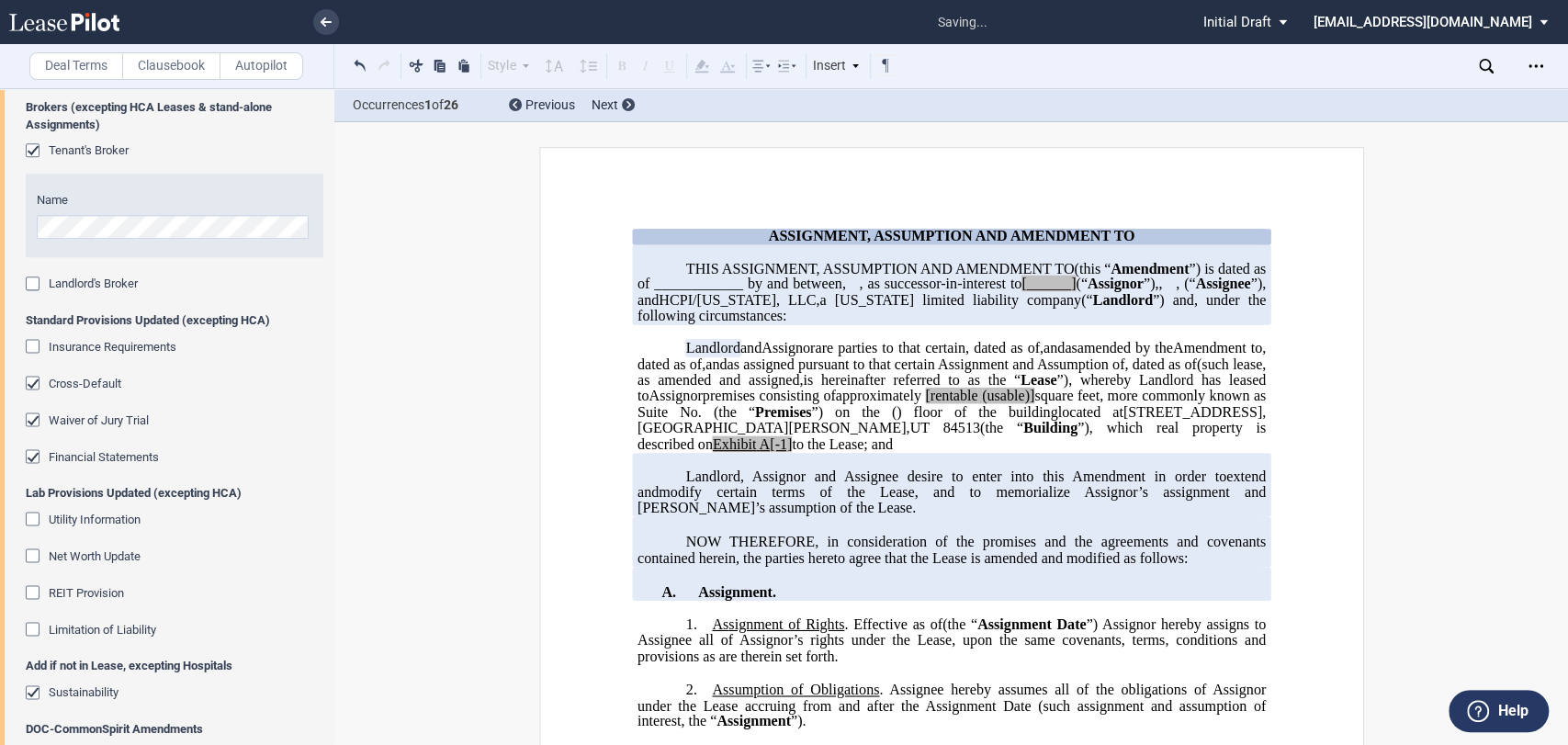
click at [95, 280] on span "Landlord's Broker" at bounding box center [93, 283] width 90 height 14
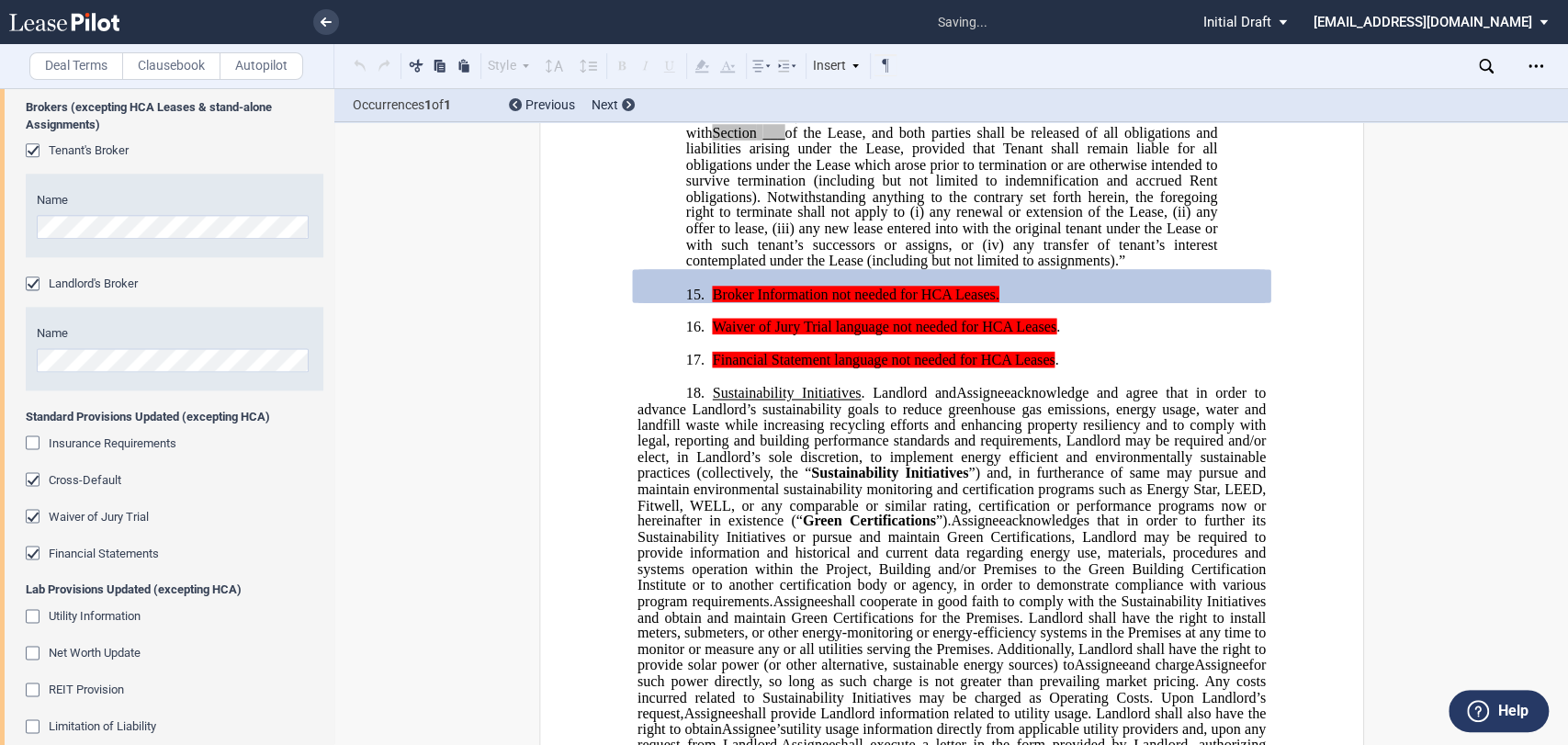
click at [56, 440] on span "Insurance Requirements" at bounding box center [112, 443] width 128 height 14
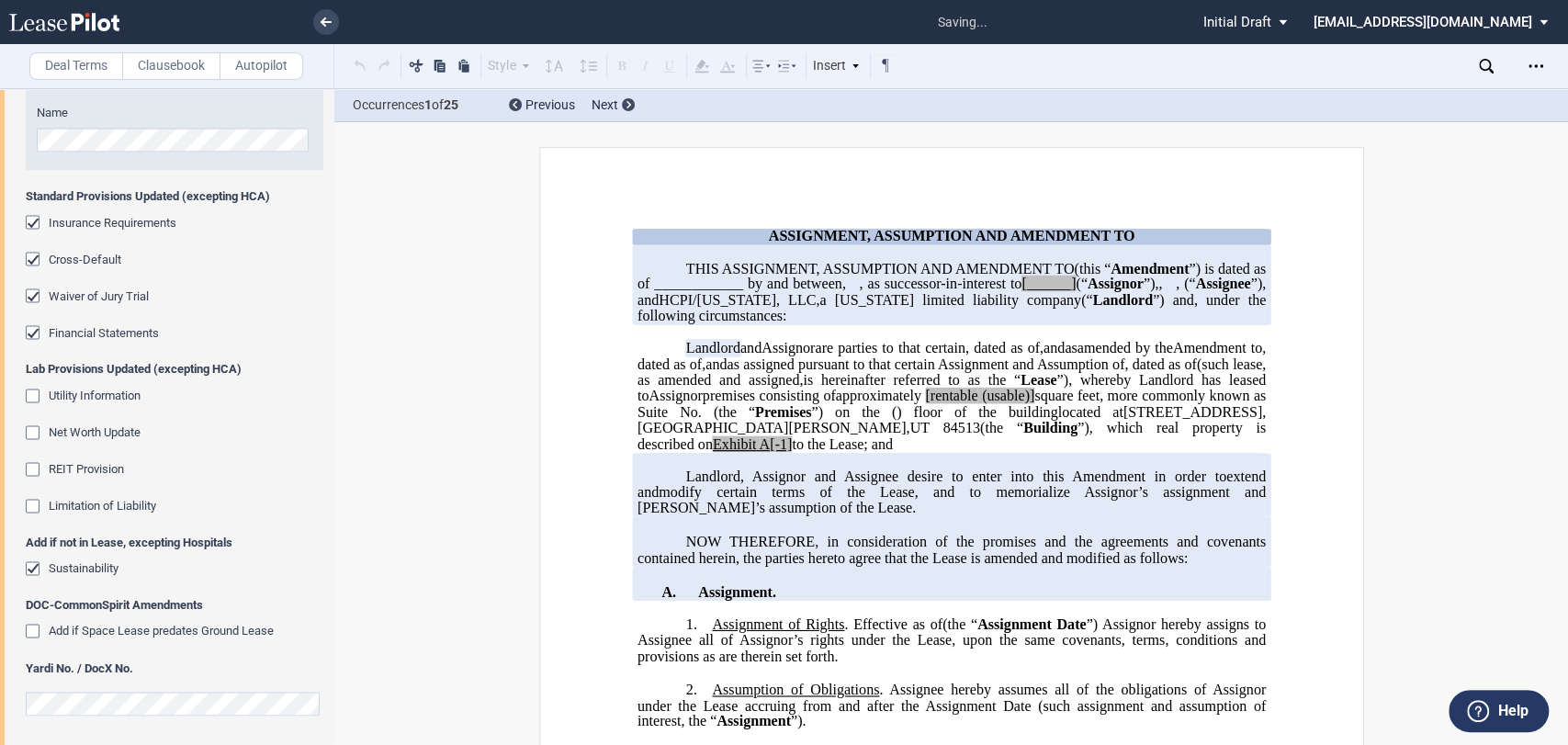
click at [70, 392] on span "Utility Information" at bounding box center [94, 395] width 91 height 14
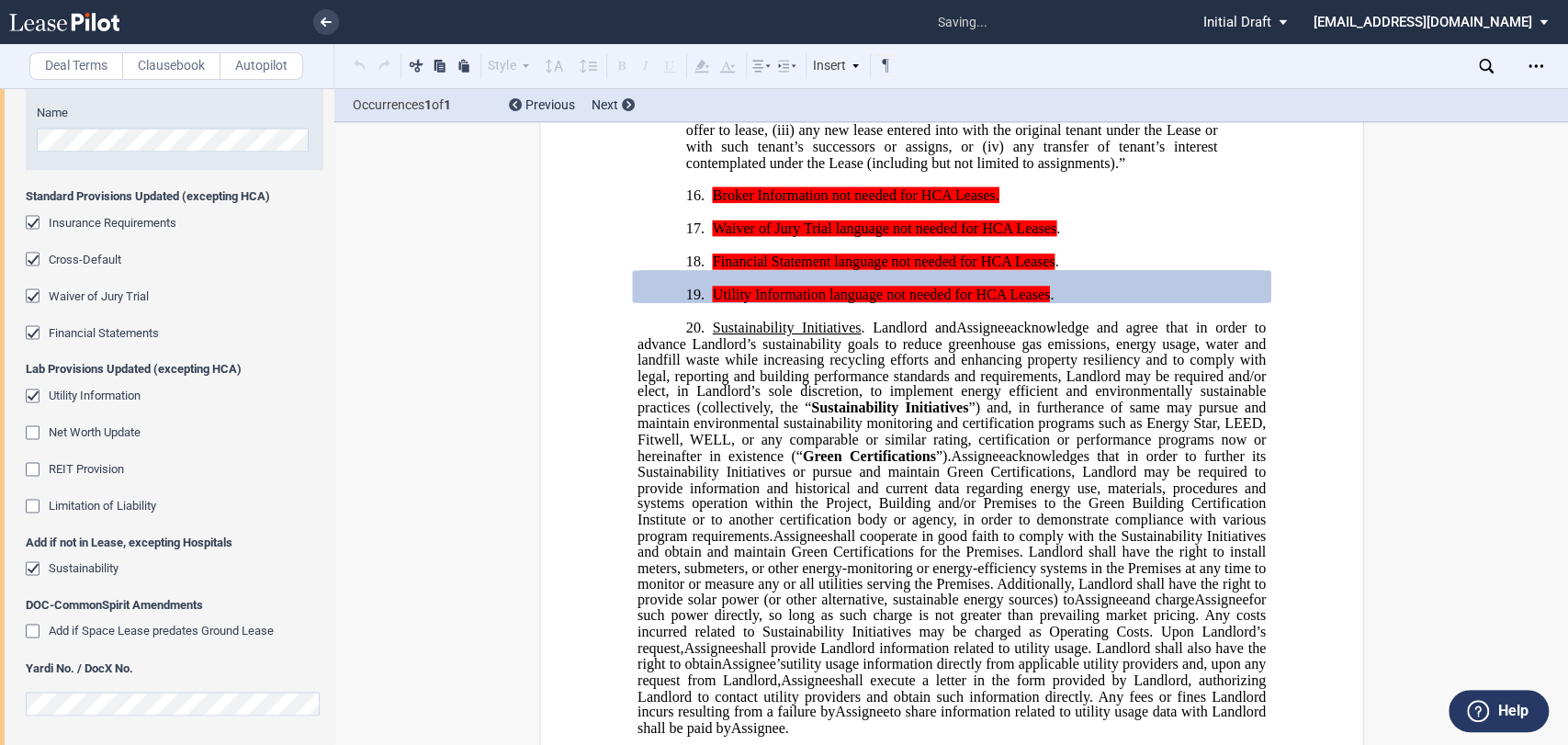
click at [76, 434] on span "Net Worth Update" at bounding box center [94, 432] width 91 height 14
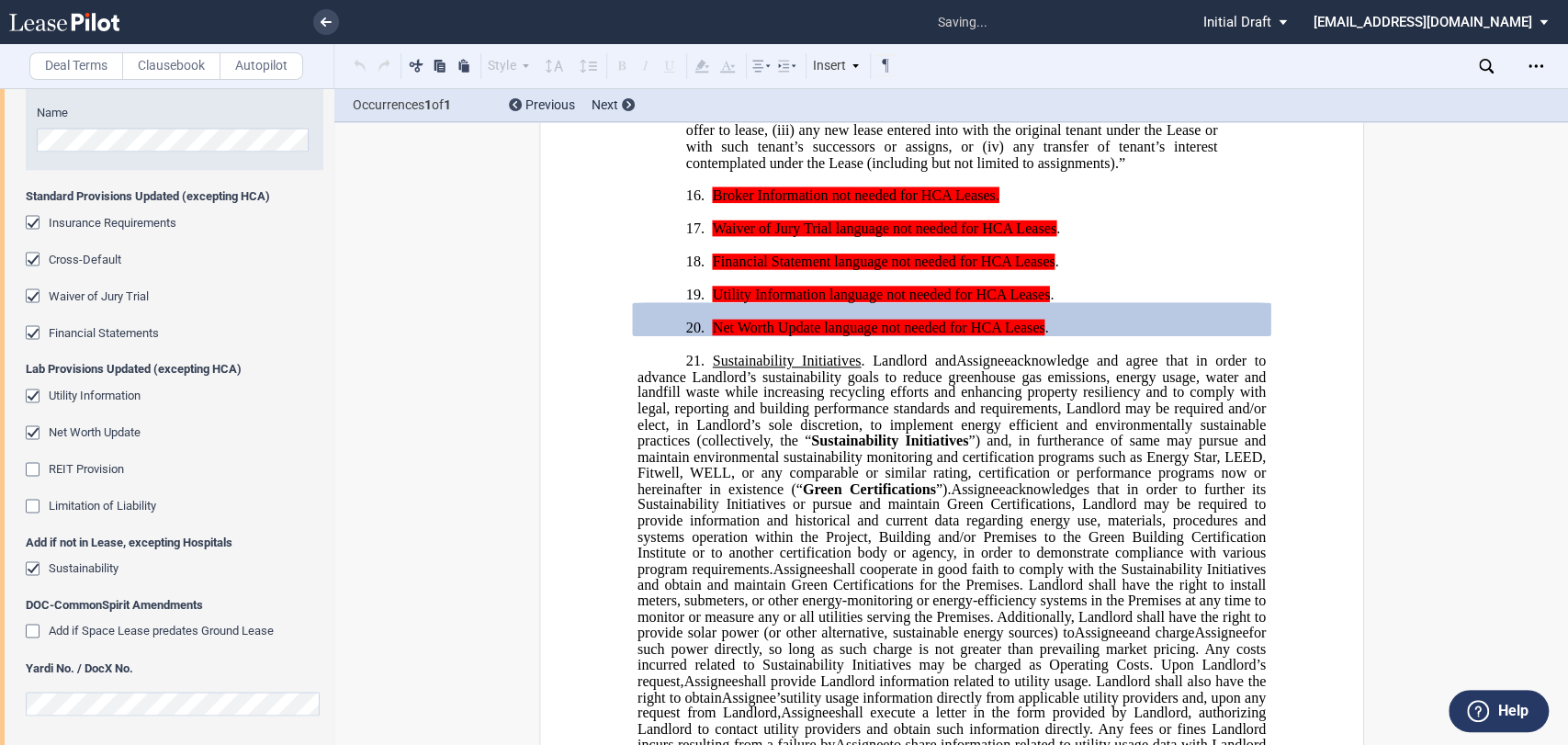
click at [83, 465] on span "REIT Provision" at bounding box center [86, 468] width 76 height 14
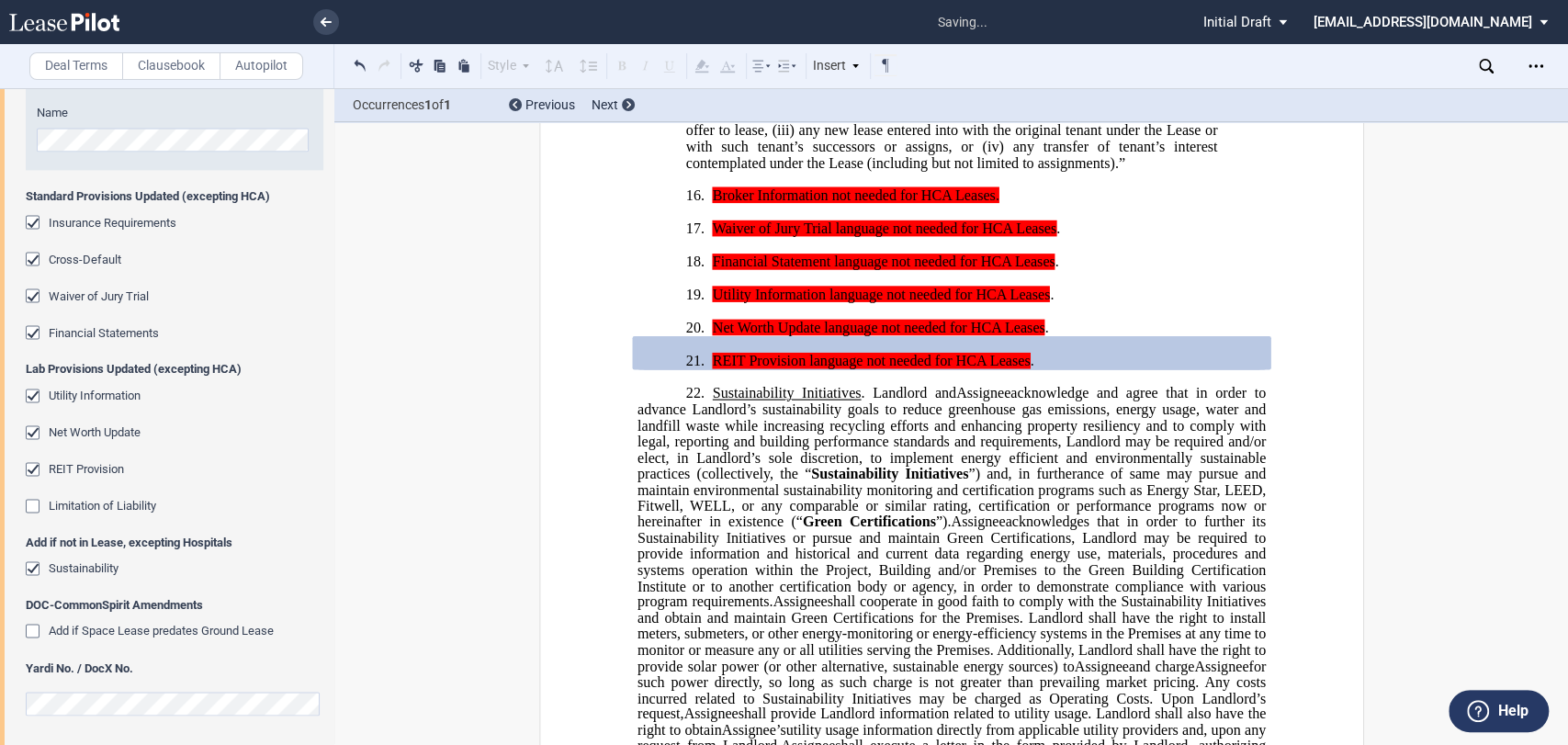
click at [86, 516] on editor-control "Limitation of Liability" at bounding box center [174, 516] width 298 height 36
click at [66, 630] on span "Add if Space Lease predates Ground Lease" at bounding box center [160, 630] width 225 height 14
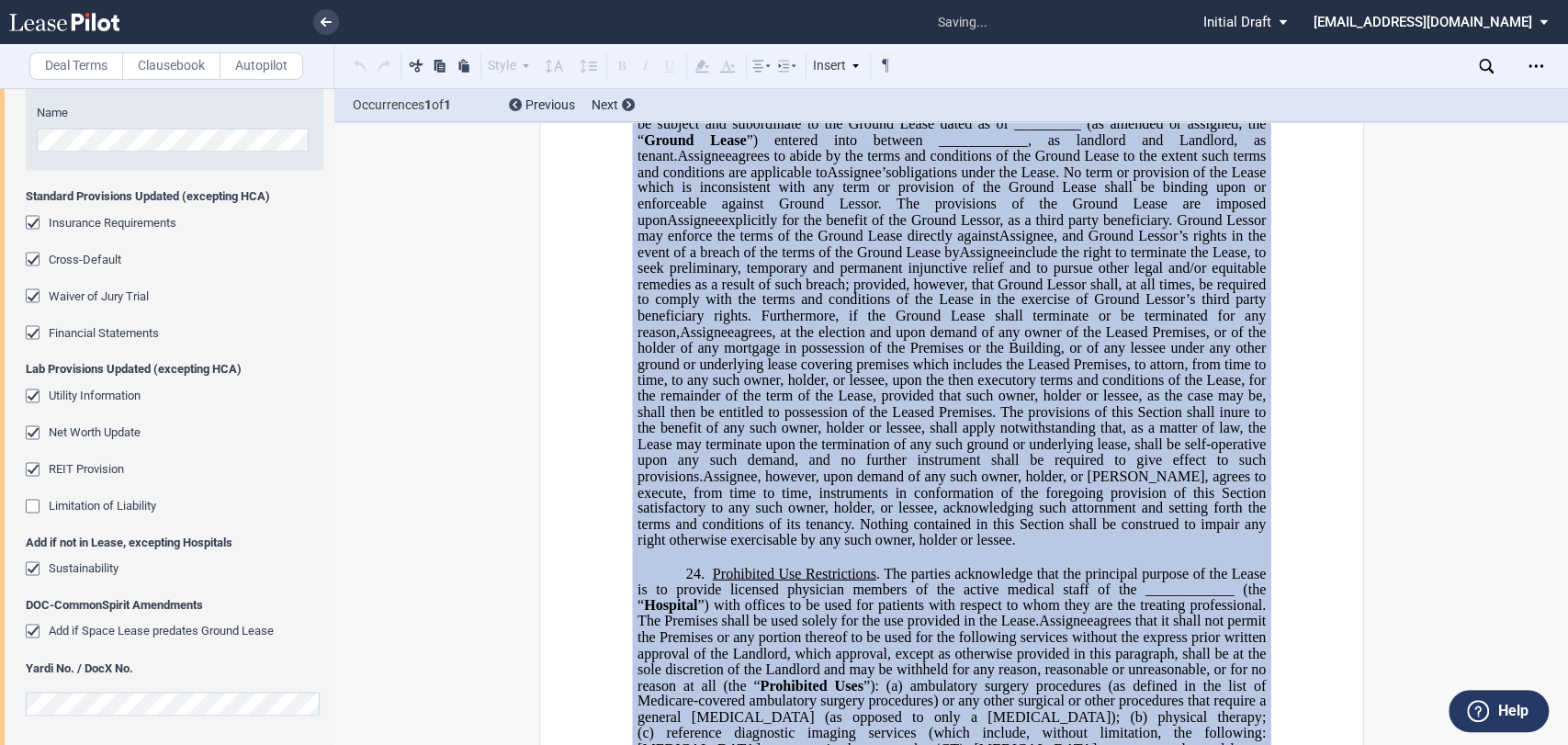
click at [88, 487] on editor-control "REIT Provision" at bounding box center [174, 478] width 298 height 36
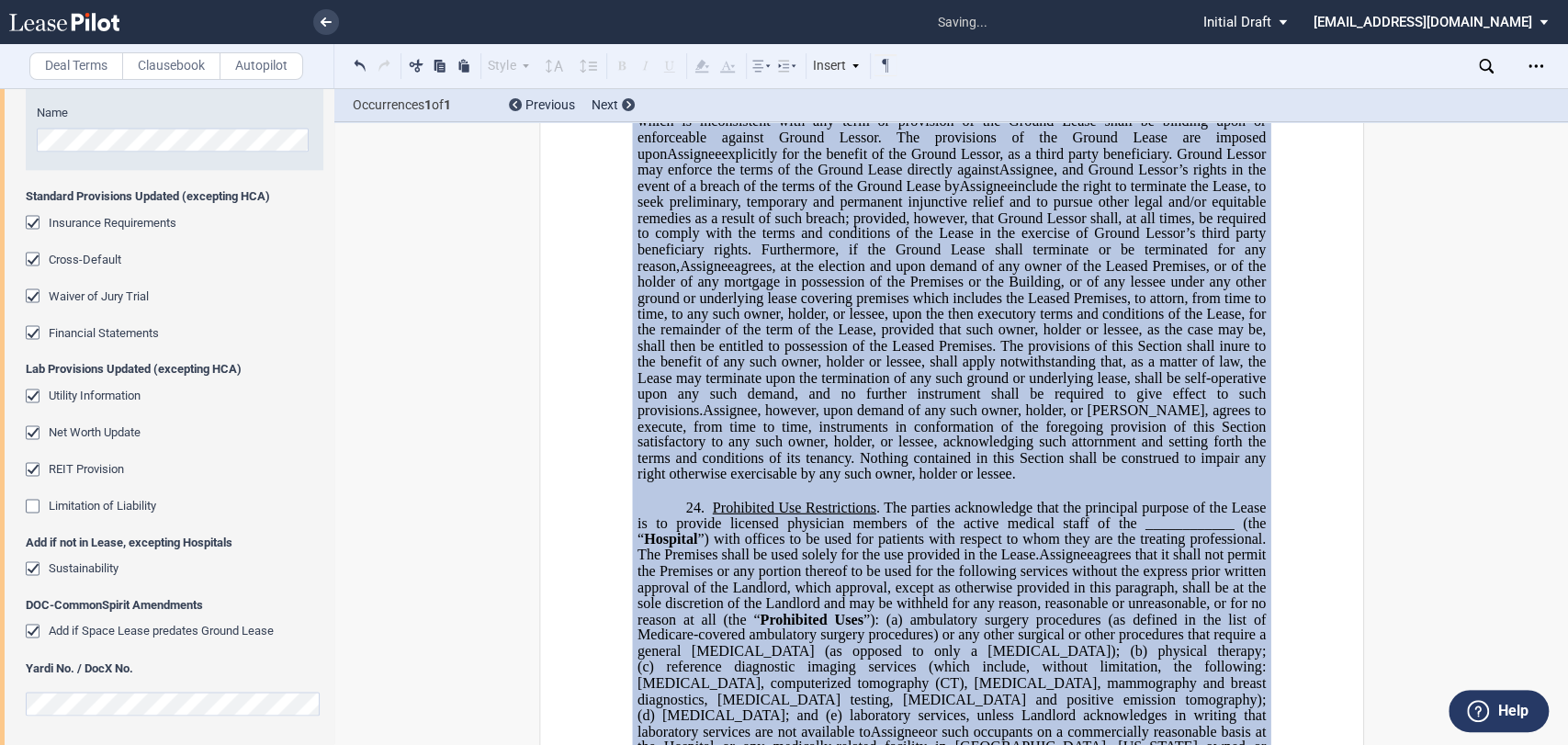
click at [82, 502] on span "Limitation of Liability" at bounding box center [102, 505] width 107 height 14
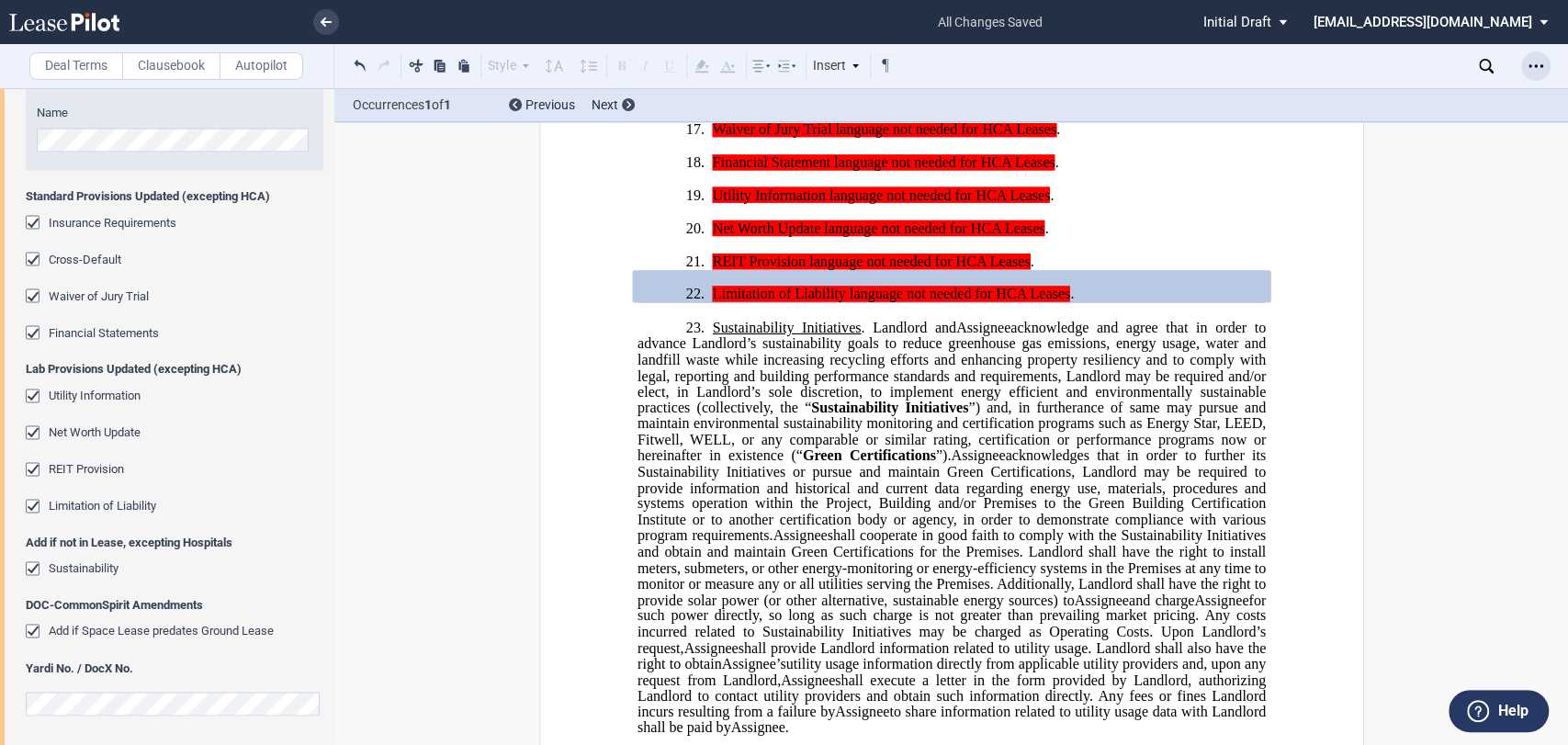
click at [1529, 73] on icon "Open Lease options menu" at bounding box center [1536, 66] width 15 height 15
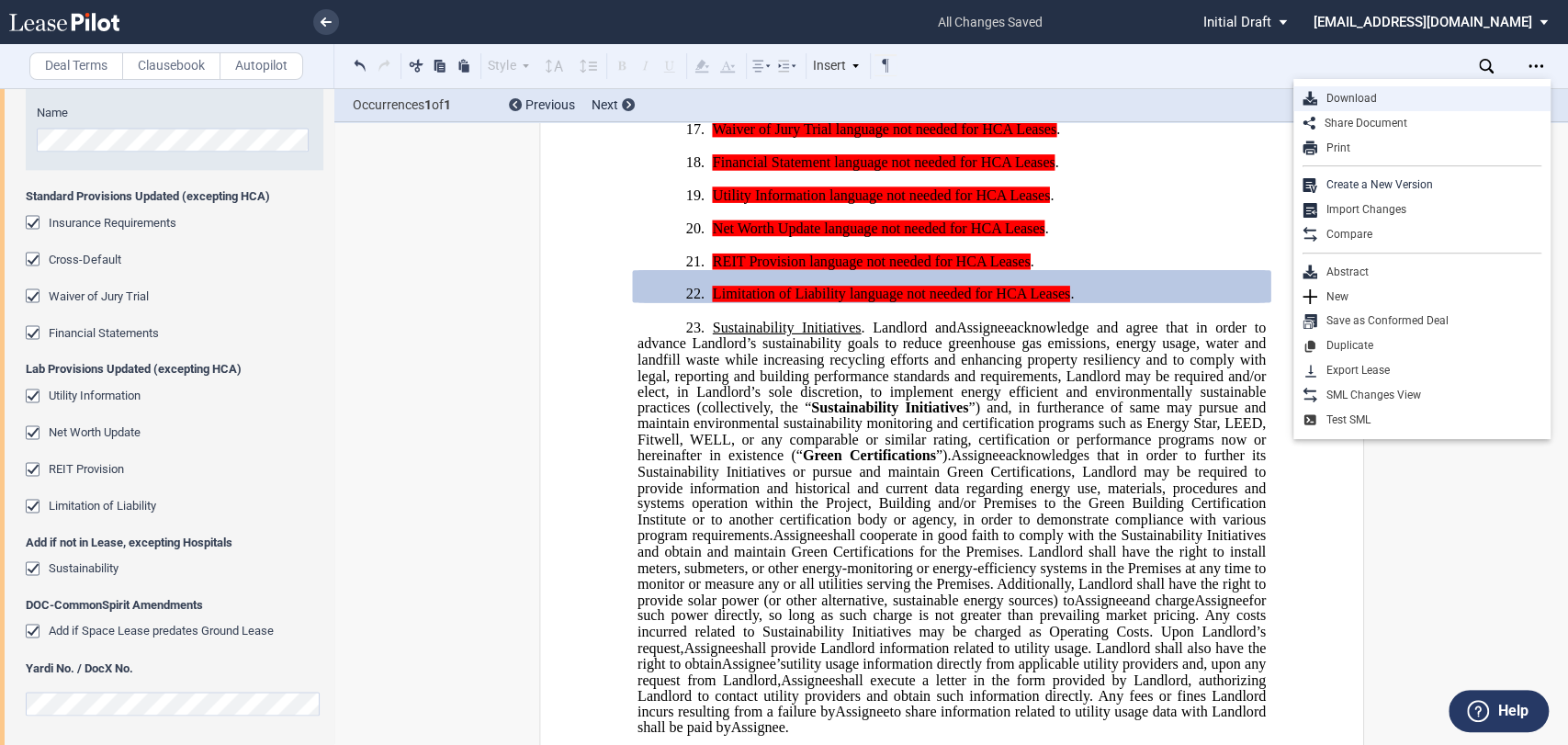
click at [1400, 90] on div "Download" at bounding box center [1429, 98] width 224 height 16
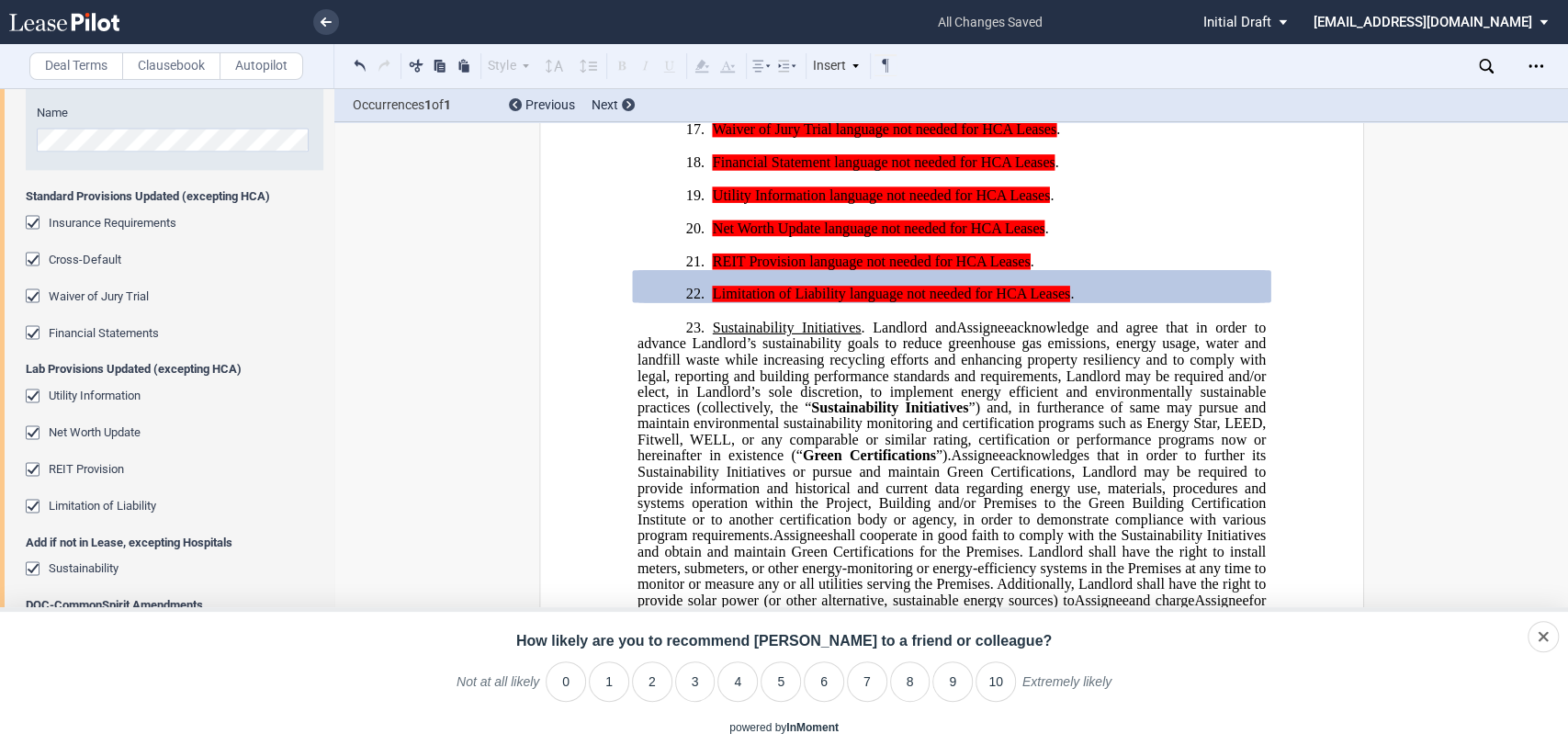
click at [325, 24] on use at bounding box center [326, 22] width 11 height 9
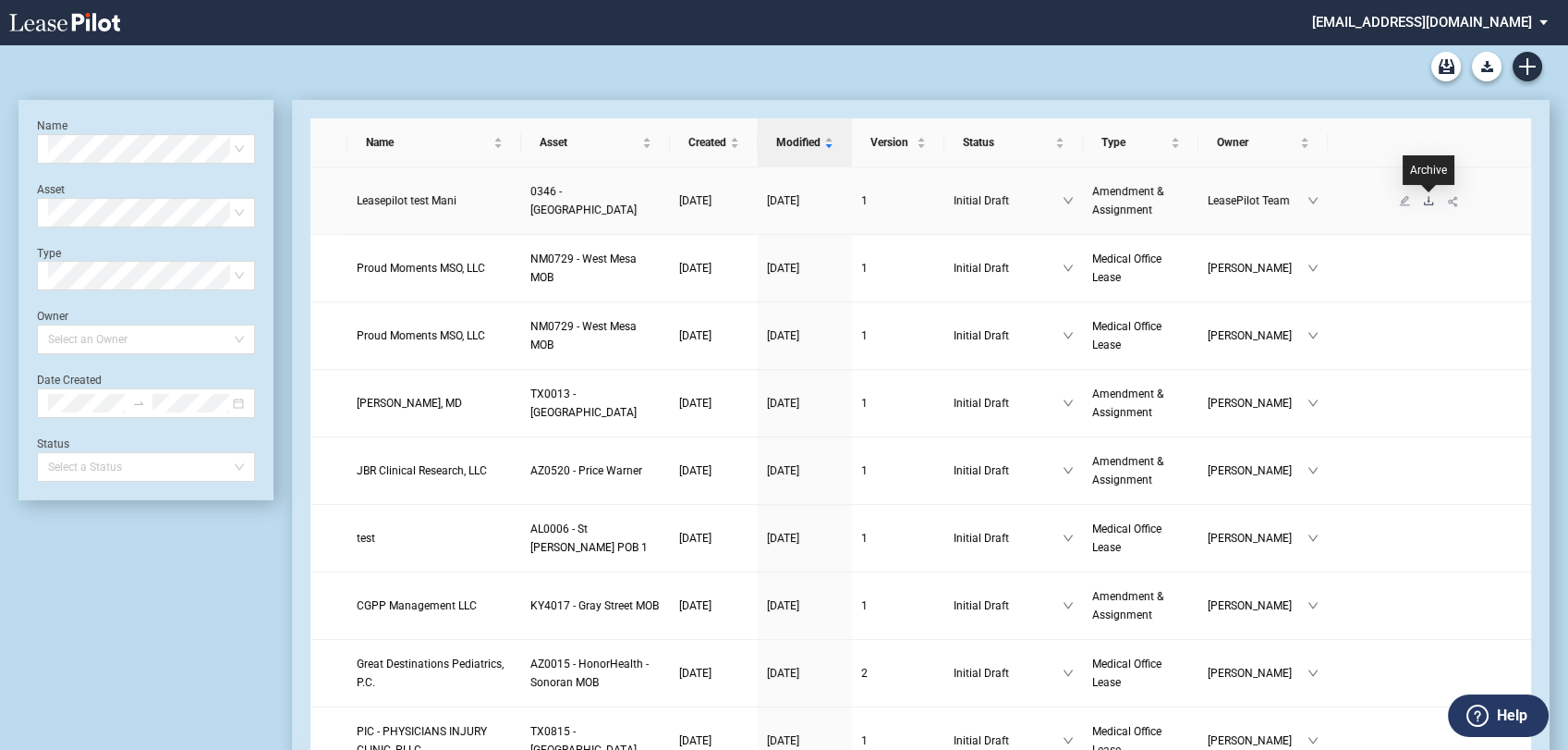
click at [1428, 198] on icon "download" at bounding box center [1429, 200] width 9 height 8
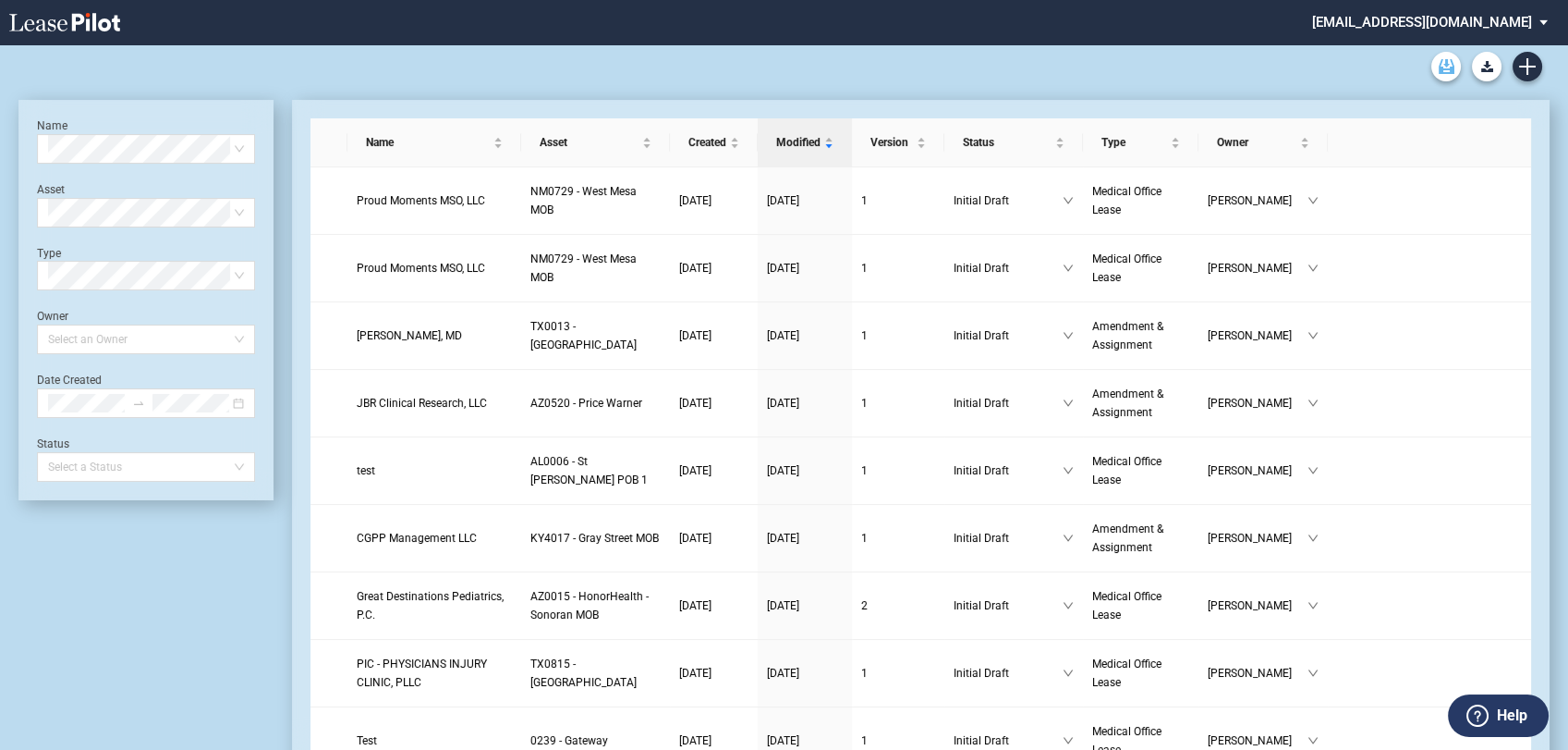
click at [1443, 69] on use "Archive" at bounding box center [1446, 67] width 16 height 15
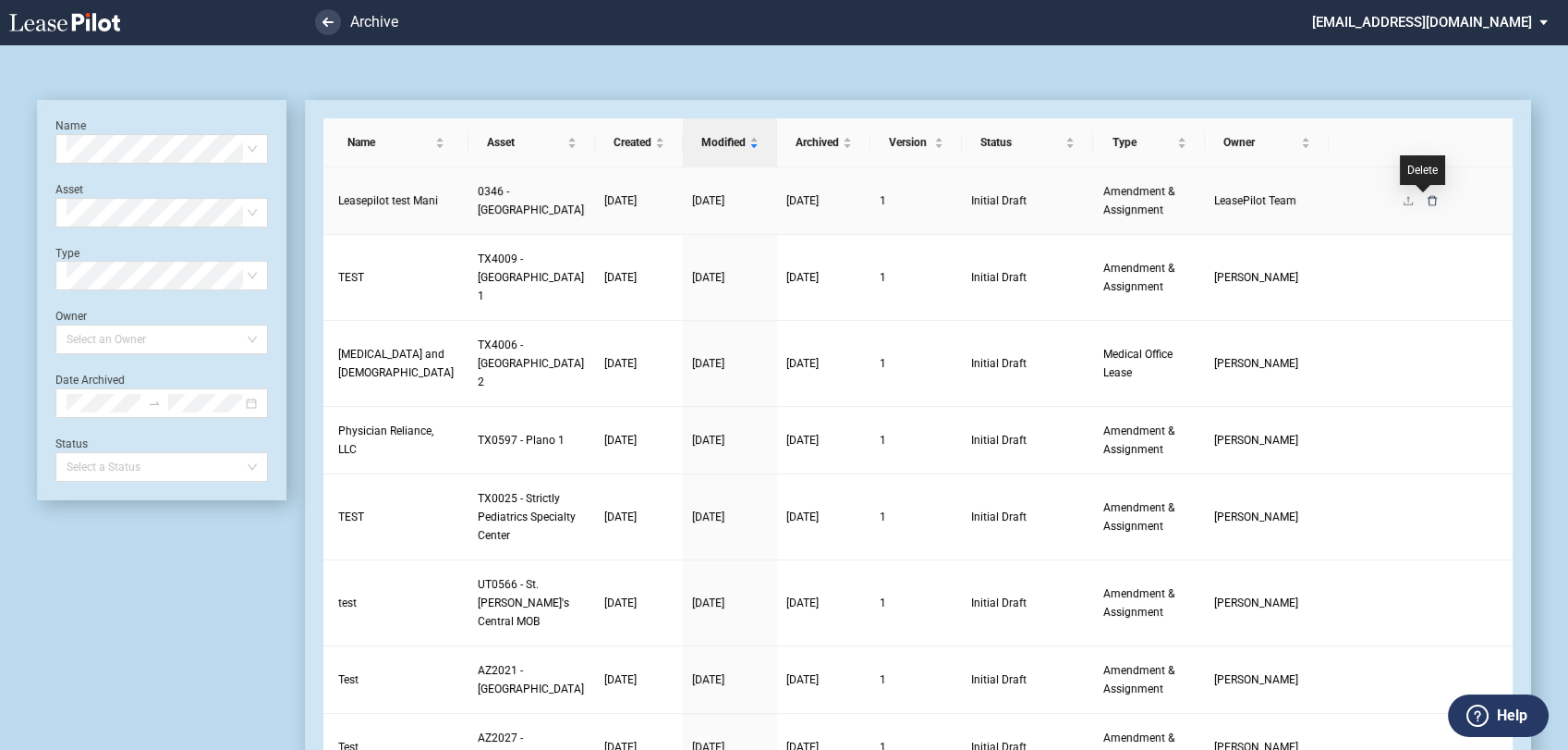
click at [1428, 198] on icon "delete" at bounding box center [1433, 200] width 9 height 10
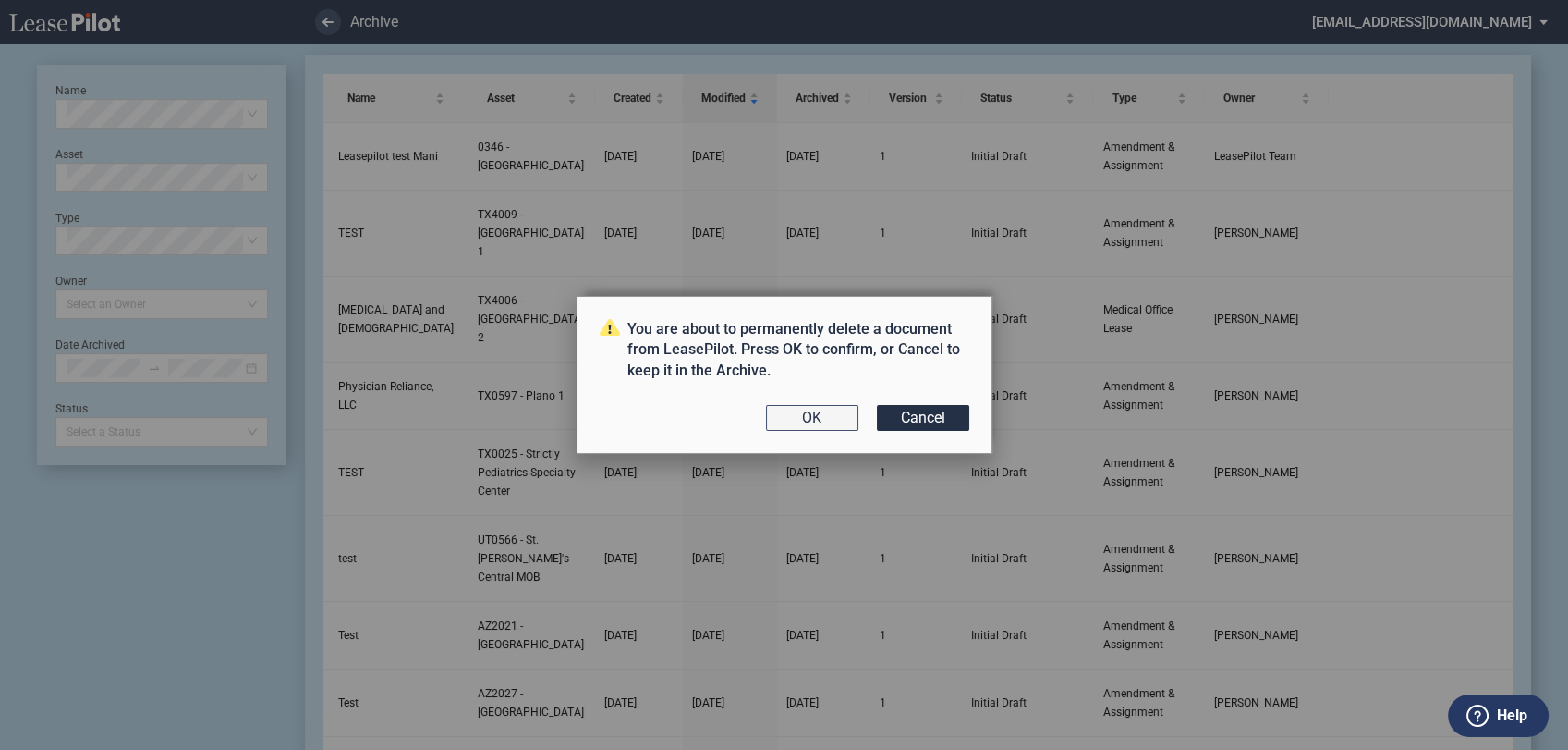
click at [848, 423] on button "OK" at bounding box center [812, 418] width 92 height 26
